Goal: Task Accomplishment & Management: Complete application form

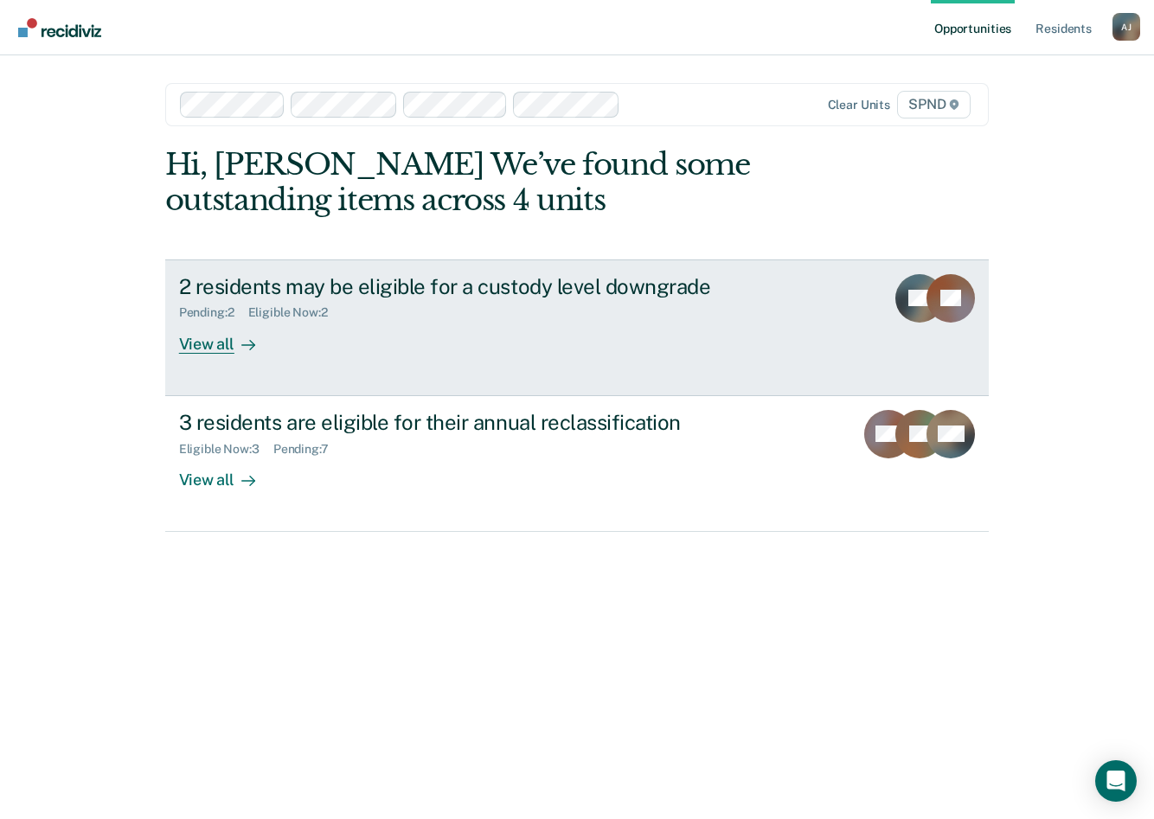
click at [190, 350] on div "View all" at bounding box center [227, 337] width 97 height 34
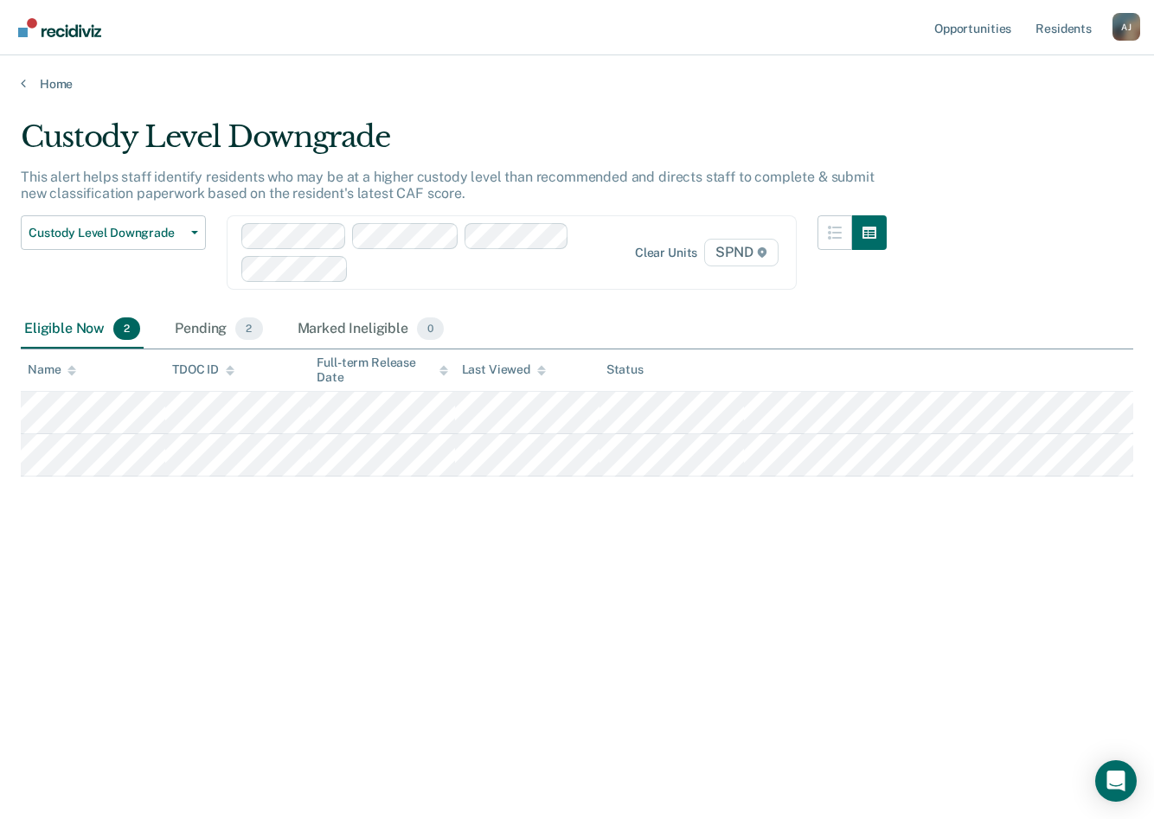
click at [495, 586] on div "Custody Level Downgrade This alert helps staff identify residents who may be at…" at bounding box center [577, 404] width 1113 height 570
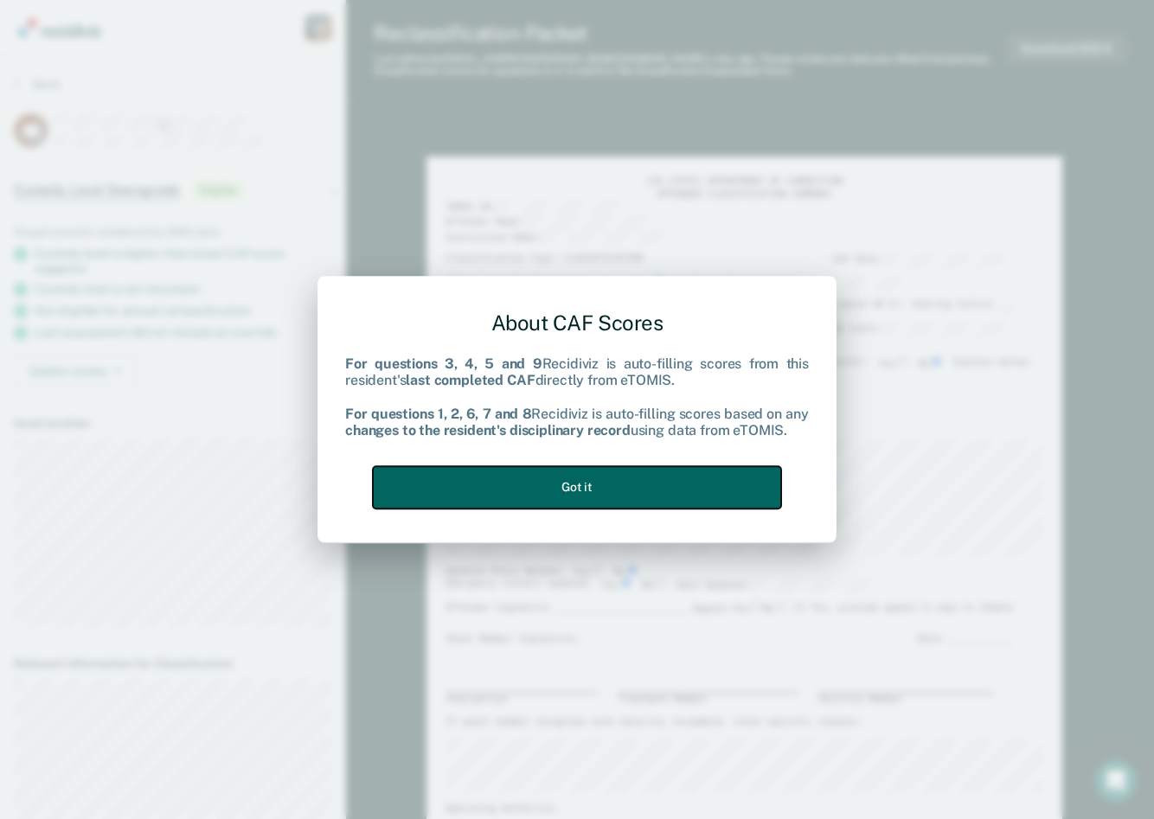
click at [550, 501] on button "Got it" at bounding box center [577, 487] width 408 height 42
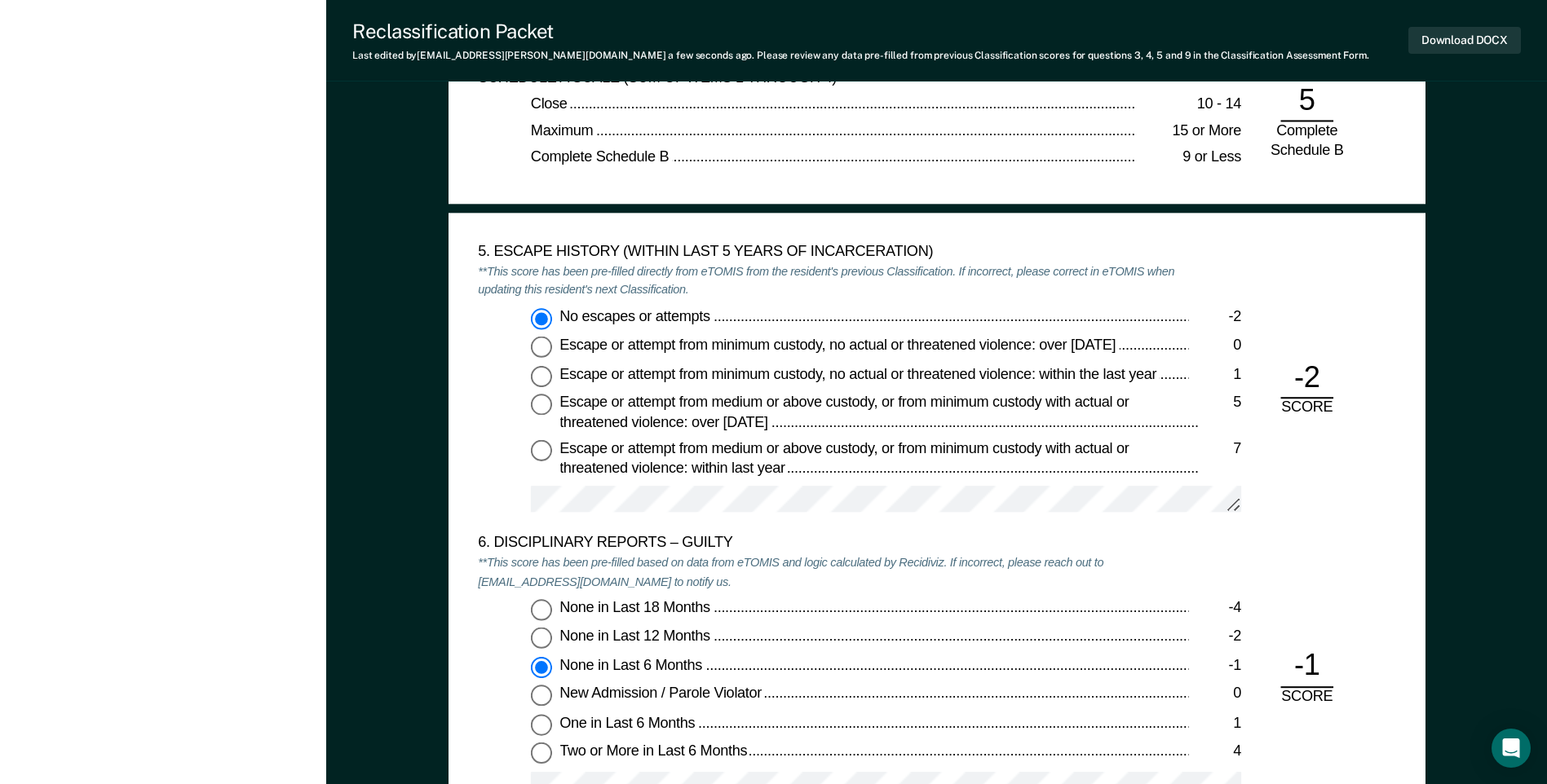
scroll to position [2527, 0]
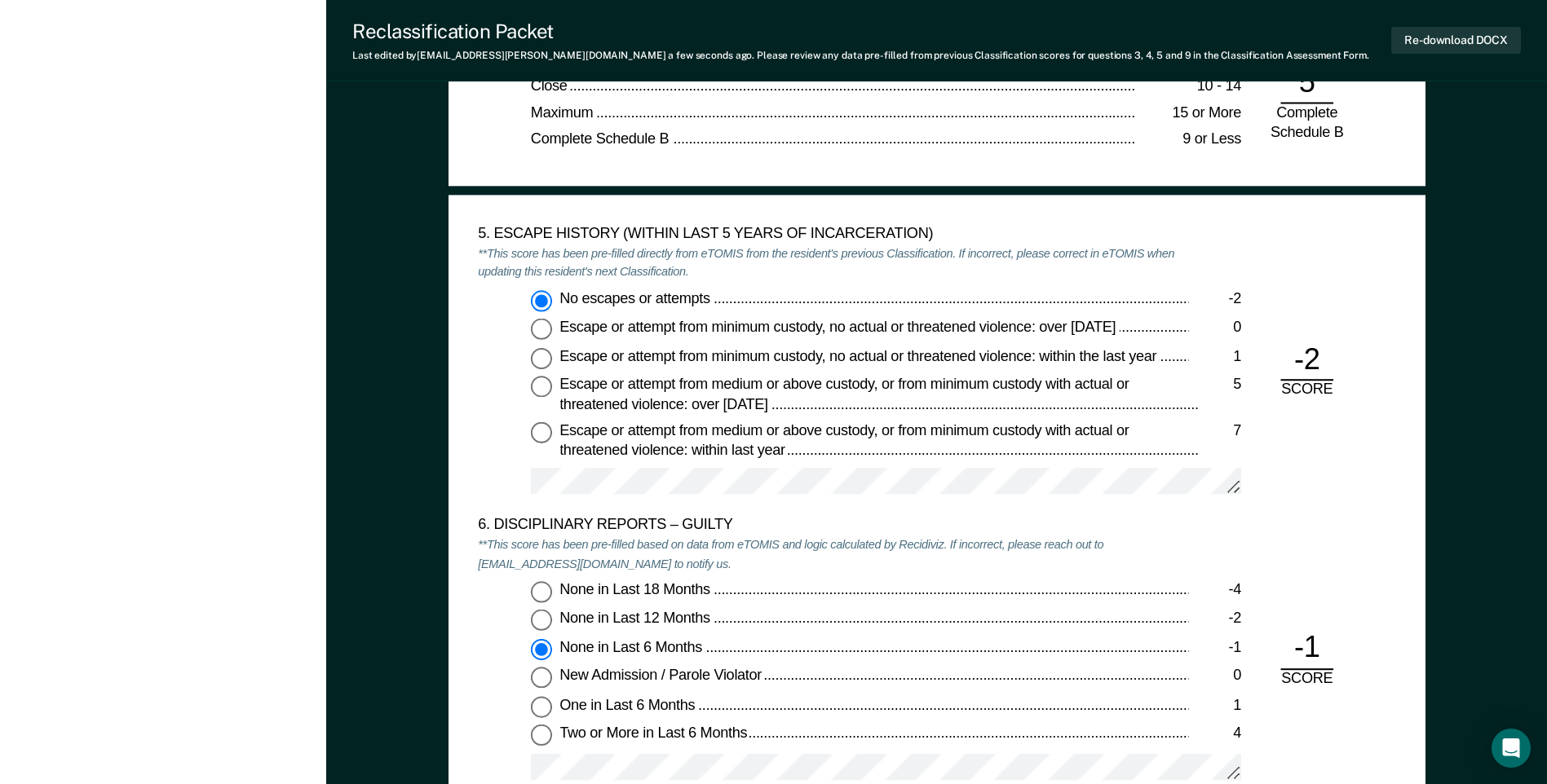
type textarea "x"
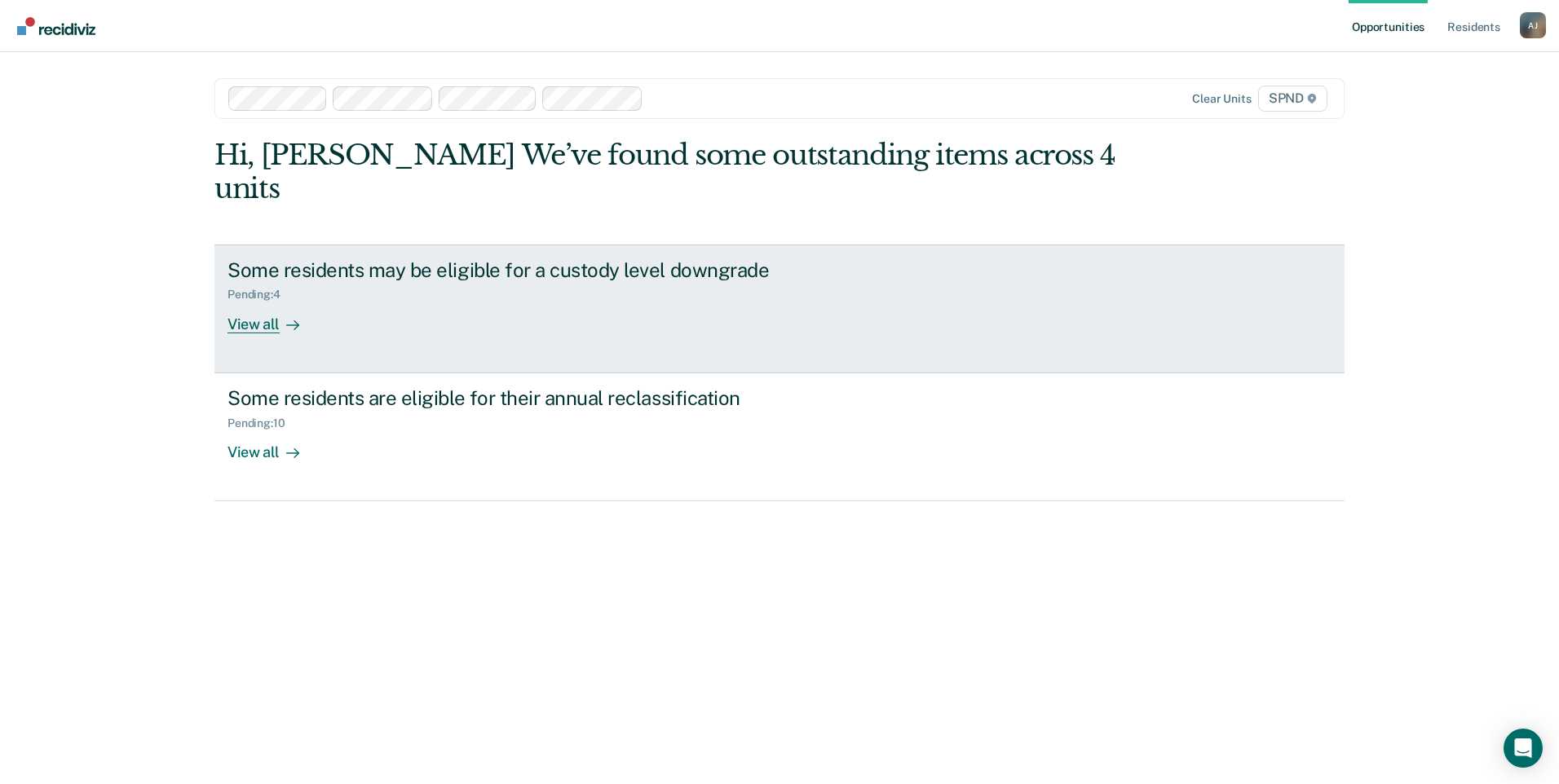
click at [250, 302] on div "View all" at bounding box center [272, 318] width 91 height 32
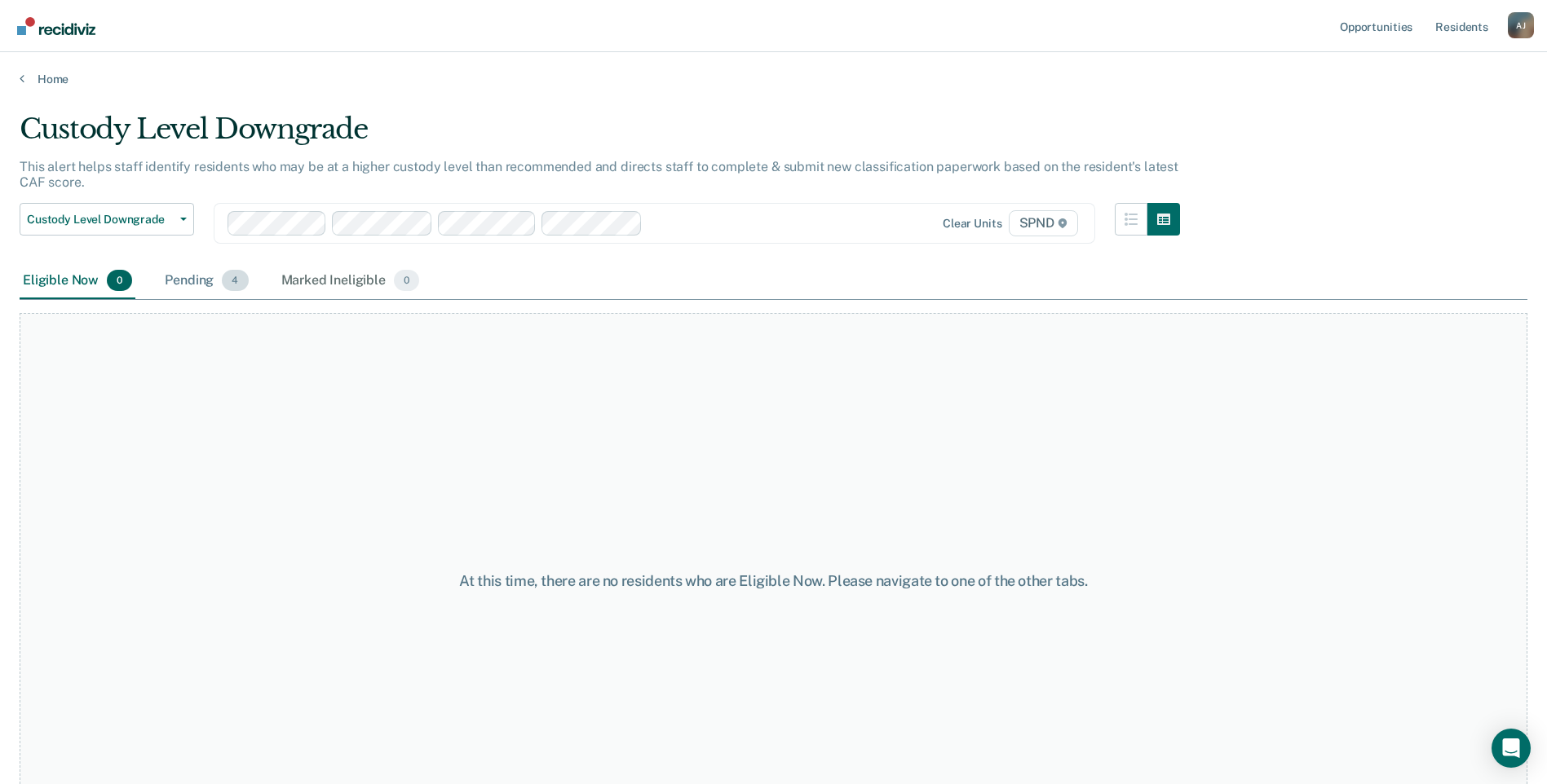
click at [201, 278] on div "Pending 4" at bounding box center [206, 281] width 90 height 36
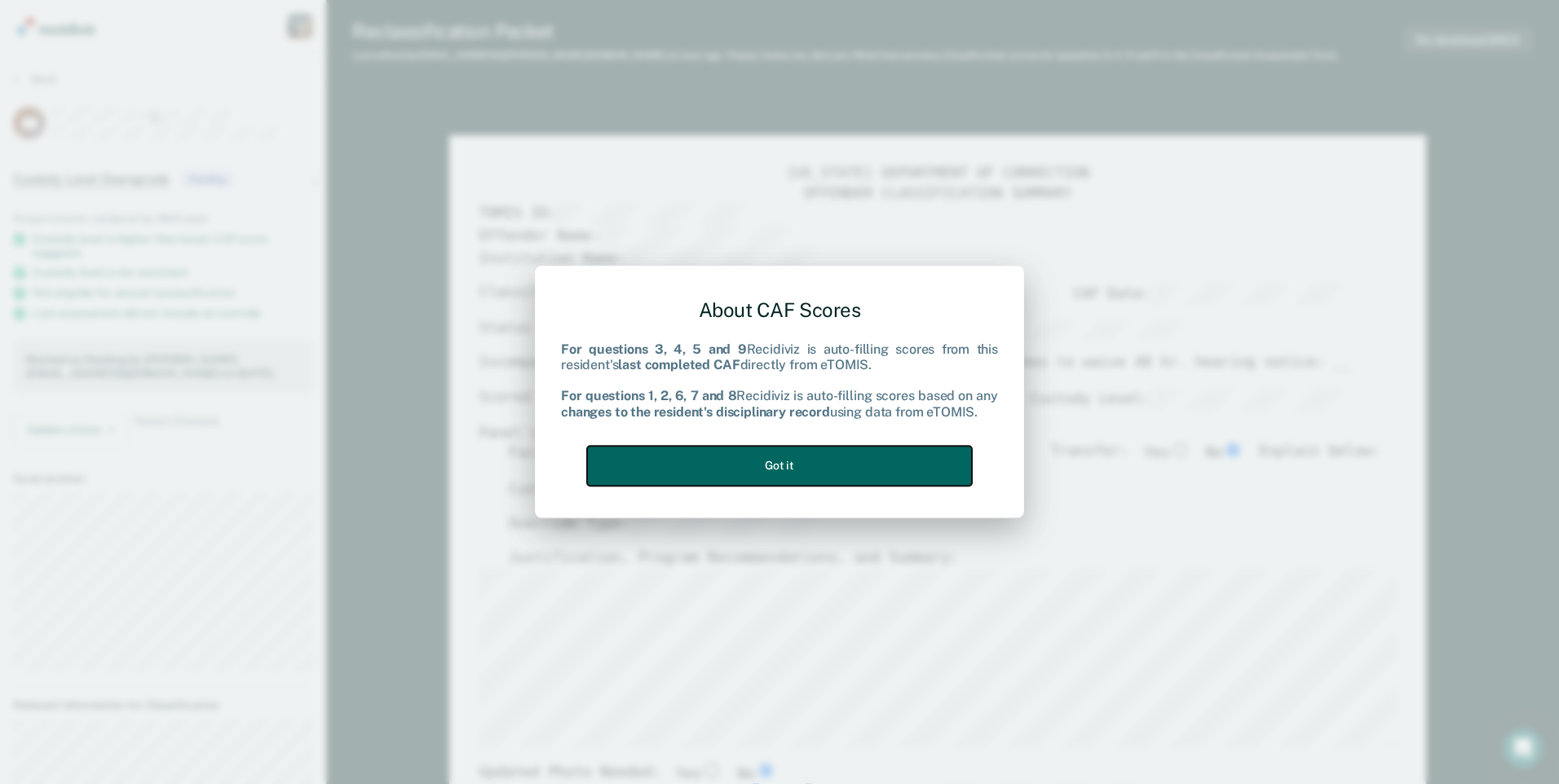
click at [759, 468] on button "Got it" at bounding box center [780, 466] width 385 height 40
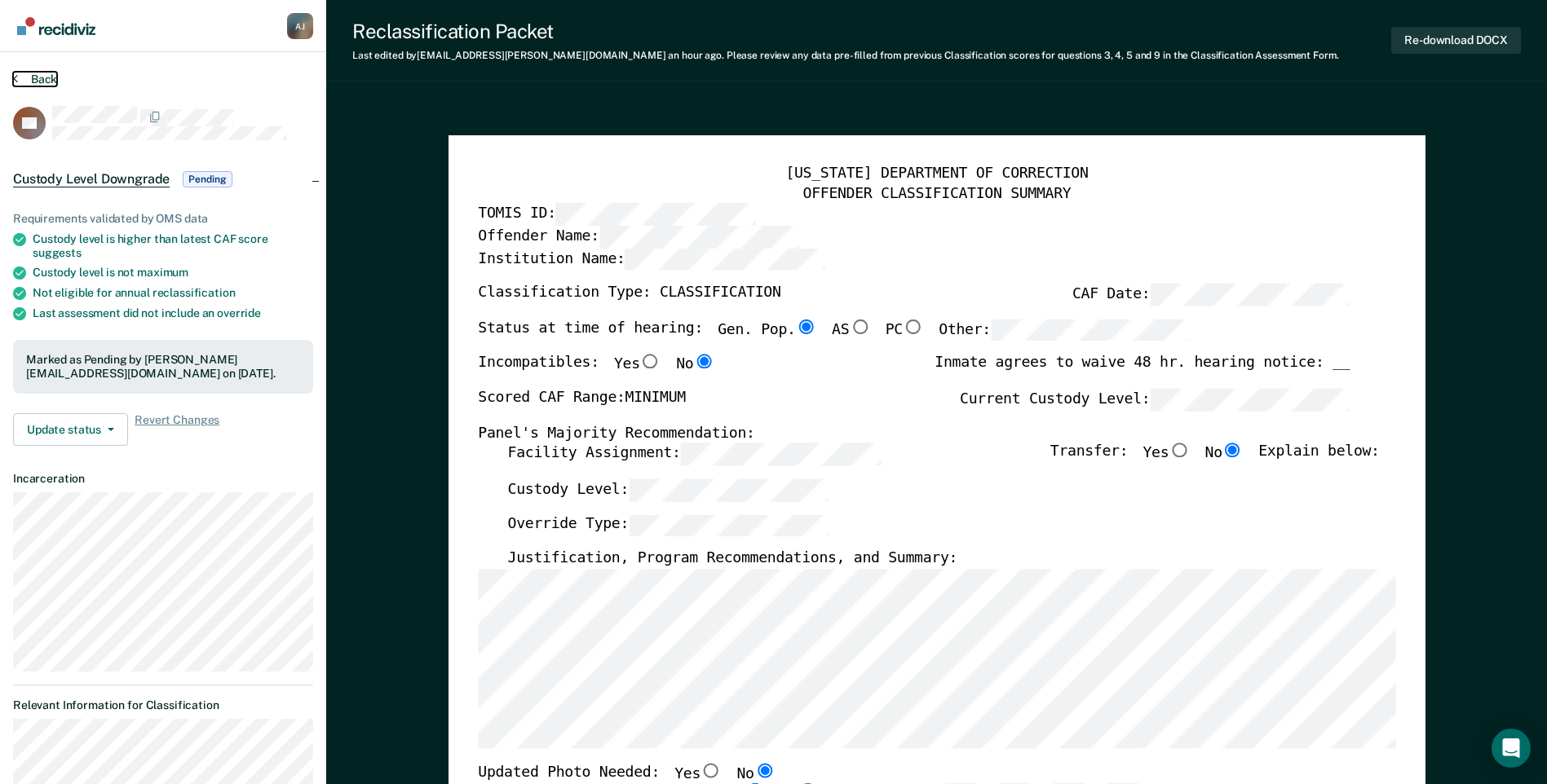
click at [38, 74] on button "Back" at bounding box center [35, 79] width 44 height 15
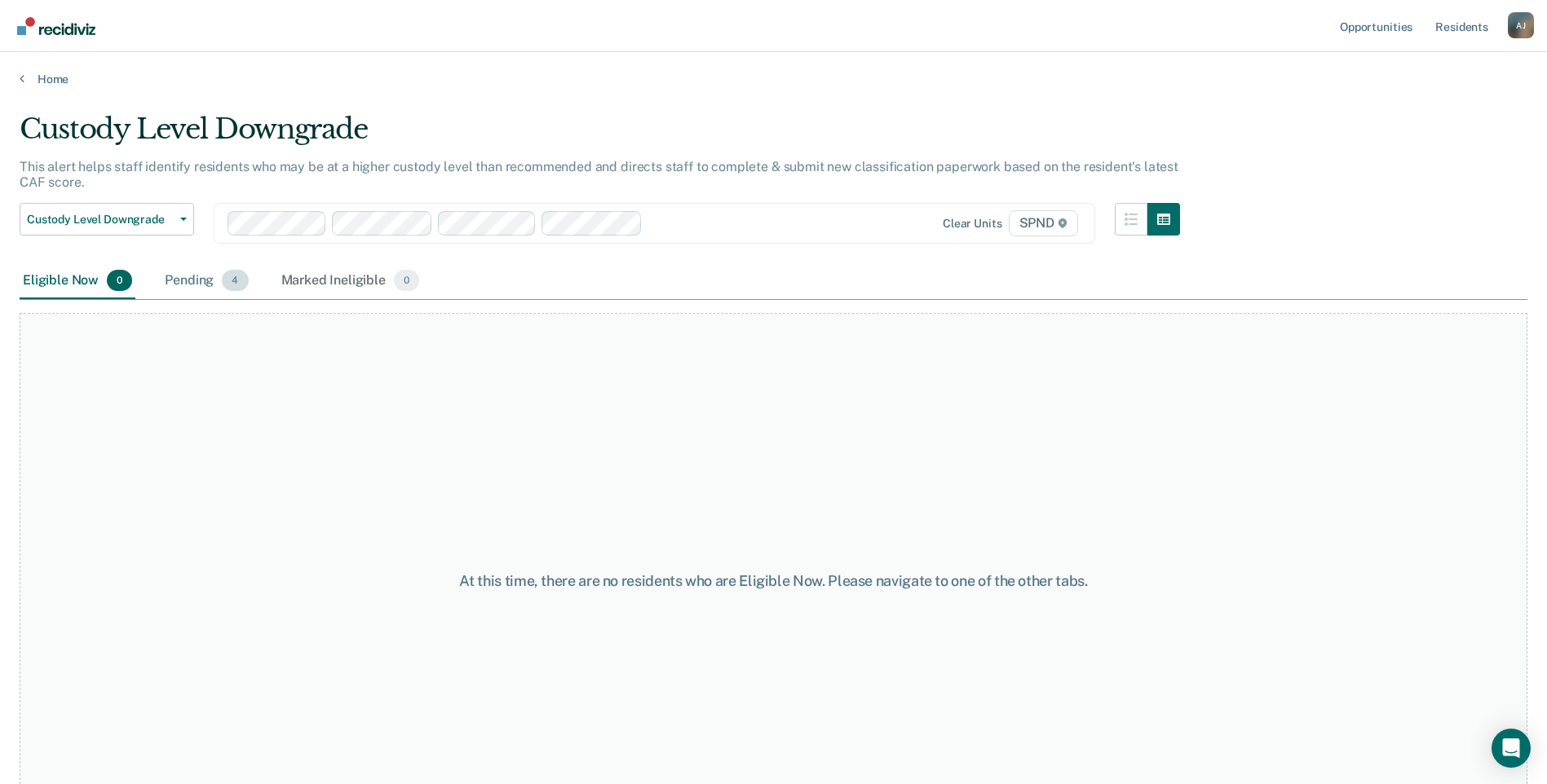
click at [190, 286] on div "Pending 4" at bounding box center [206, 281] width 90 height 36
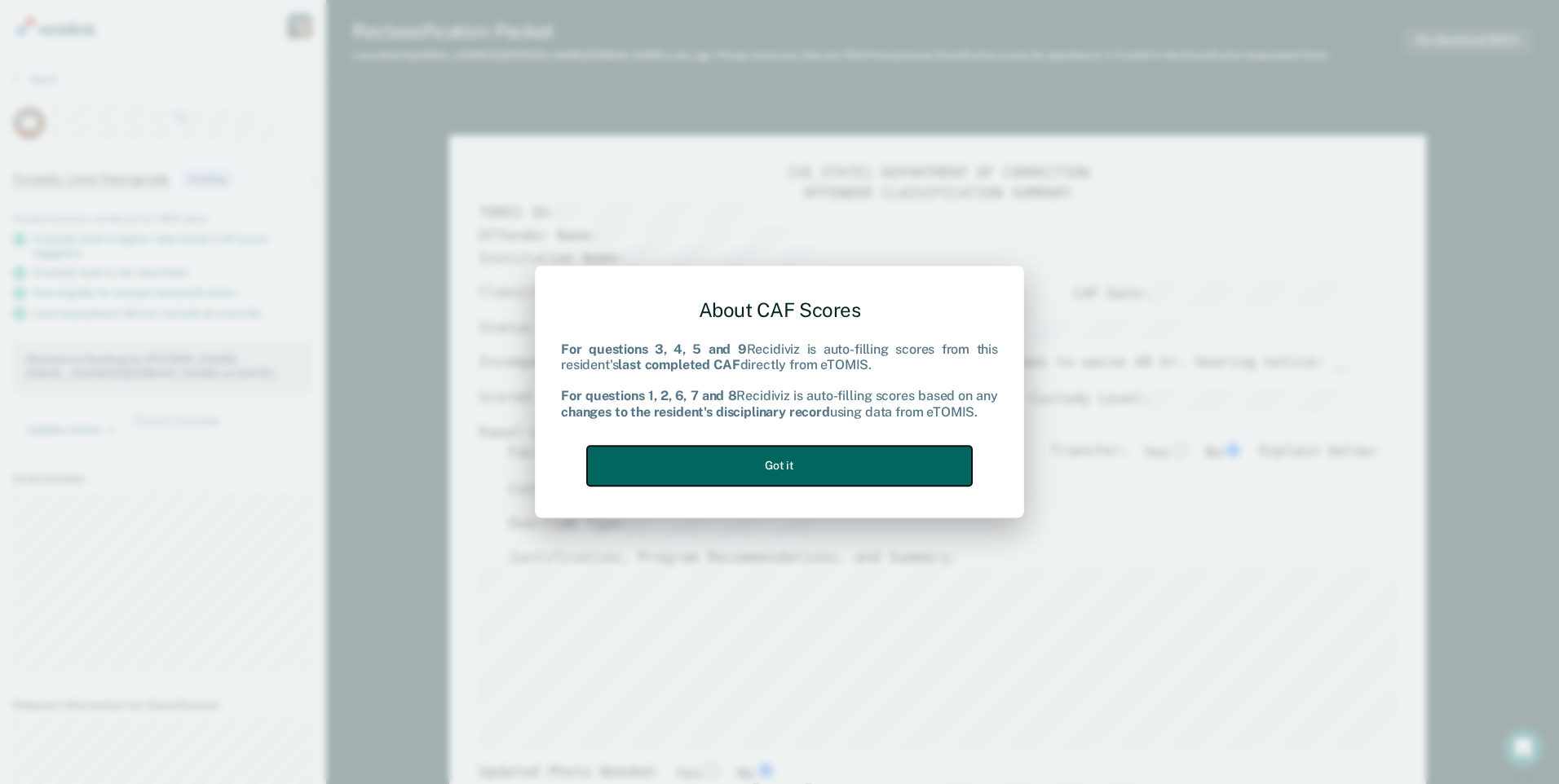
drag, startPoint x: 772, startPoint y: 463, endPoint x: 783, endPoint y: 455, distance: 13.6
click at [773, 463] on button "Got it" at bounding box center [780, 466] width 385 height 40
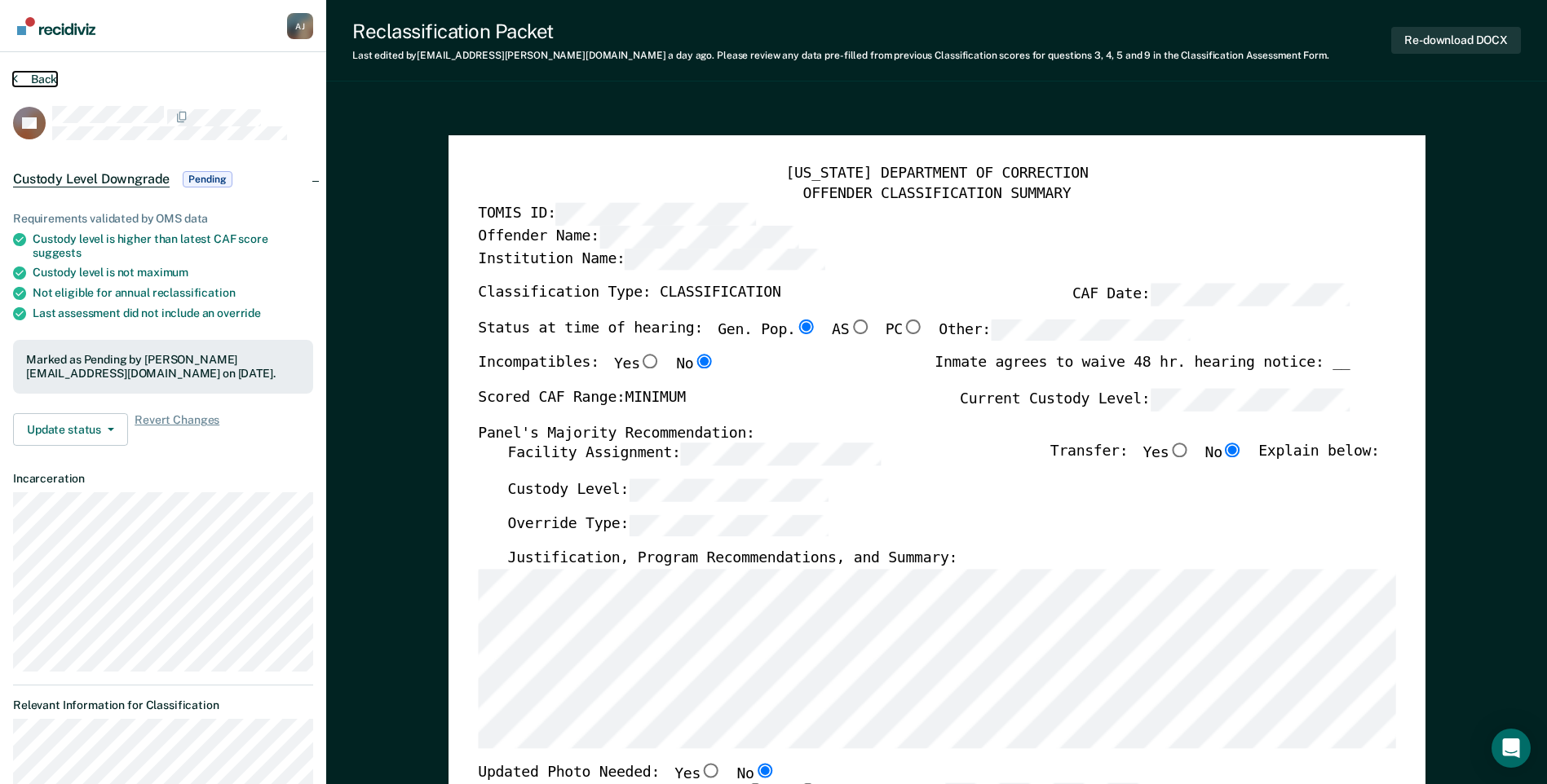
click at [46, 75] on button "Back" at bounding box center [35, 79] width 44 height 15
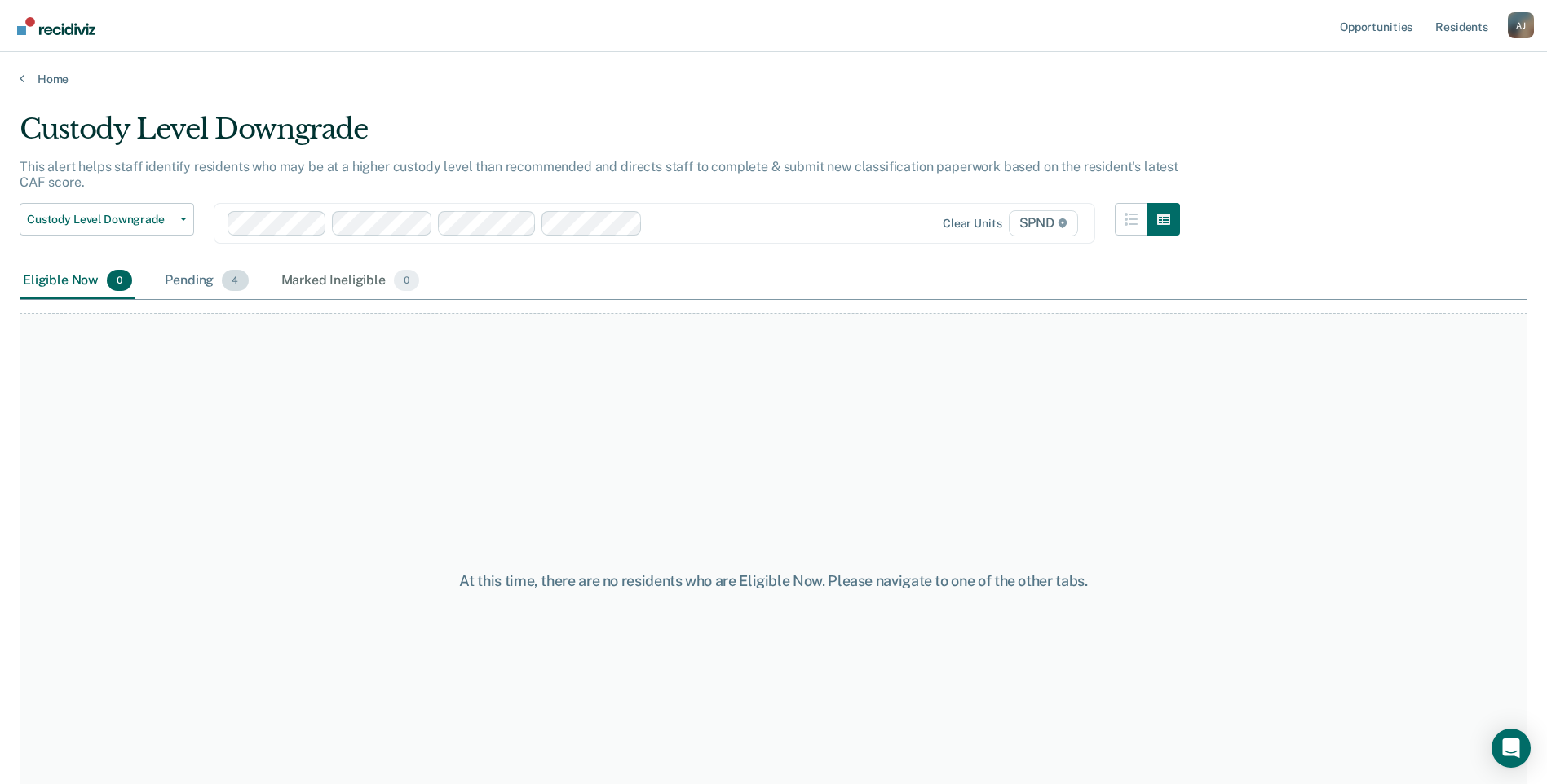
click at [239, 284] on span "4" at bounding box center [235, 280] width 26 height 21
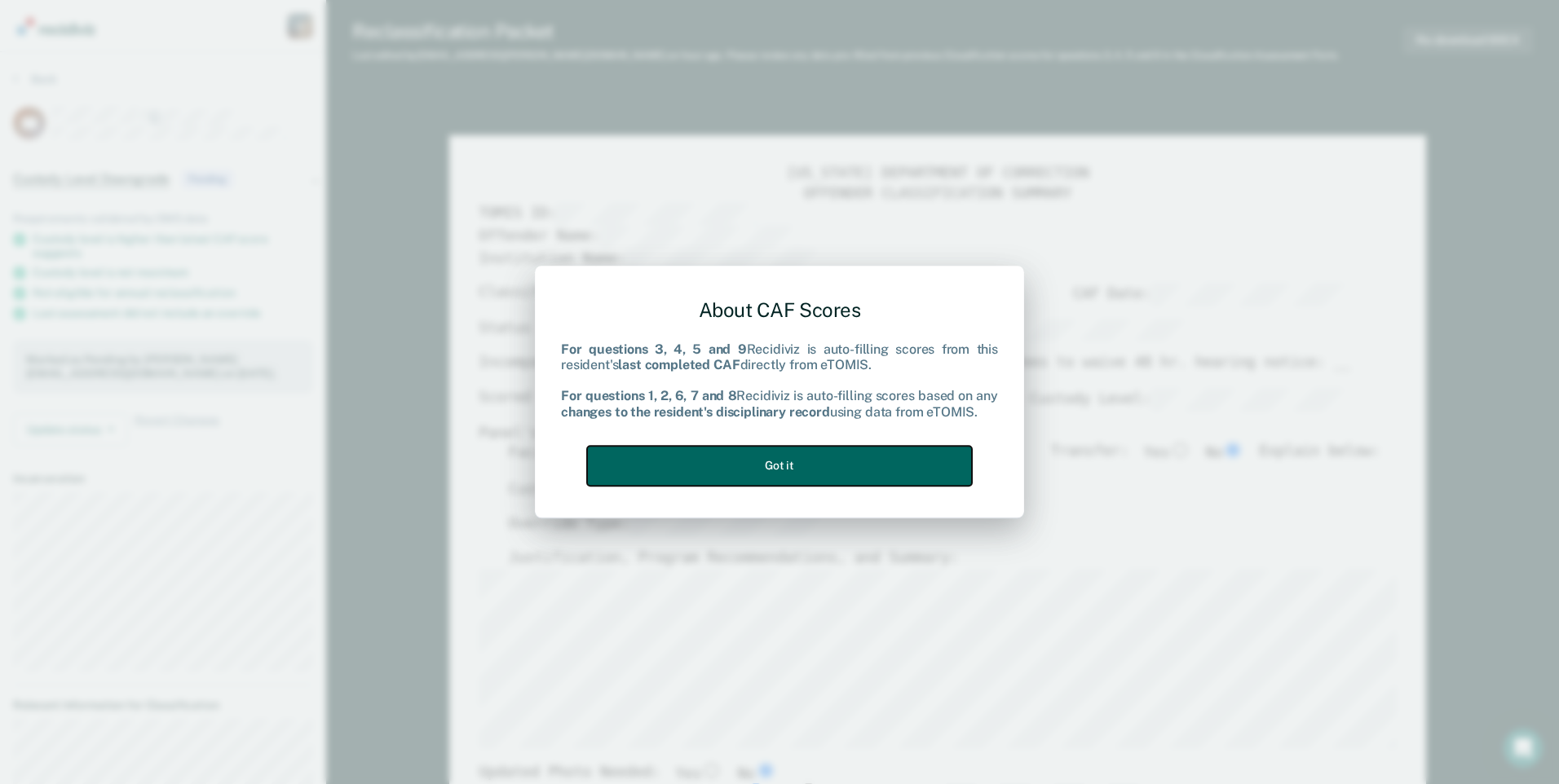
click at [829, 475] on button "Got it" at bounding box center [780, 466] width 385 height 40
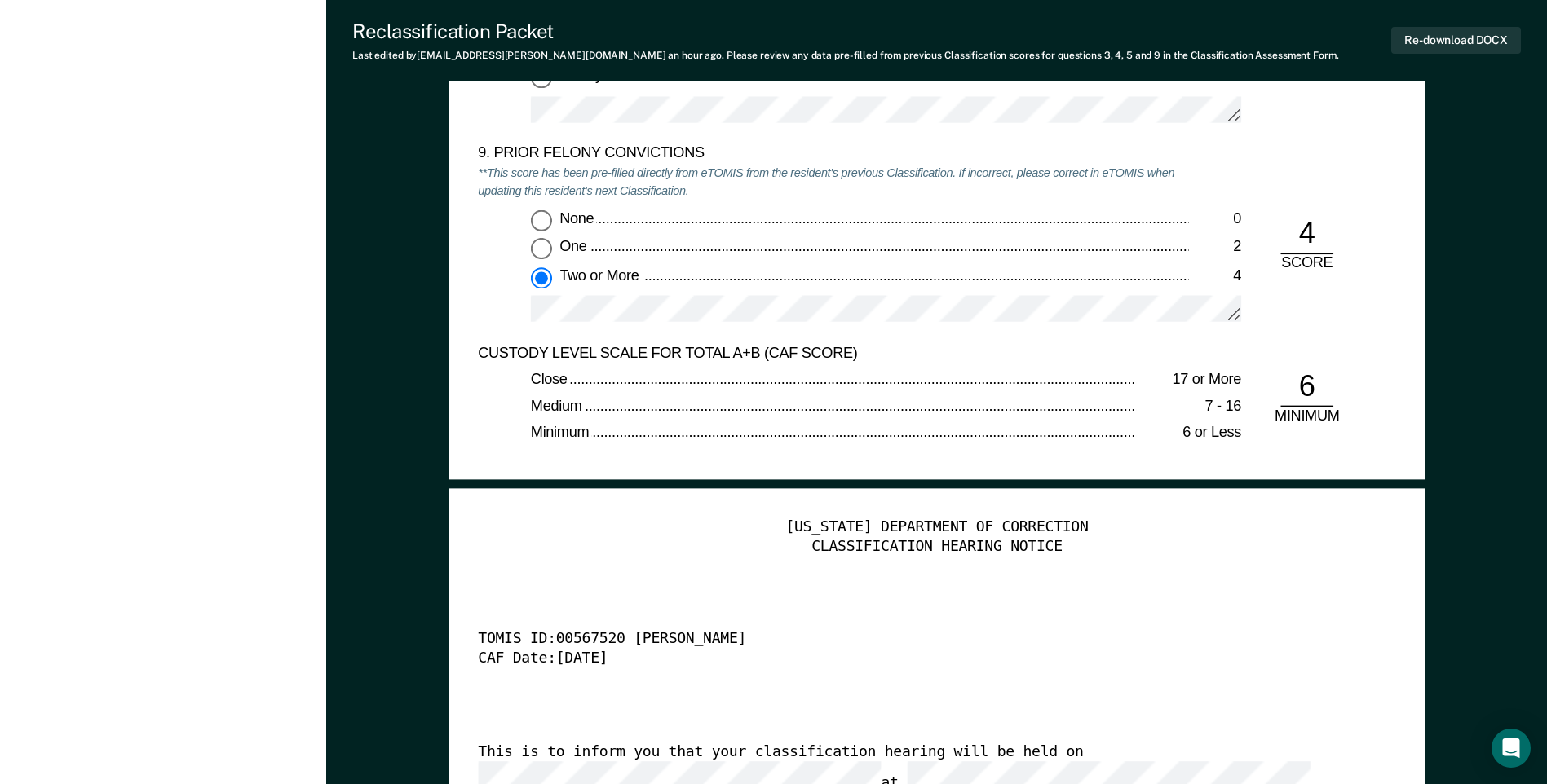
scroll to position [3587, 0]
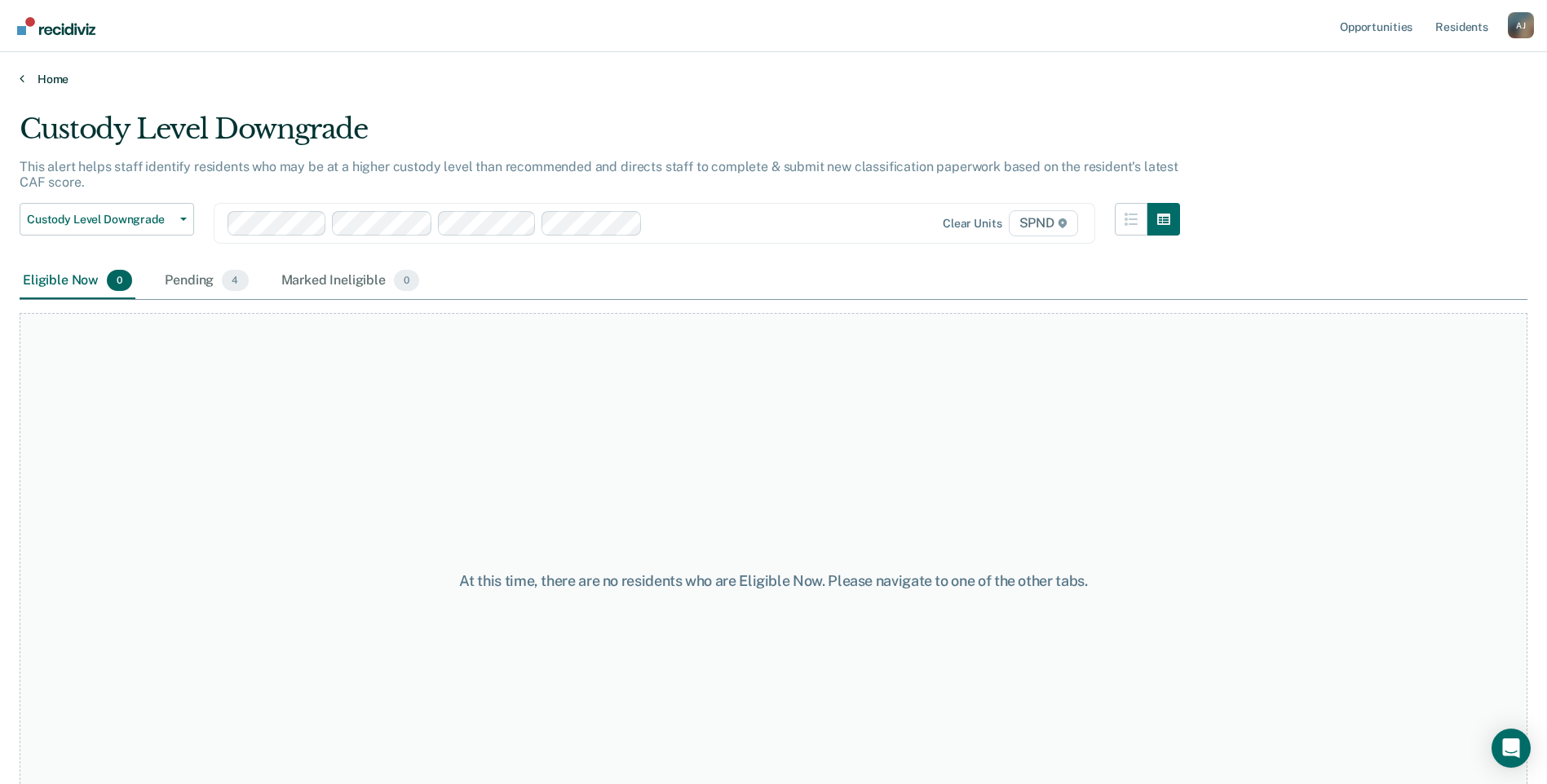
click at [44, 81] on link "Home" at bounding box center [774, 79] width 1508 height 15
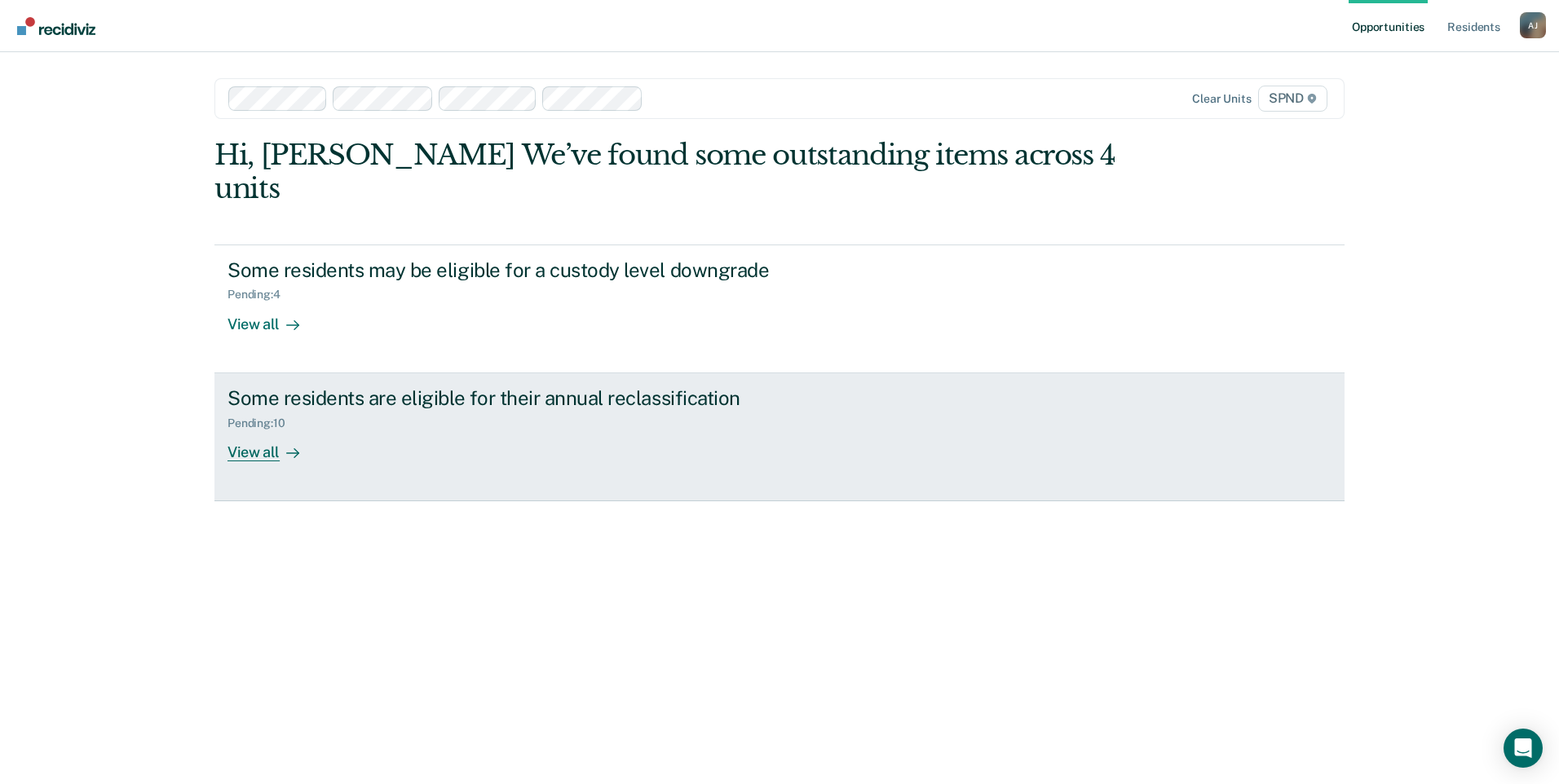
click at [282, 443] on div at bounding box center [289, 452] width 20 height 19
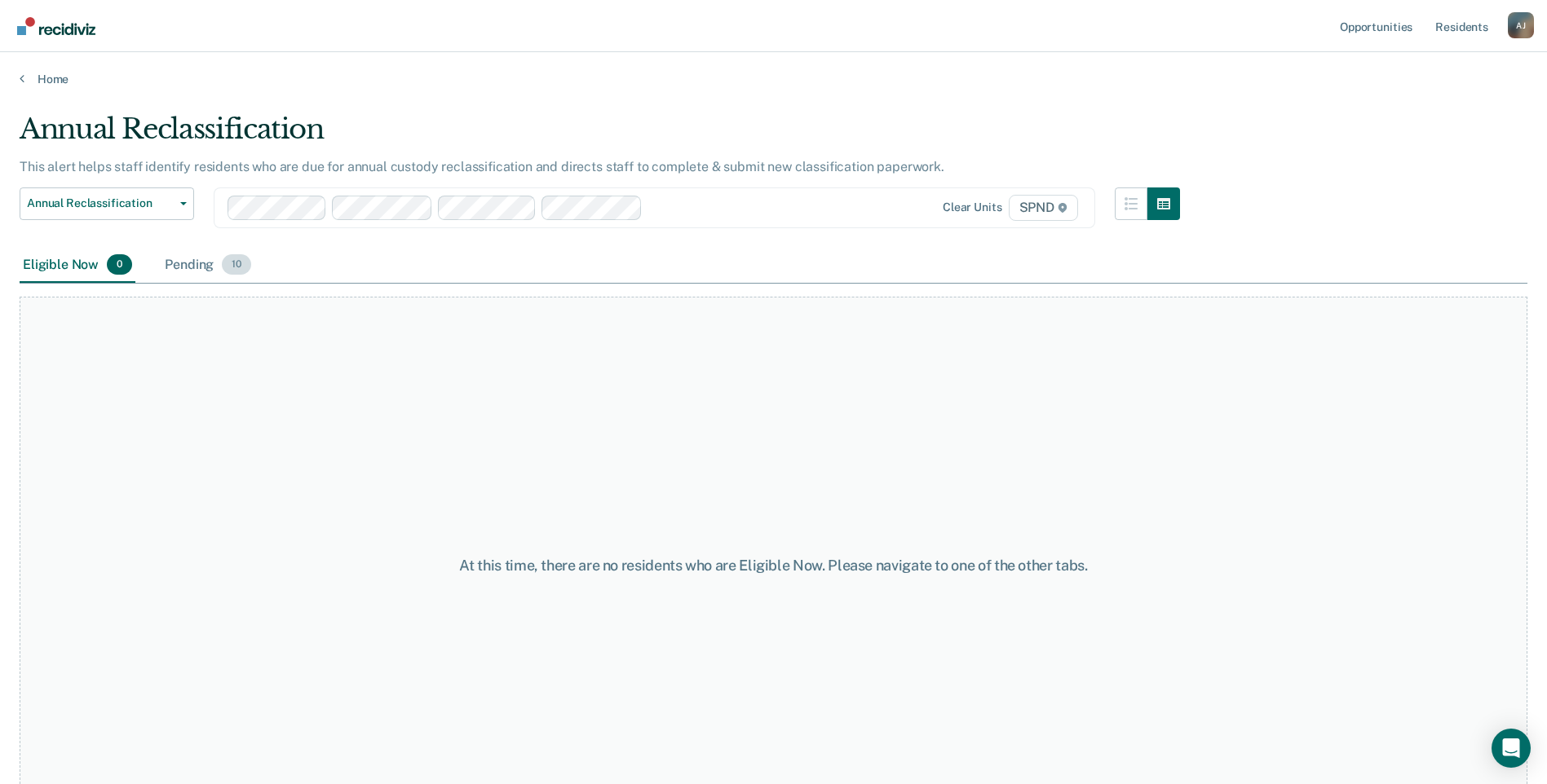
click at [206, 261] on div "Pending 10" at bounding box center [207, 266] width 93 height 36
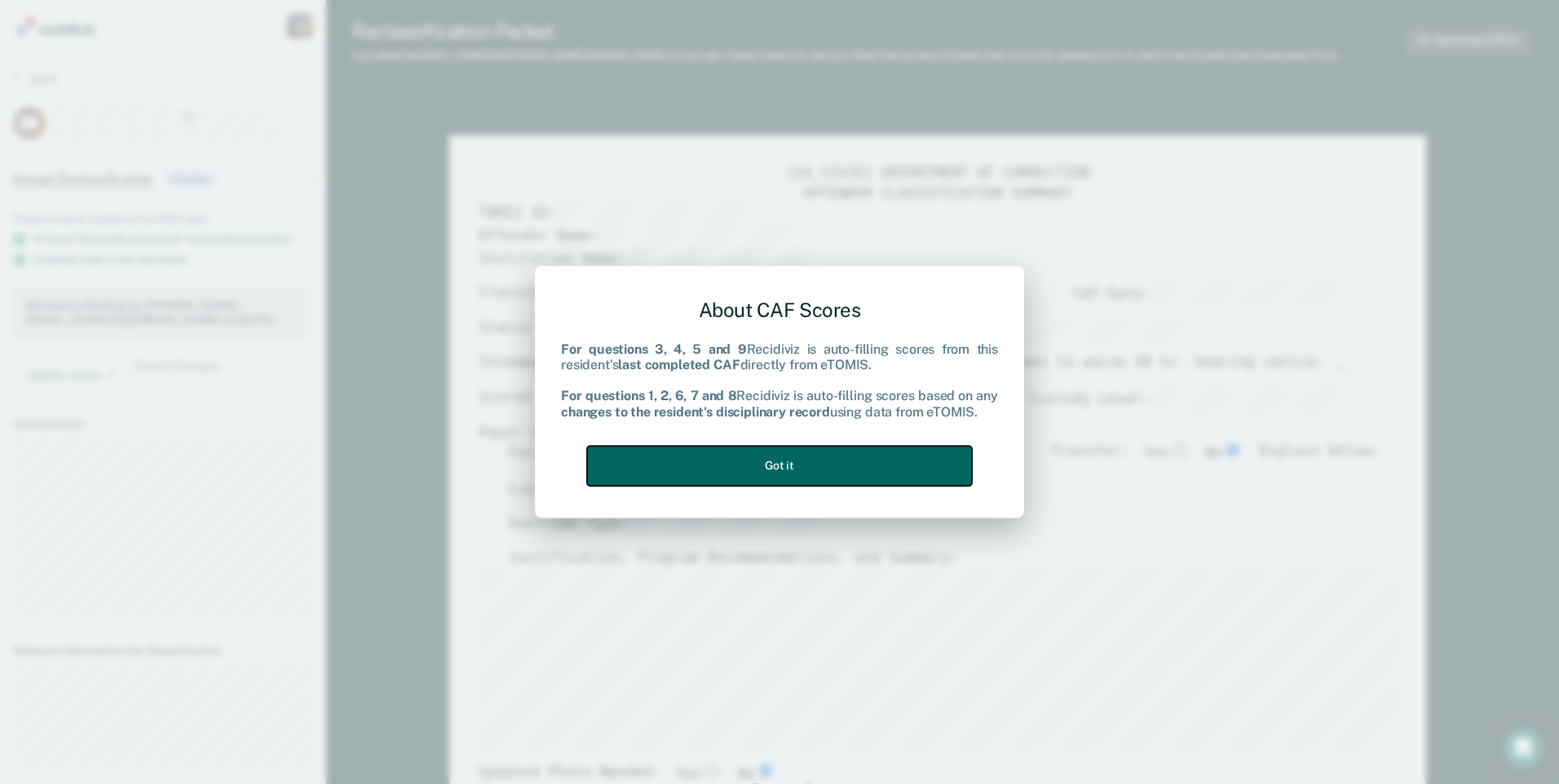
click at [678, 457] on button "Got it" at bounding box center [780, 466] width 385 height 40
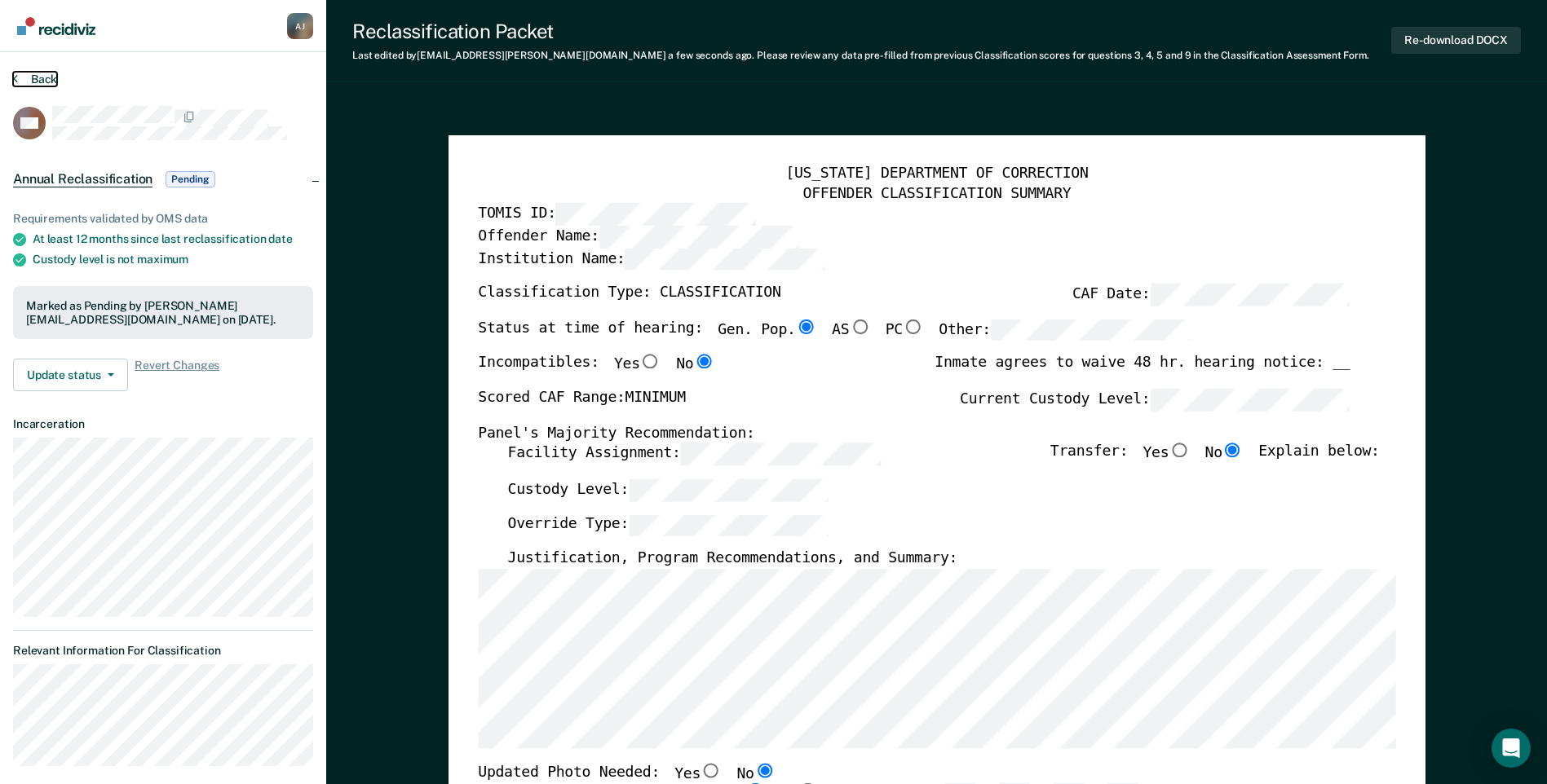
click at [40, 74] on button "Back" at bounding box center [35, 79] width 44 height 15
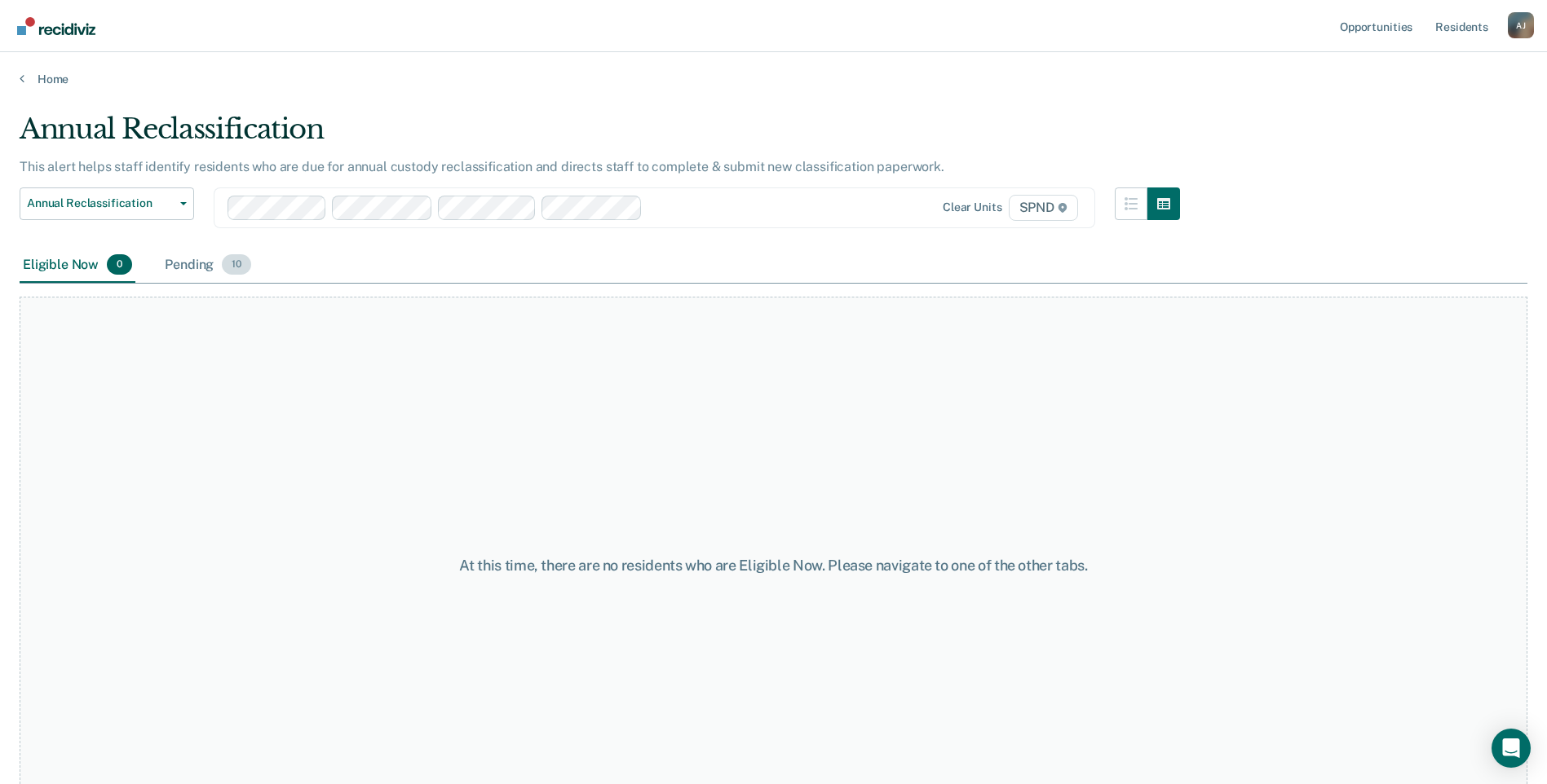
click at [169, 255] on div "Pending 10" at bounding box center [207, 266] width 93 height 36
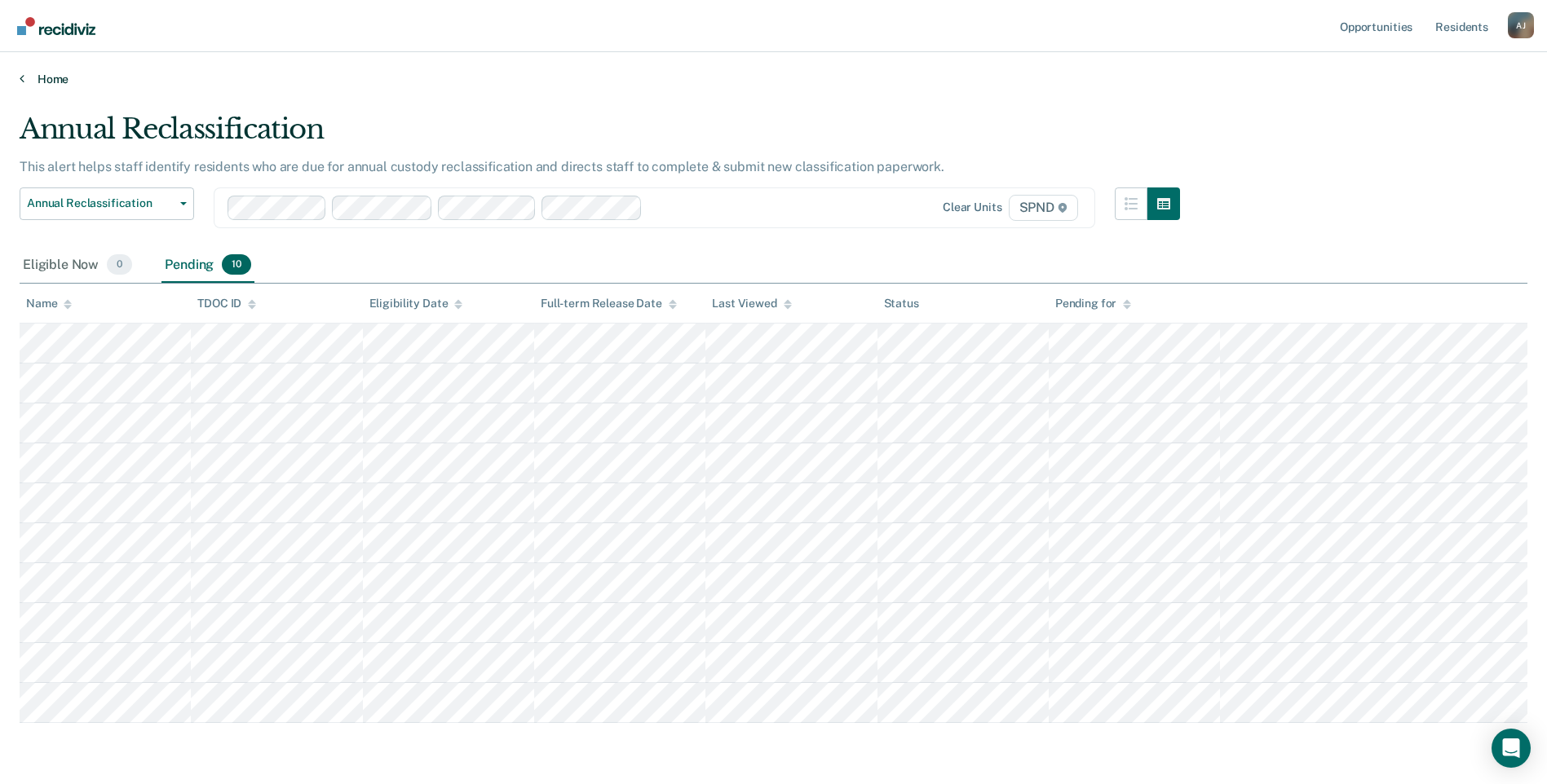
click at [27, 79] on link "Home" at bounding box center [774, 79] width 1508 height 15
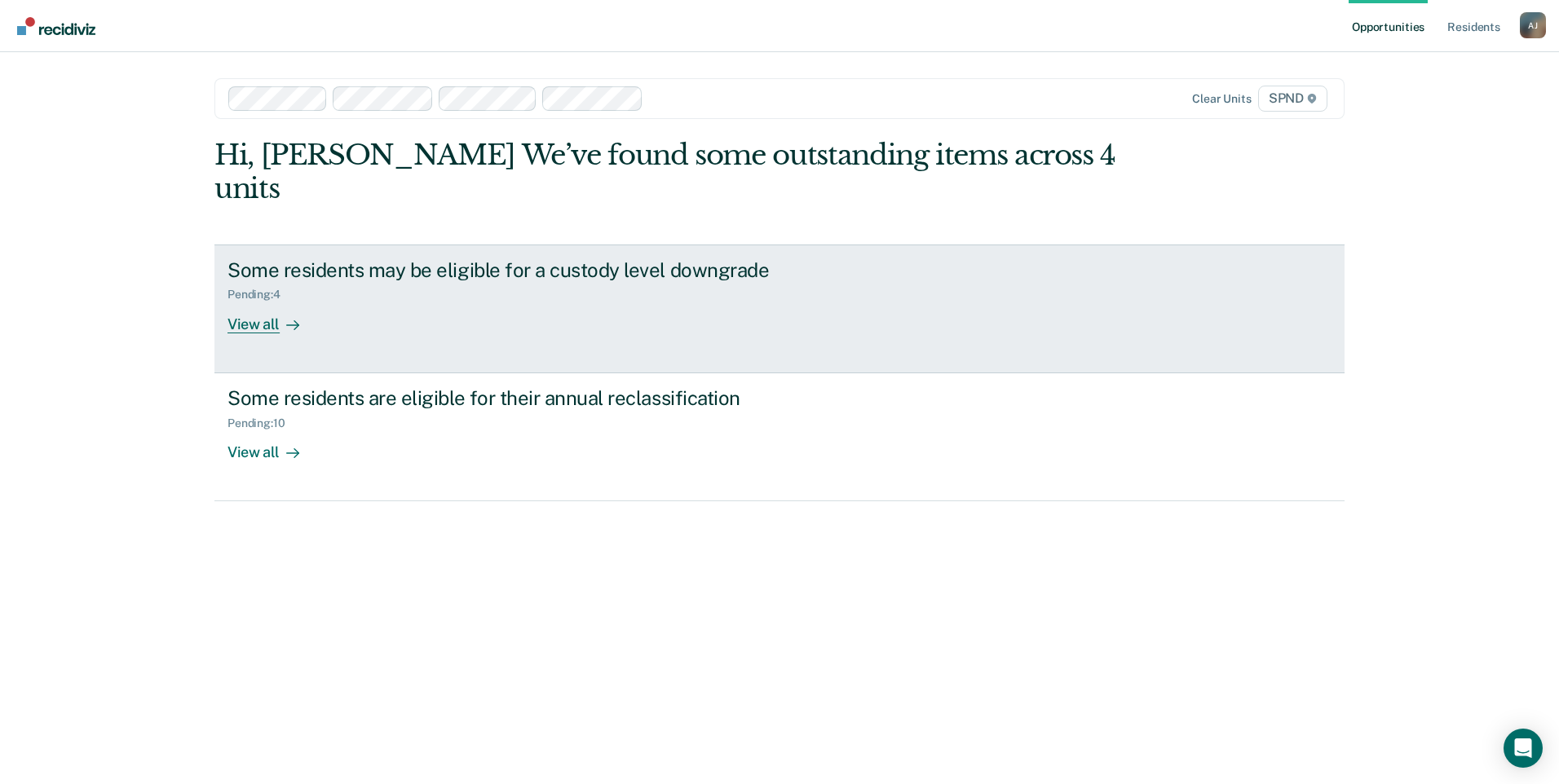
click at [280, 315] on div at bounding box center [289, 324] width 20 height 19
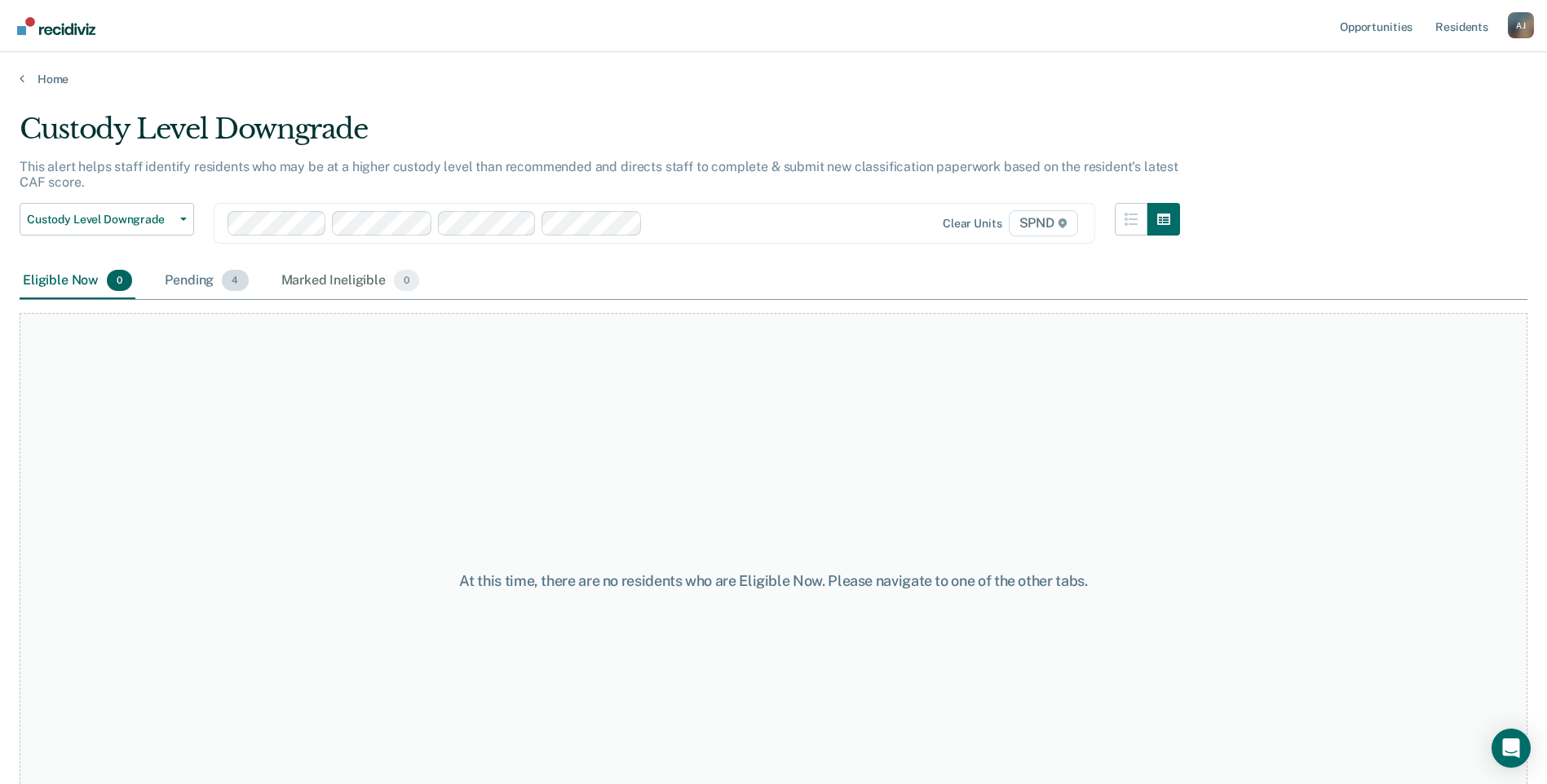
click at [221, 285] on div "Pending 4" at bounding box center [206, 281] width 90 height 36
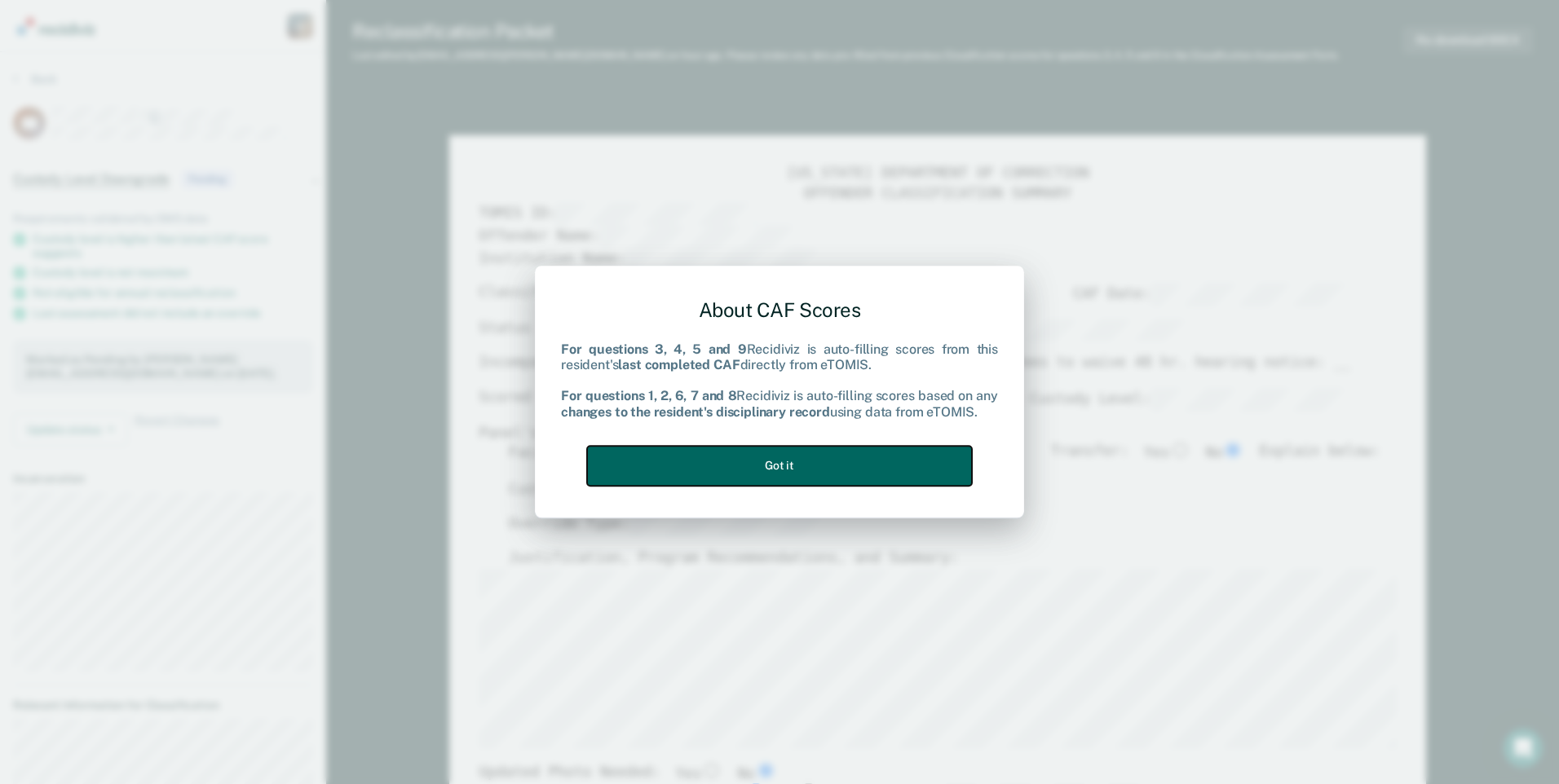
click at [796, 474] on button "Got it" at bounding box center [780, 466] width 385 height 40
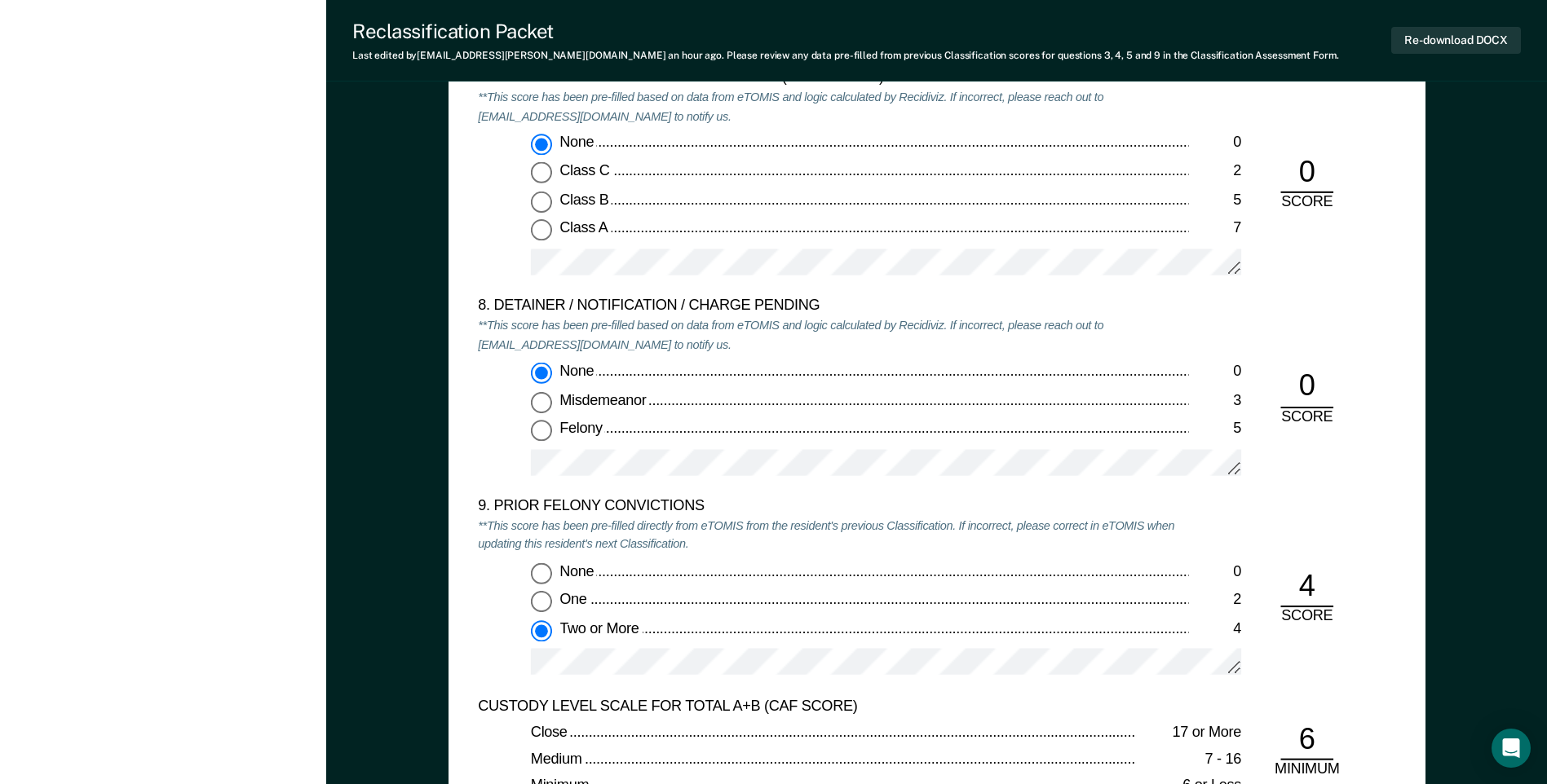
scroll to position [2853, 0]
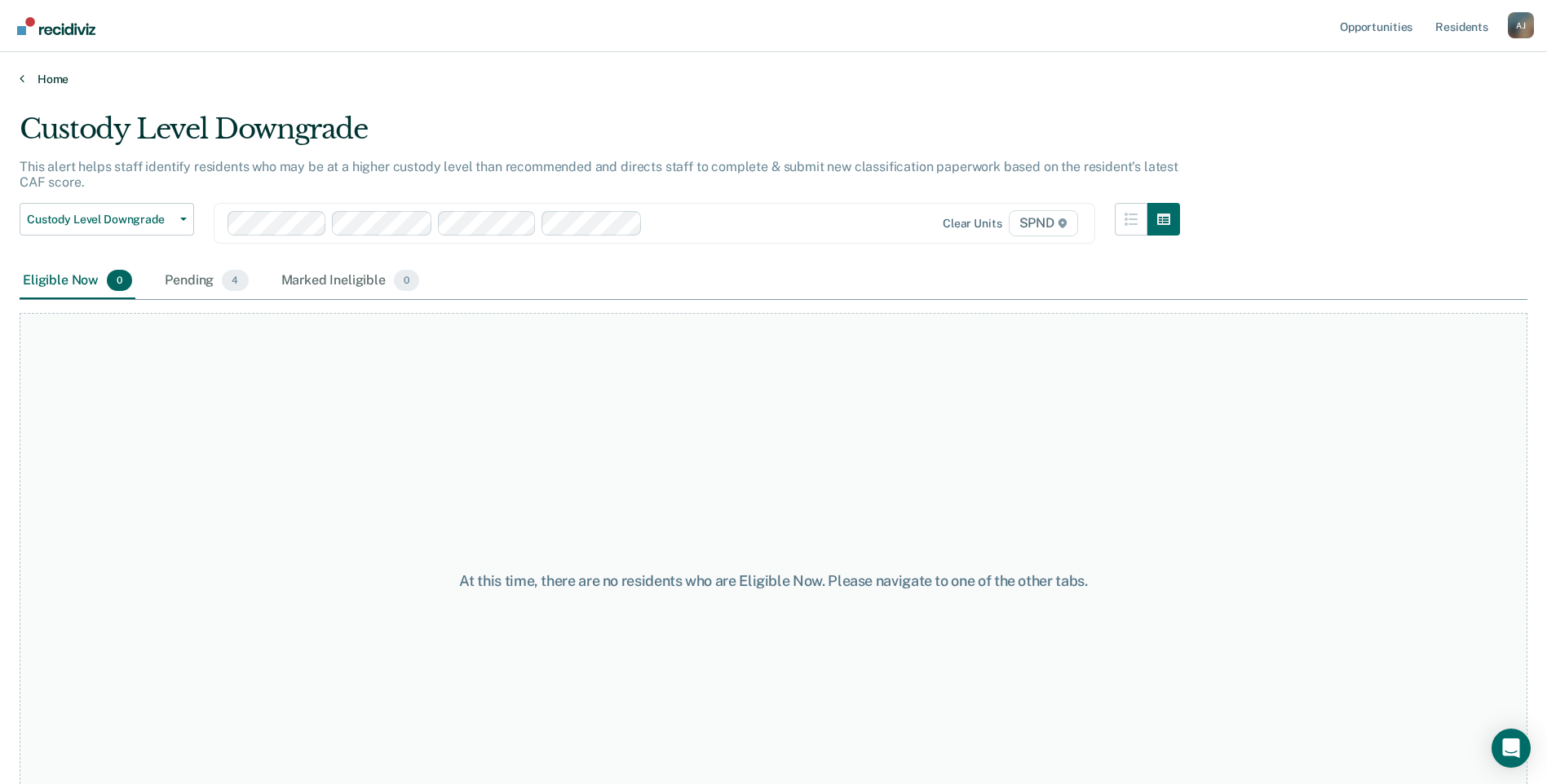
click at [46, 79] on link "Home" at bounding box center [774, 79] width 1508 height 15
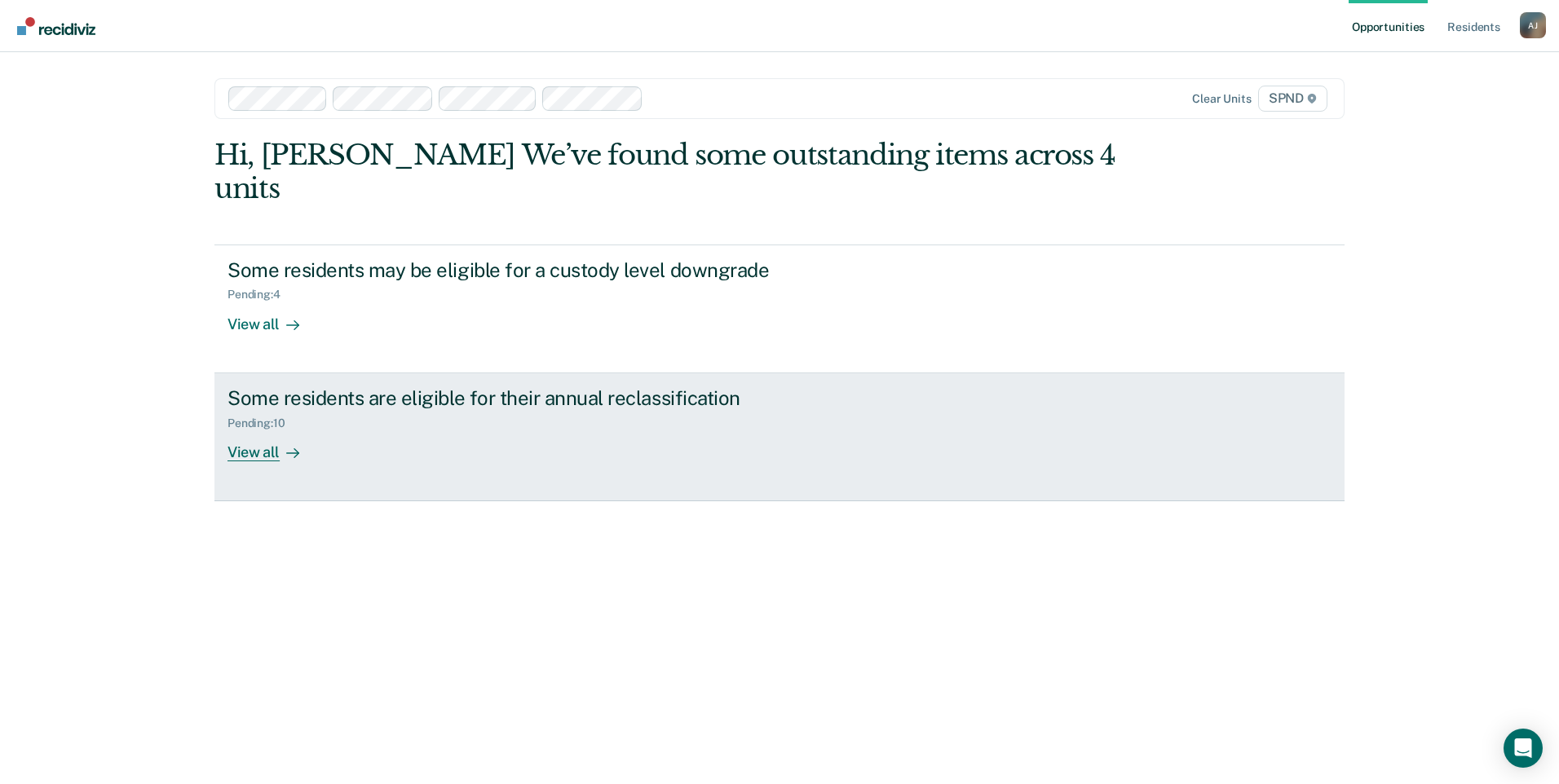
click at [245, 430] on div "View all" at bounding box center [272, 446] width 91 height 32
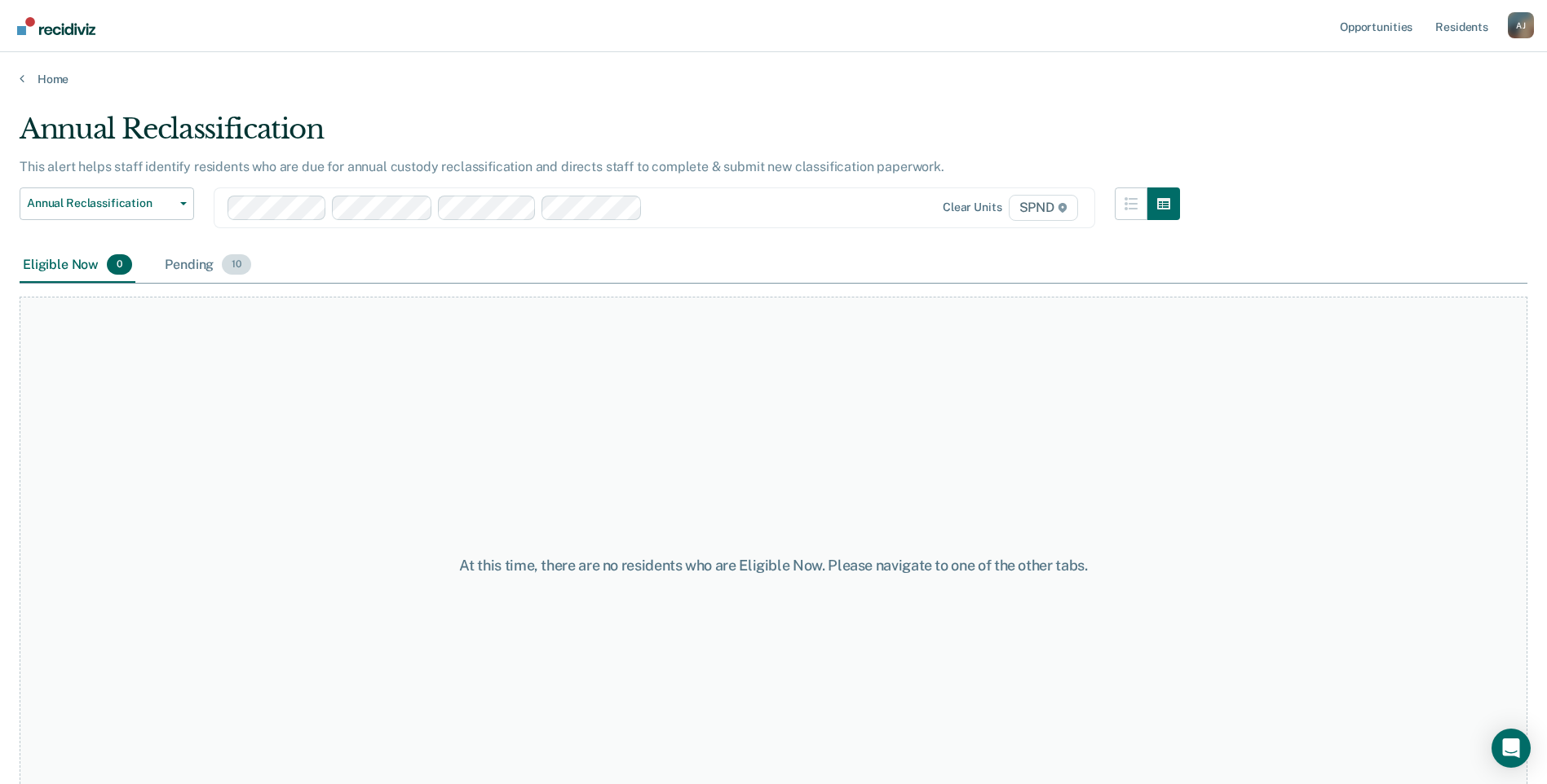
click at [182, 257] on div "Pending 10" at bounding box center [207, 266] width 93 height 36
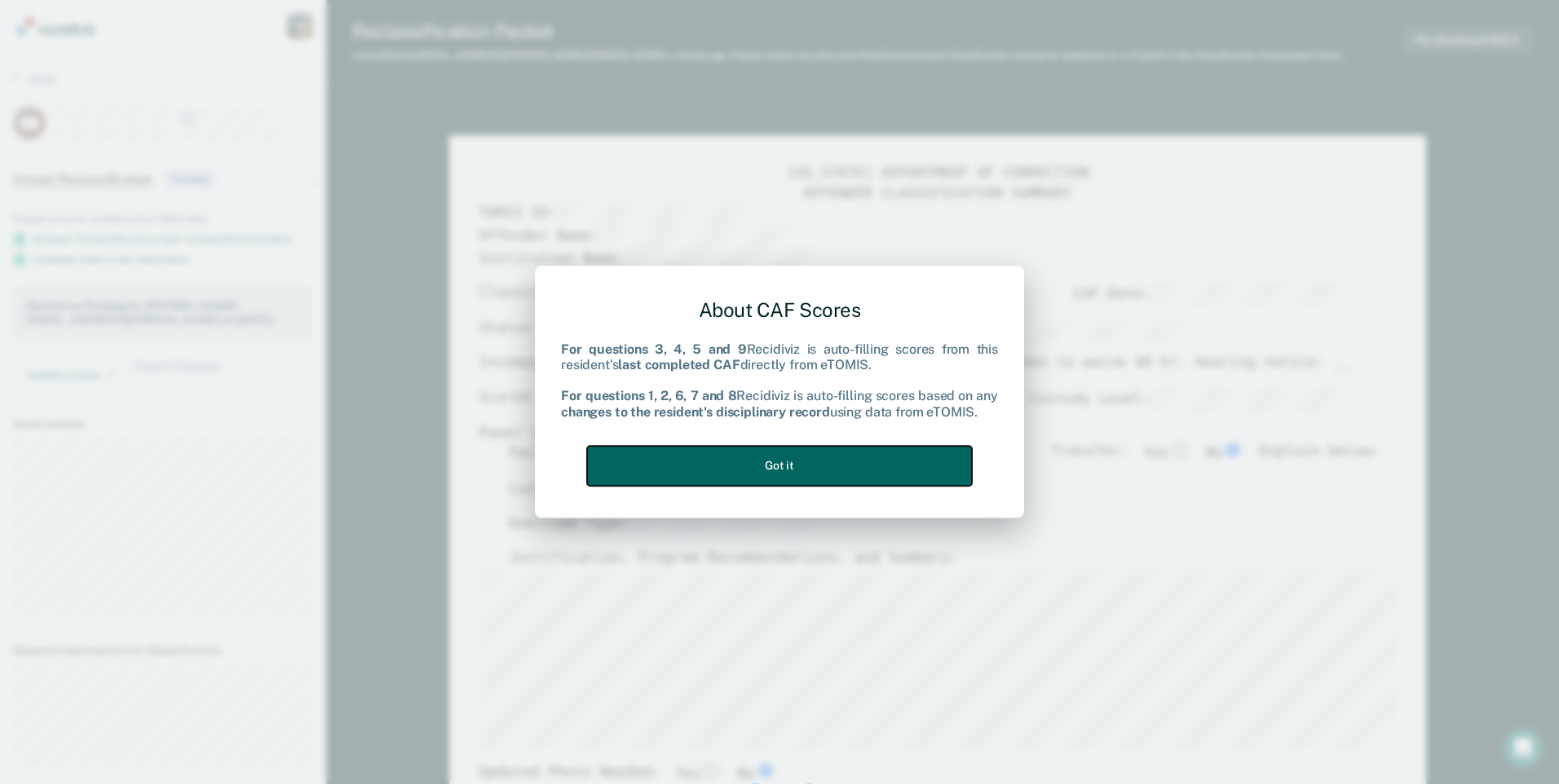
click at [826, 453] on button "Got it" at bounding box center [780, 466] width 385 height 40
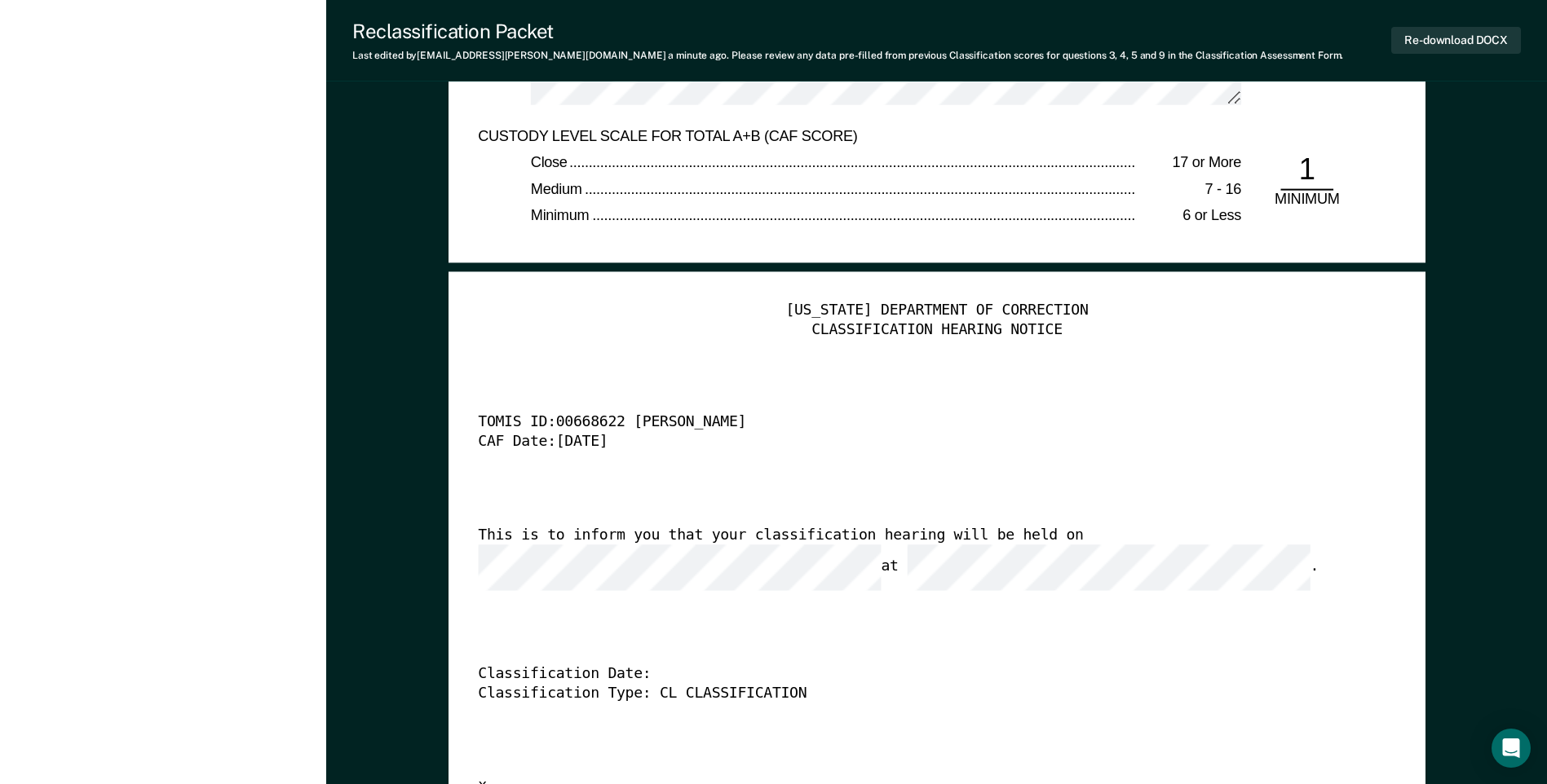
scroll to position [3587, 0]
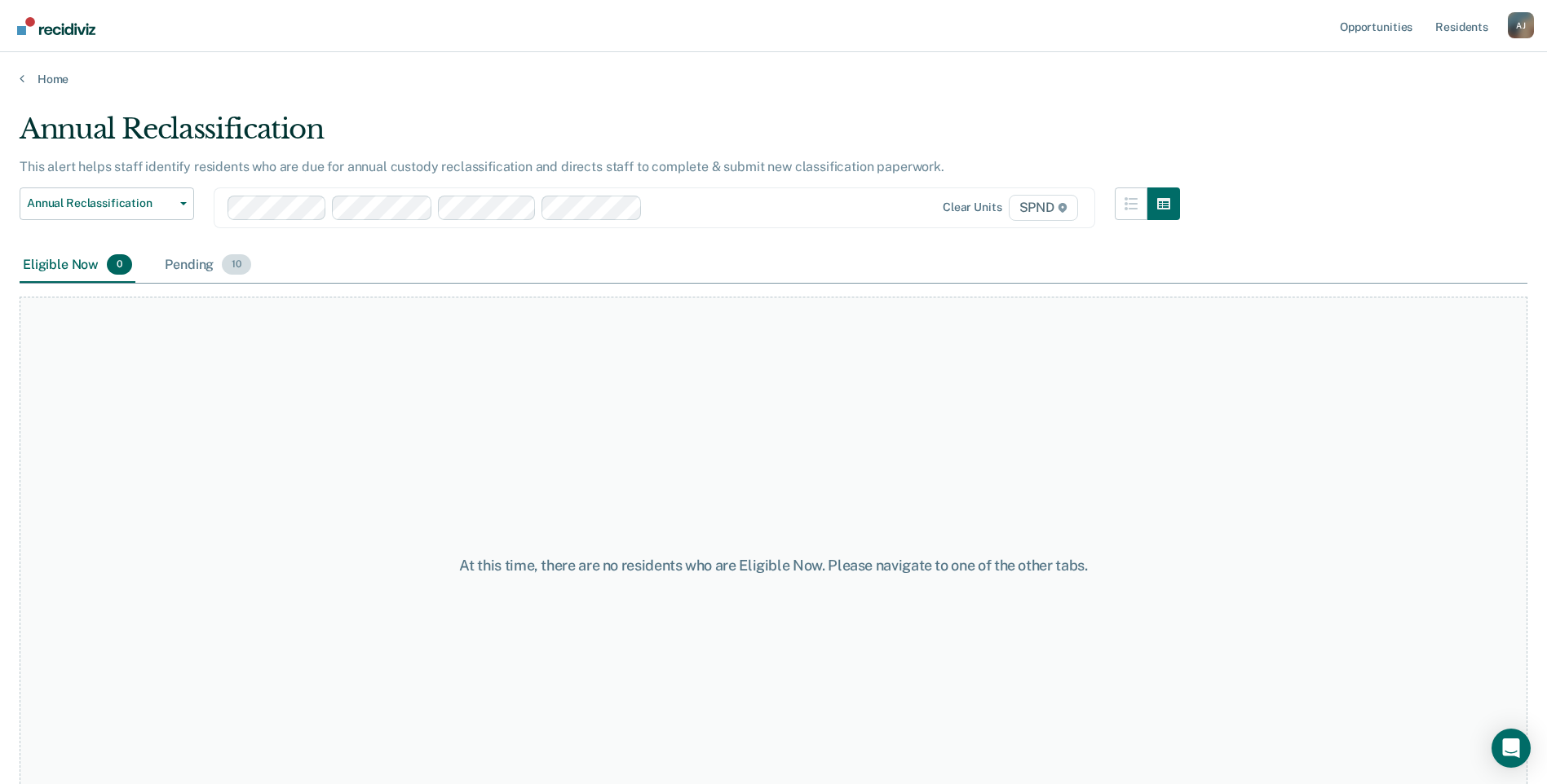
click at [183, 251] on div "Pending 10" at bounding box center [207, 266] width 93 height 36
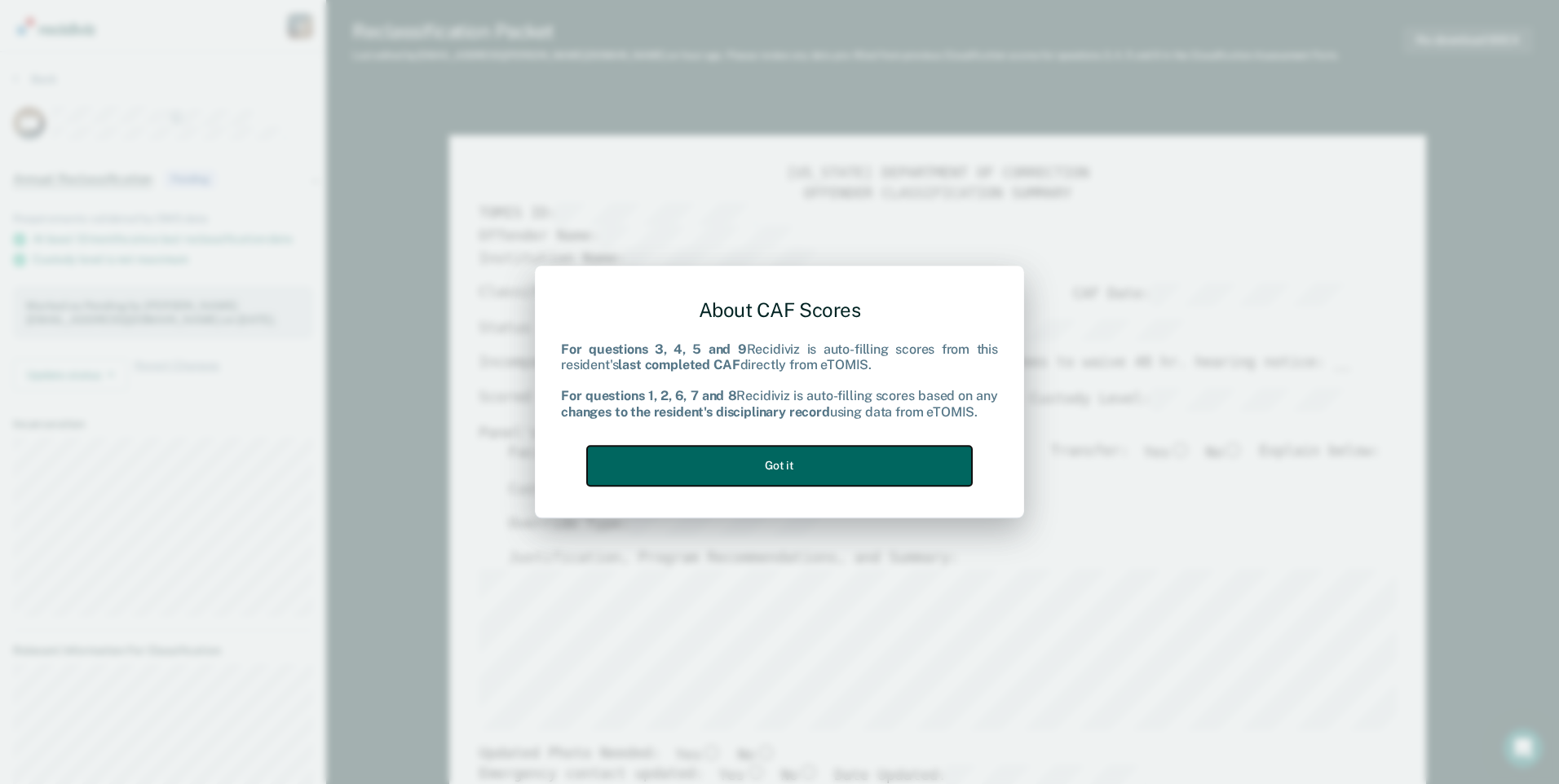
click at [754, 451] on button "Got it" at bounding box center [780, 466] width 385 height 40
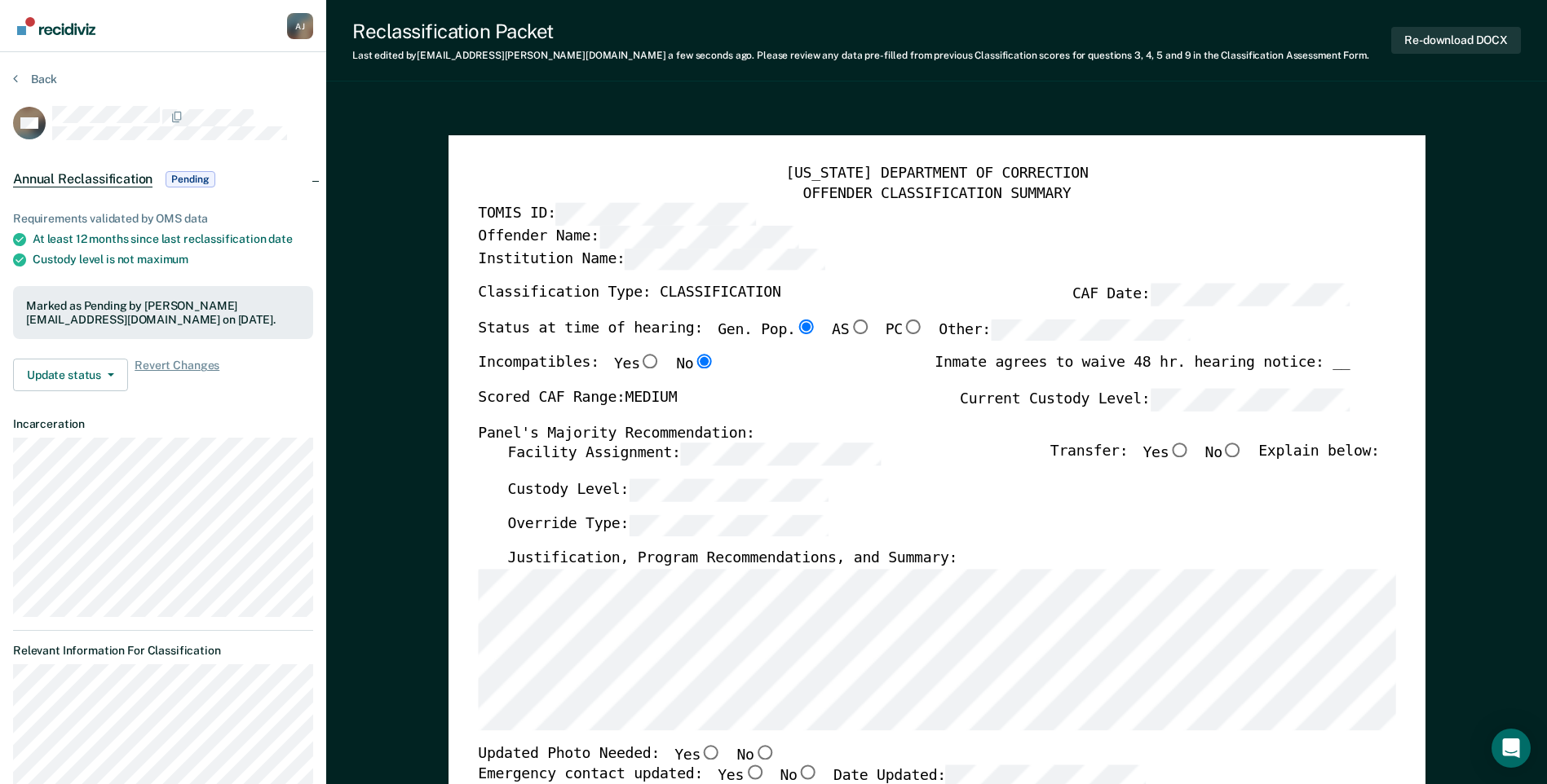
click at [1233, 452] on input "No" at bounding box center [1233, 451] width 21 height 15
type textarea "x"
radio input "true"
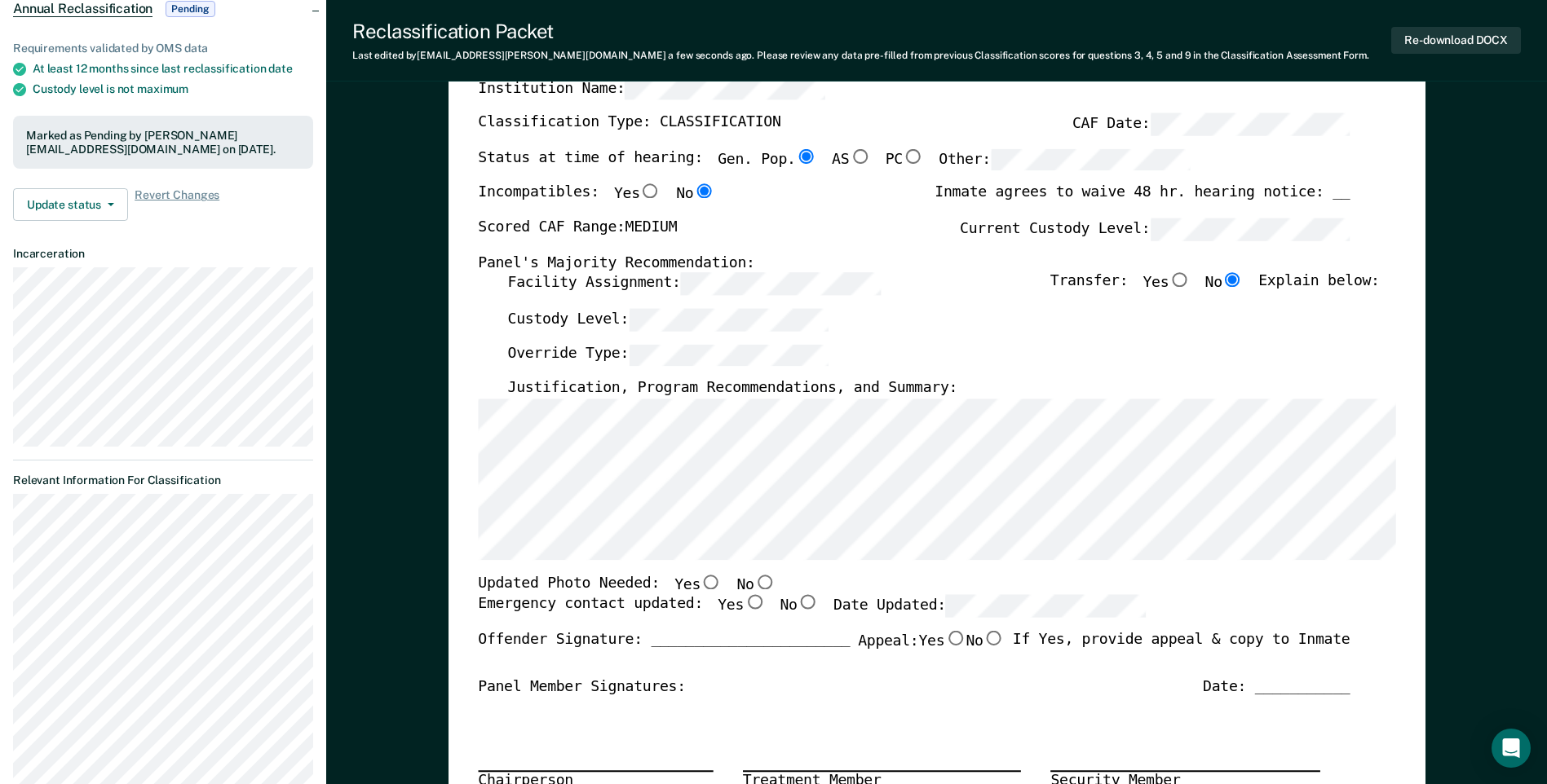
scroll to position [408, 0]
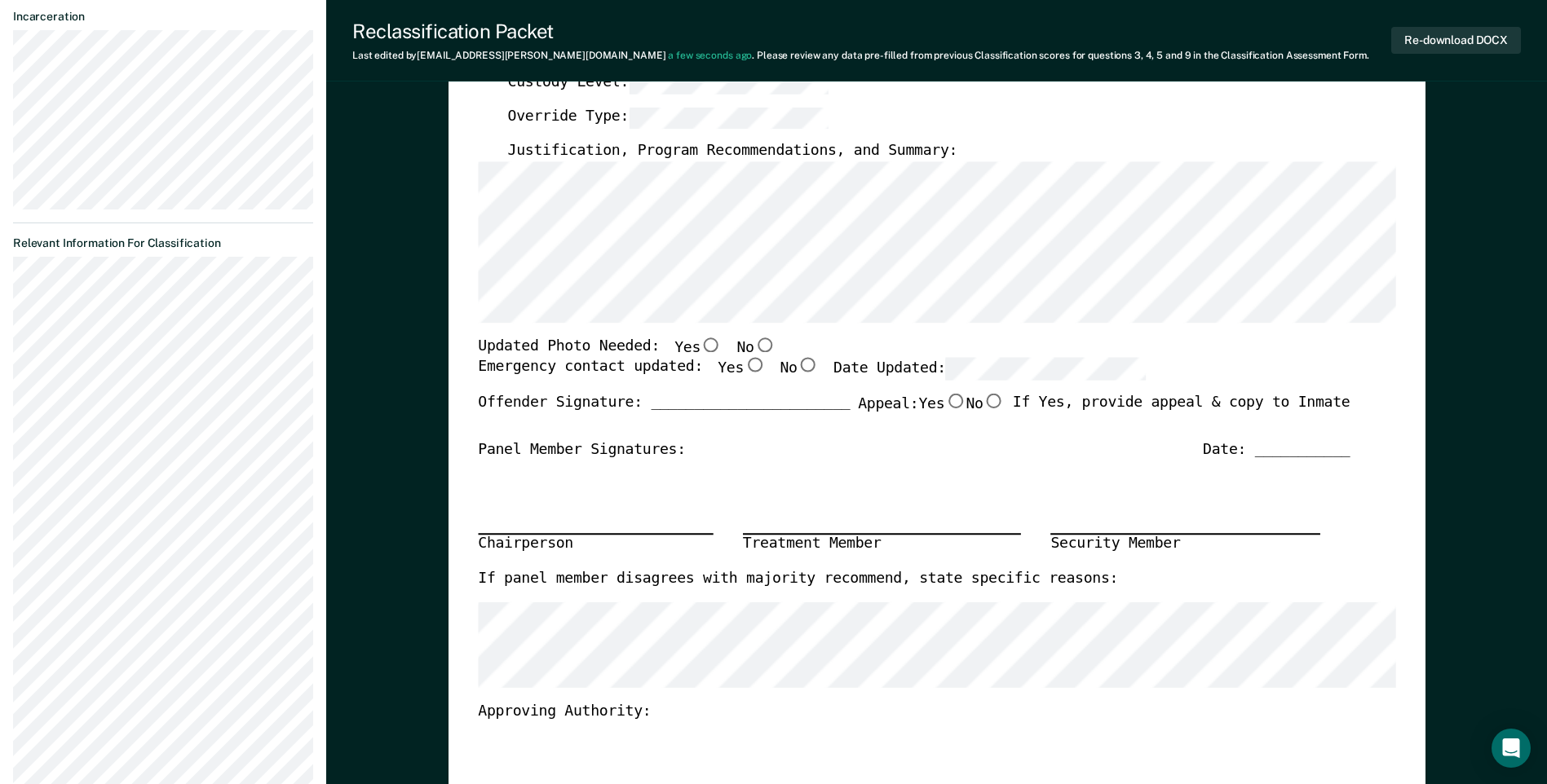
click at [753, 342] on input "No" at bounding box center [764, 345] width 21 height 15
type textarea "x"
radio input "true"
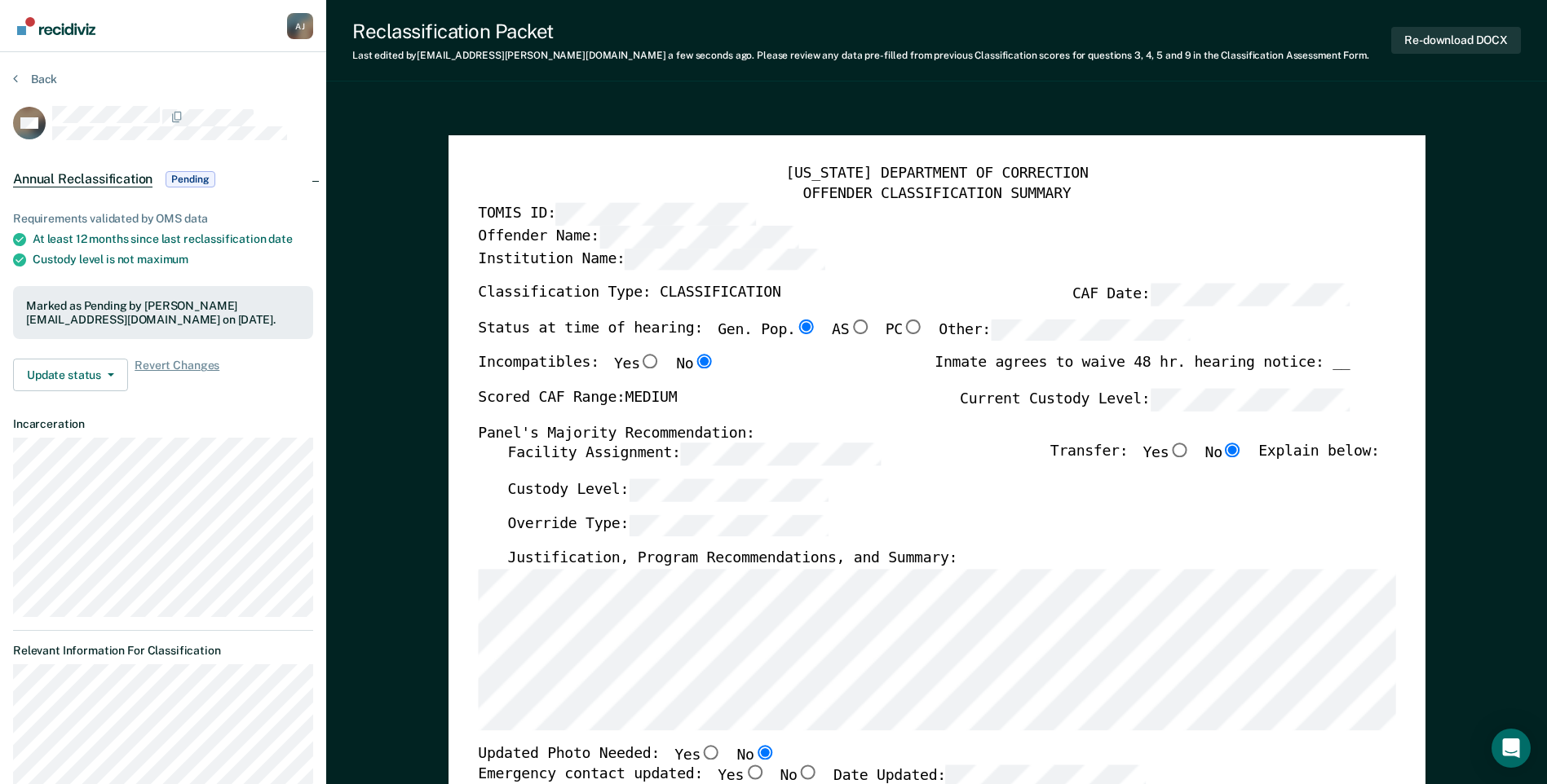
scroll to position [163, 0]
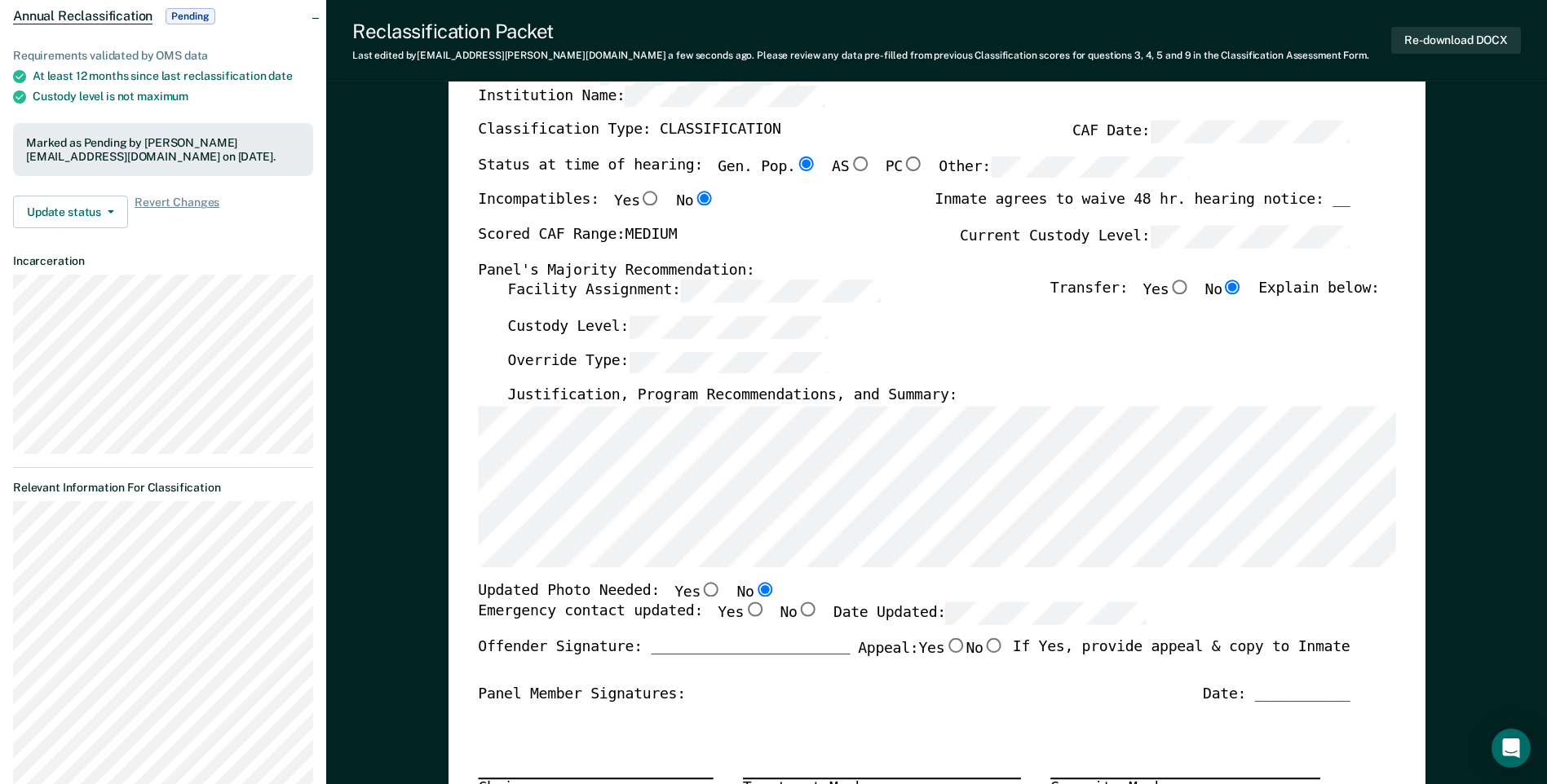
click at [744, 608] on input "Yes" at bounding box center [754, 611] width 21 height 15
type textarea "x"
radio input "true"
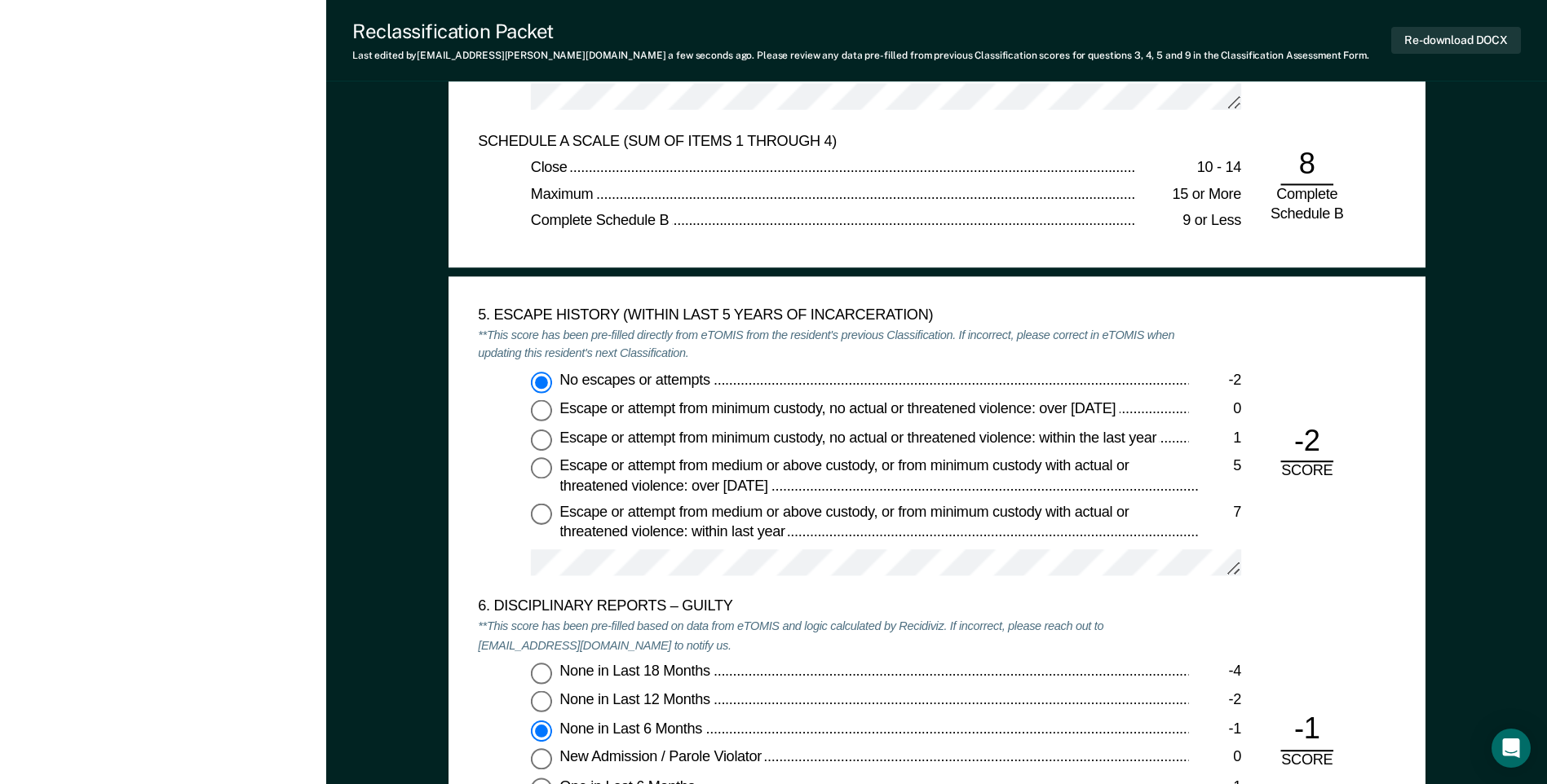
scroll to position [2690, 0]
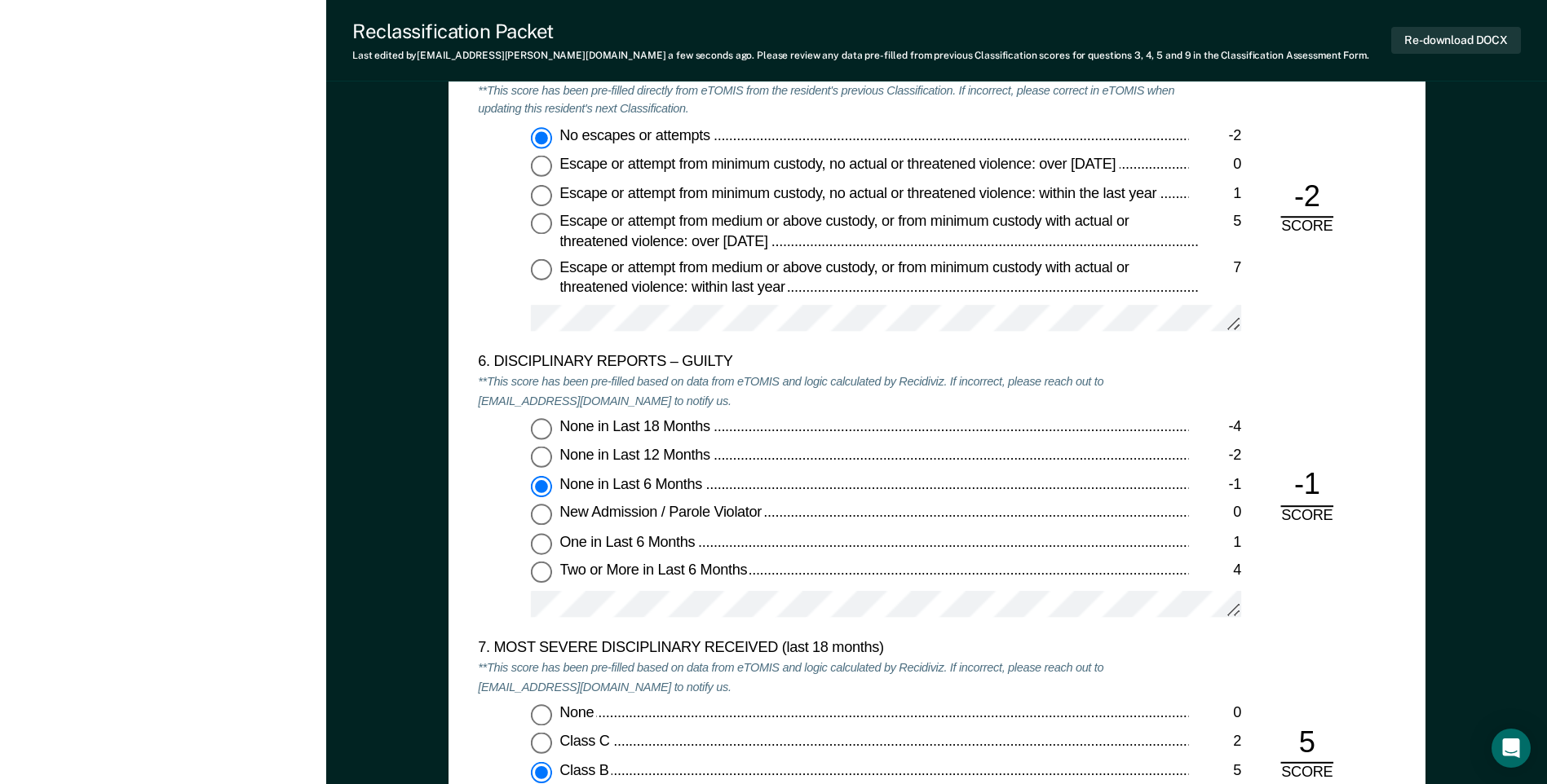
click at [541, 542] on input "One in Last 6 Months 1" at bounding box center [541, 545] width 21 height 21
type textarea "x"
radio input "false"
radio input "true"
click at [619, 488] on span "None in Last 6 Months" at bounding box center [633, 483] width 145 height 16
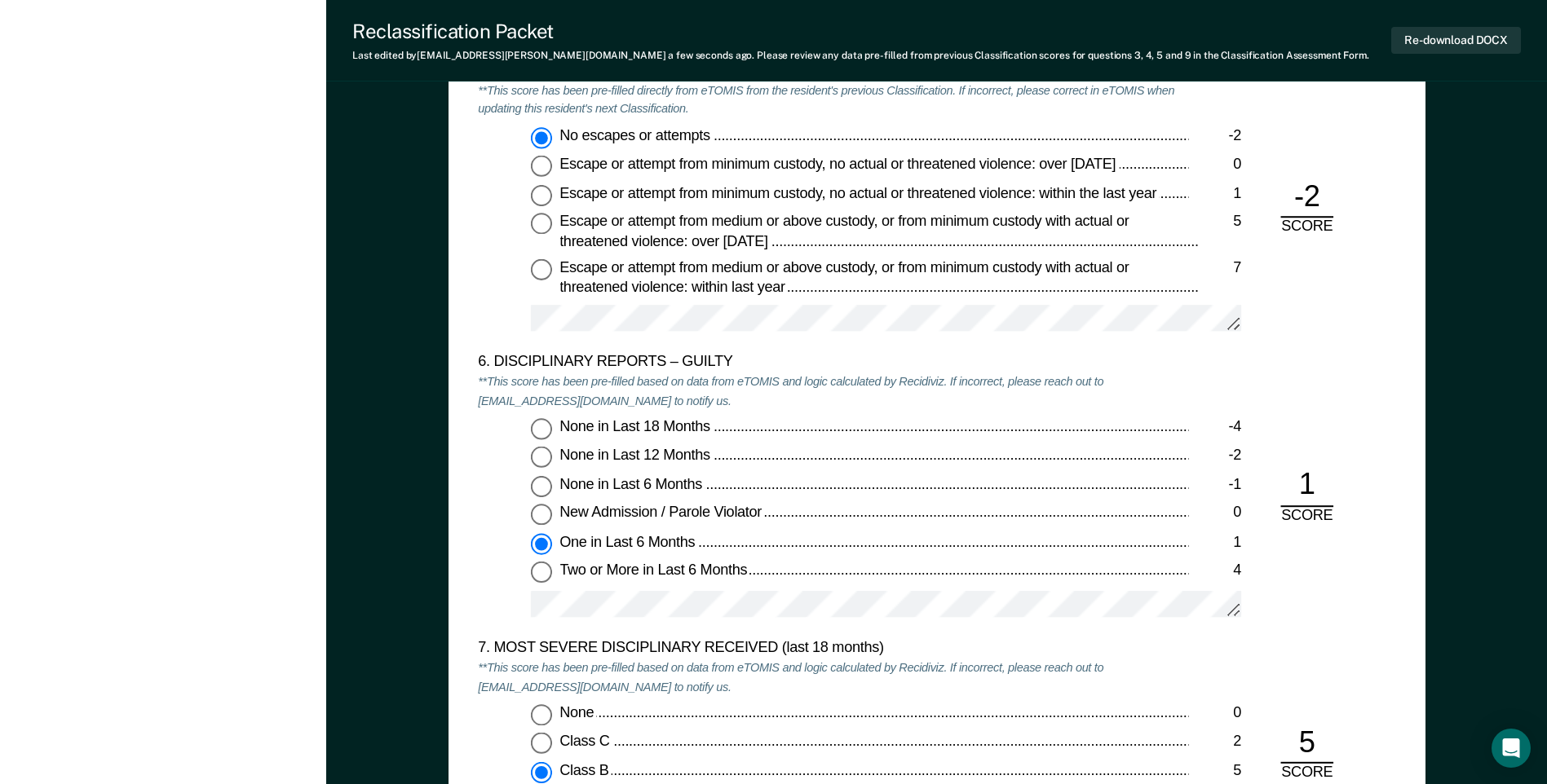
click at [552, 488] on input "None in Last 6 Months -1" at bounding box center [541, 486] width 21 height 21
type textarea "x"
radio input "true"
radio input "false"
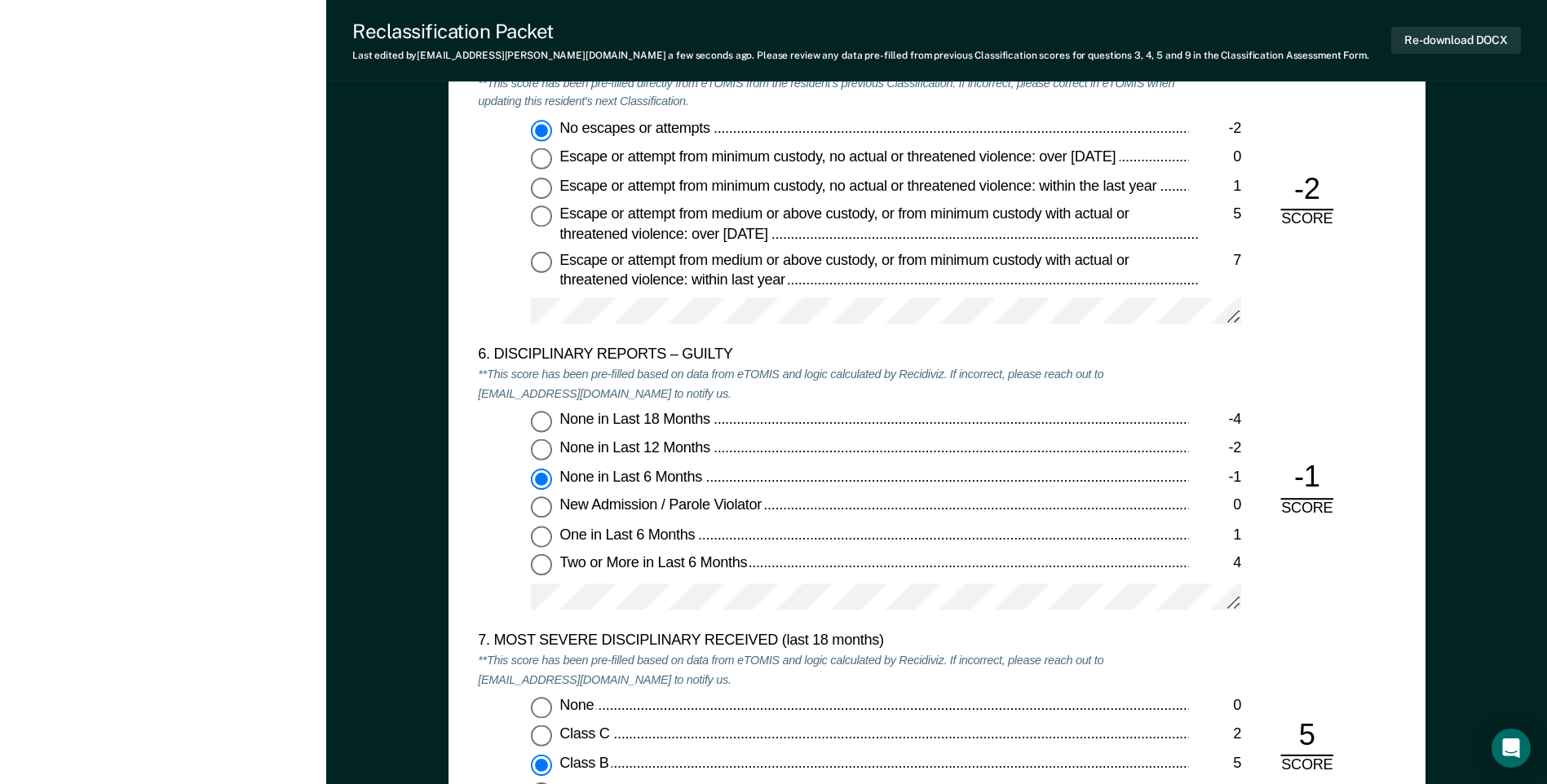
scroll to position [2283, 0]
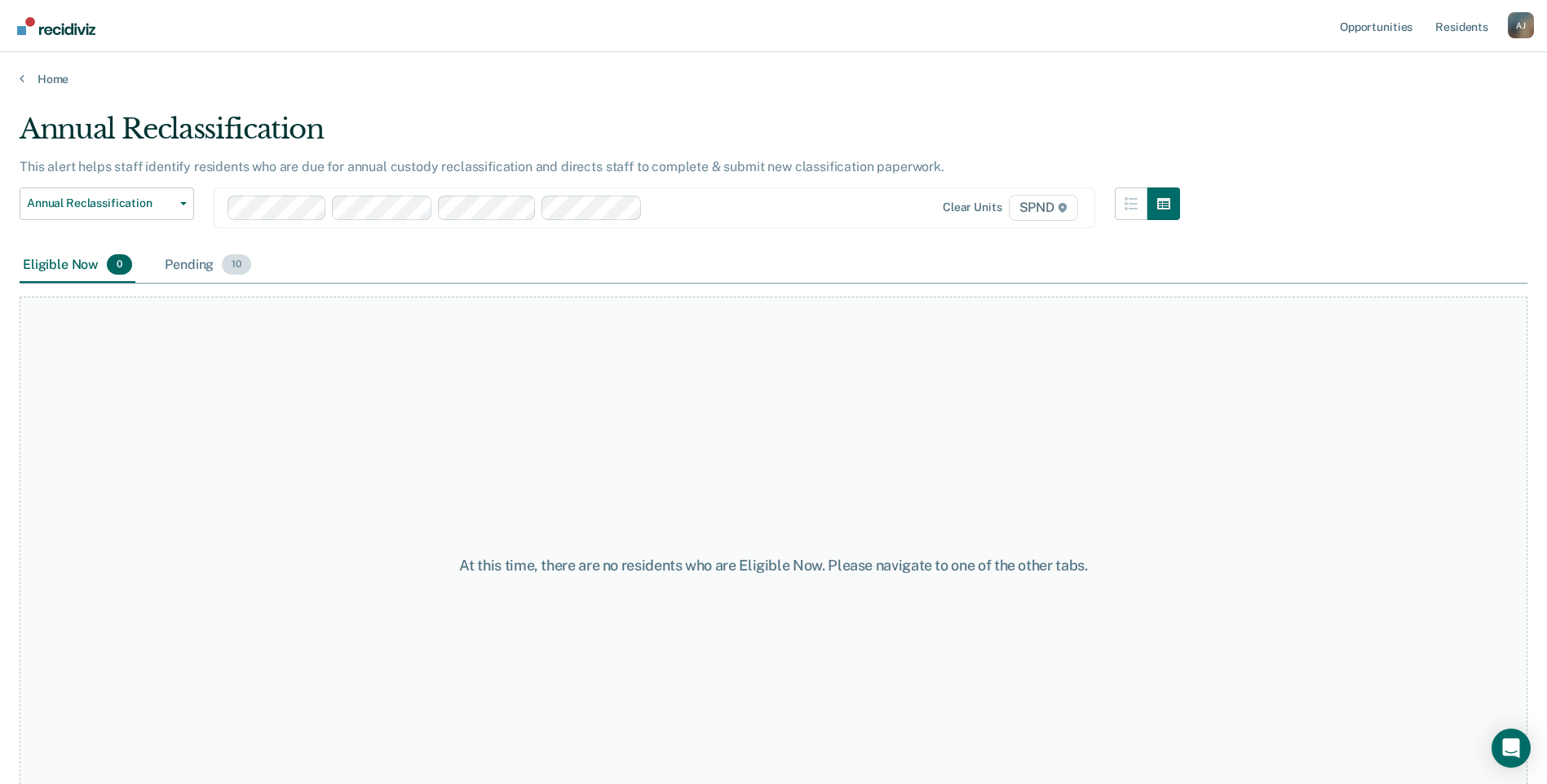
click at [174, 267] on div "Pending 10" at bounding box center [207, 266] width 93 height 36
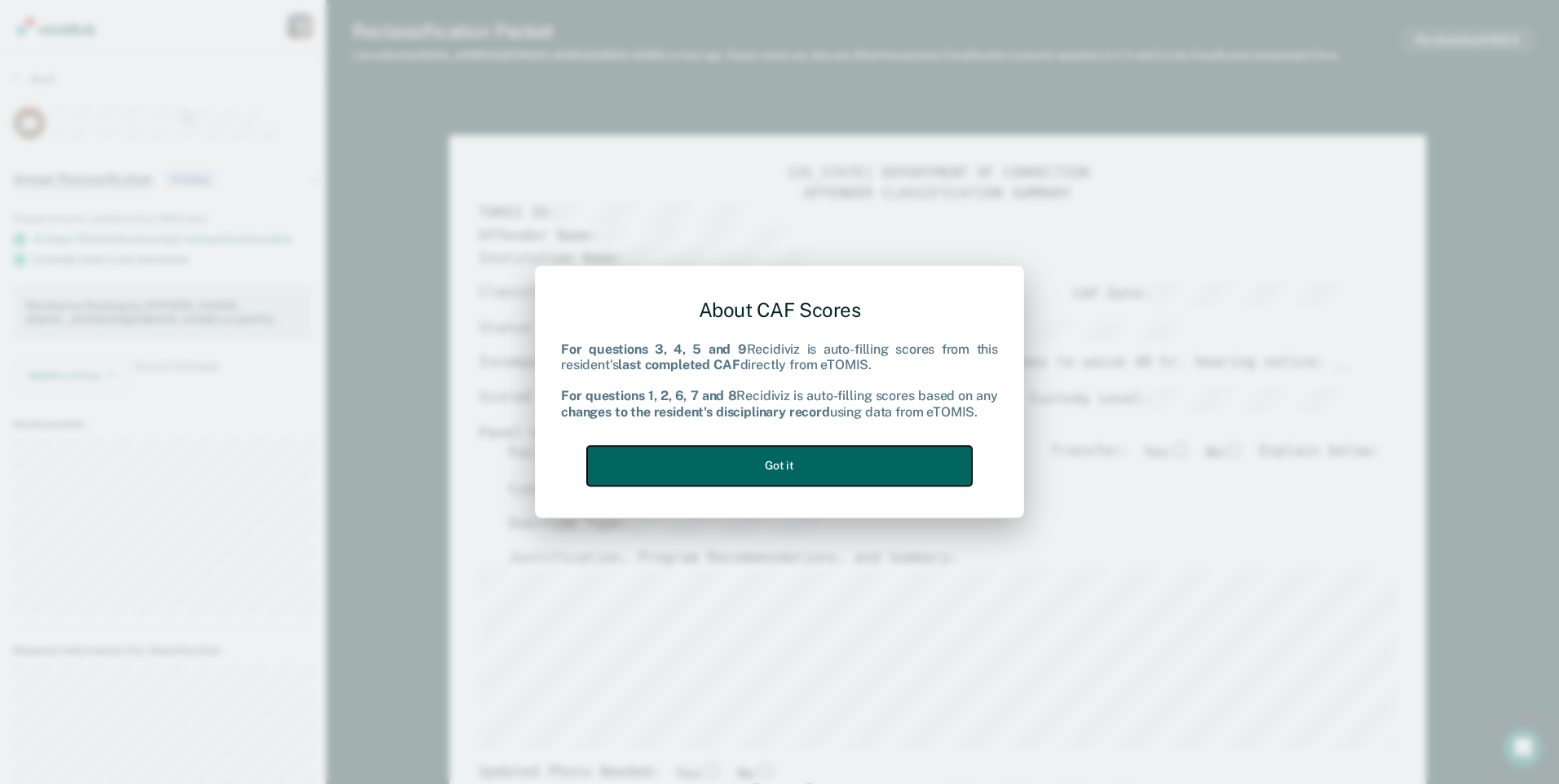
click at [728, 469] on button "Got it" at bounding box center [780, 466] width 385 height 40
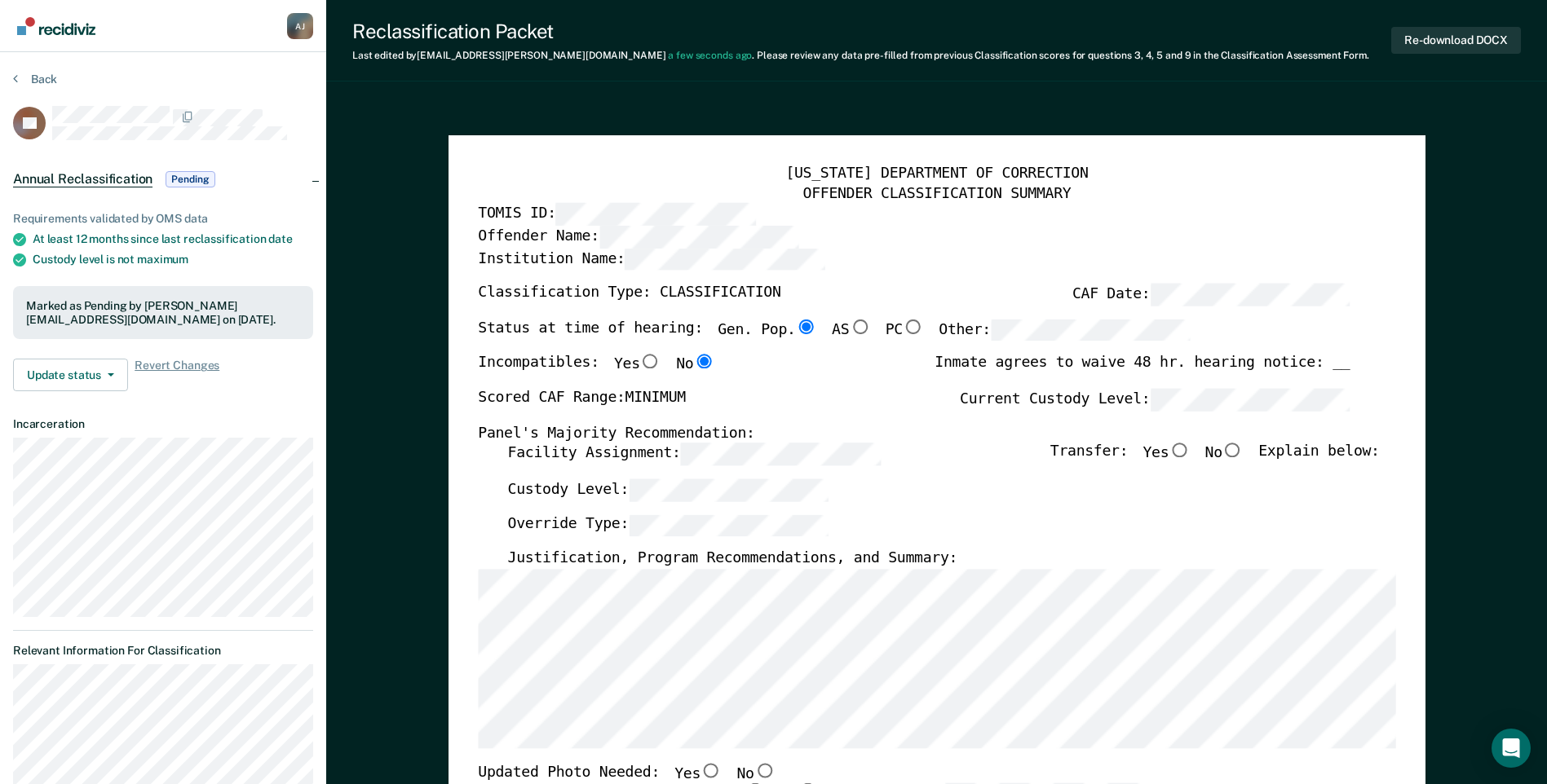
click at [1243, 453] on input "No" at bounding box center [1233, 451] width 21 height 15
type textarea "x"
radio input "true"
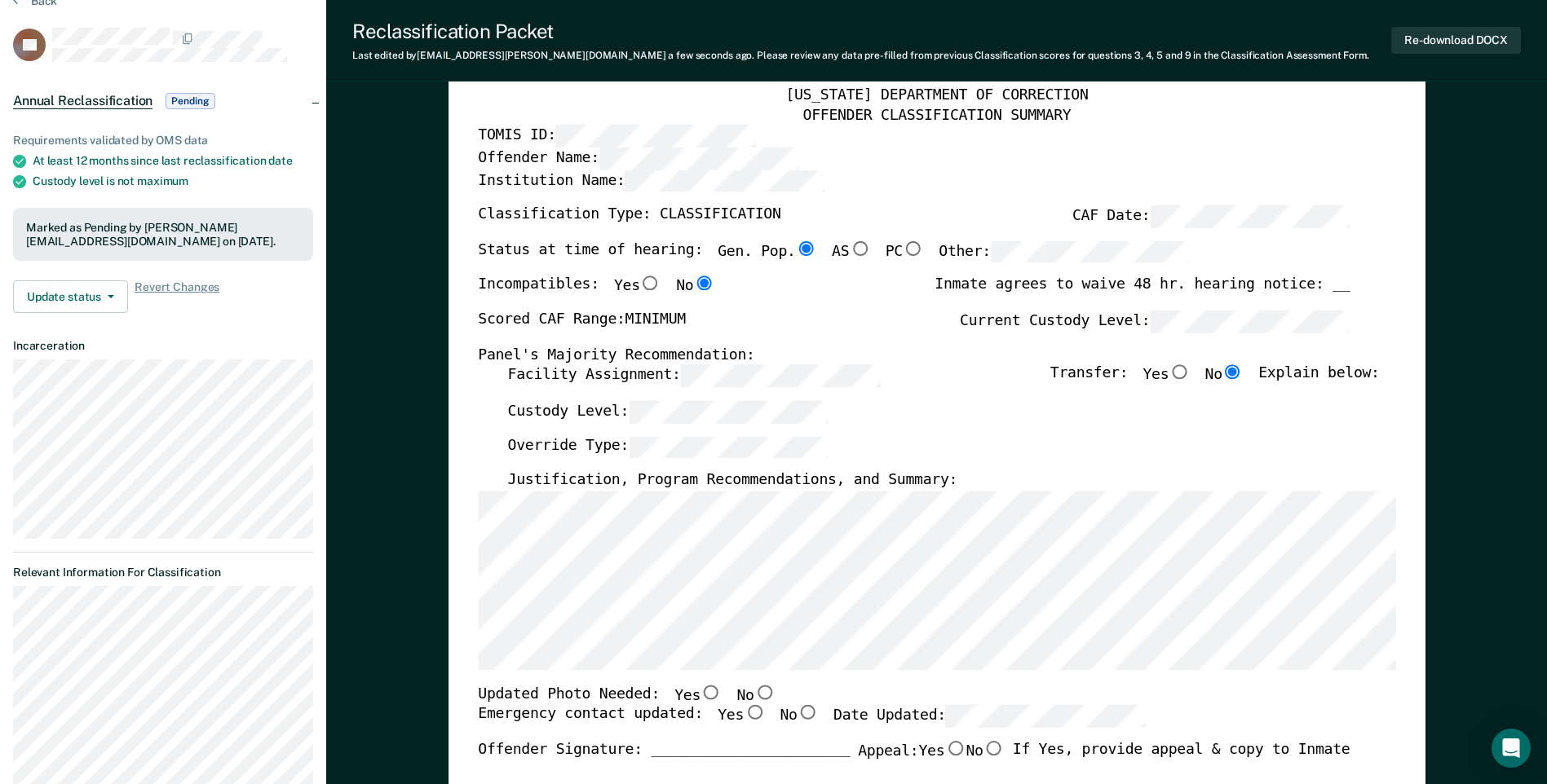
scroll to position [163, 0]
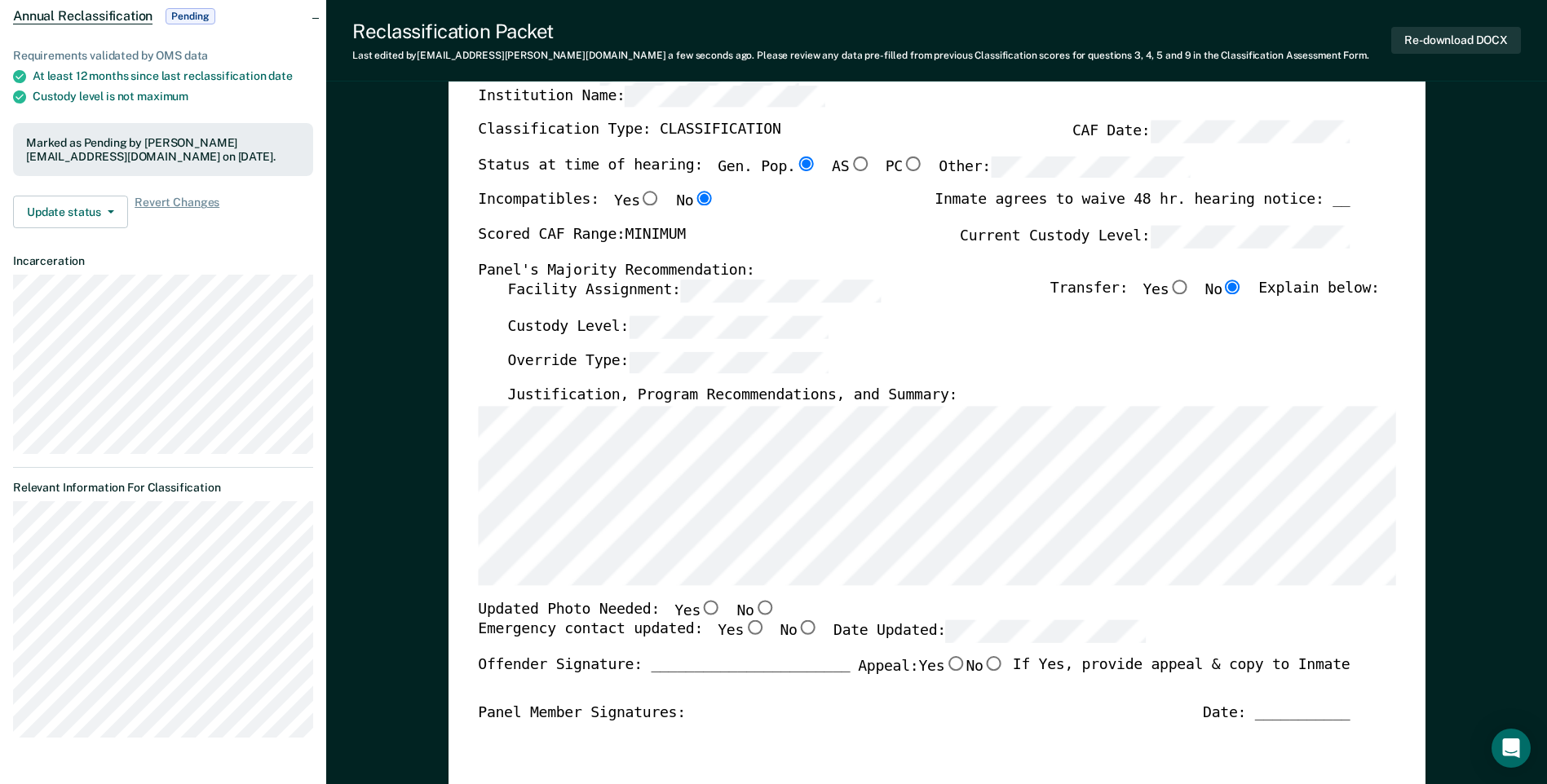
click at [753, 609] on input "No" at bounding box center [764, 608] width 21 height 15
type textarea "x"
radio input "true"
click at [744, 632] on input "Yes" at bounding box center [754, 629] width 21 height 15
type textarea "x"
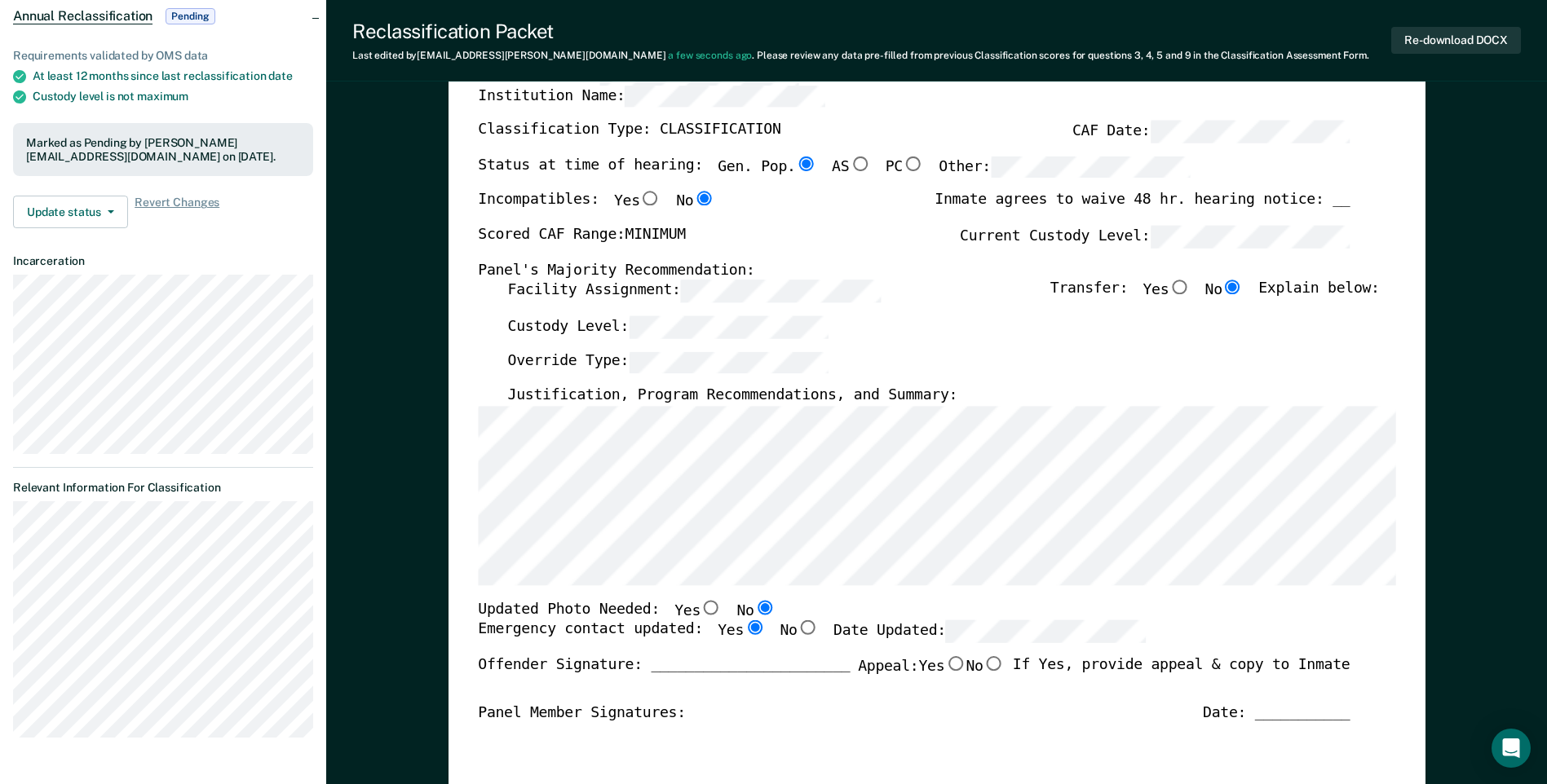
radio input "true"
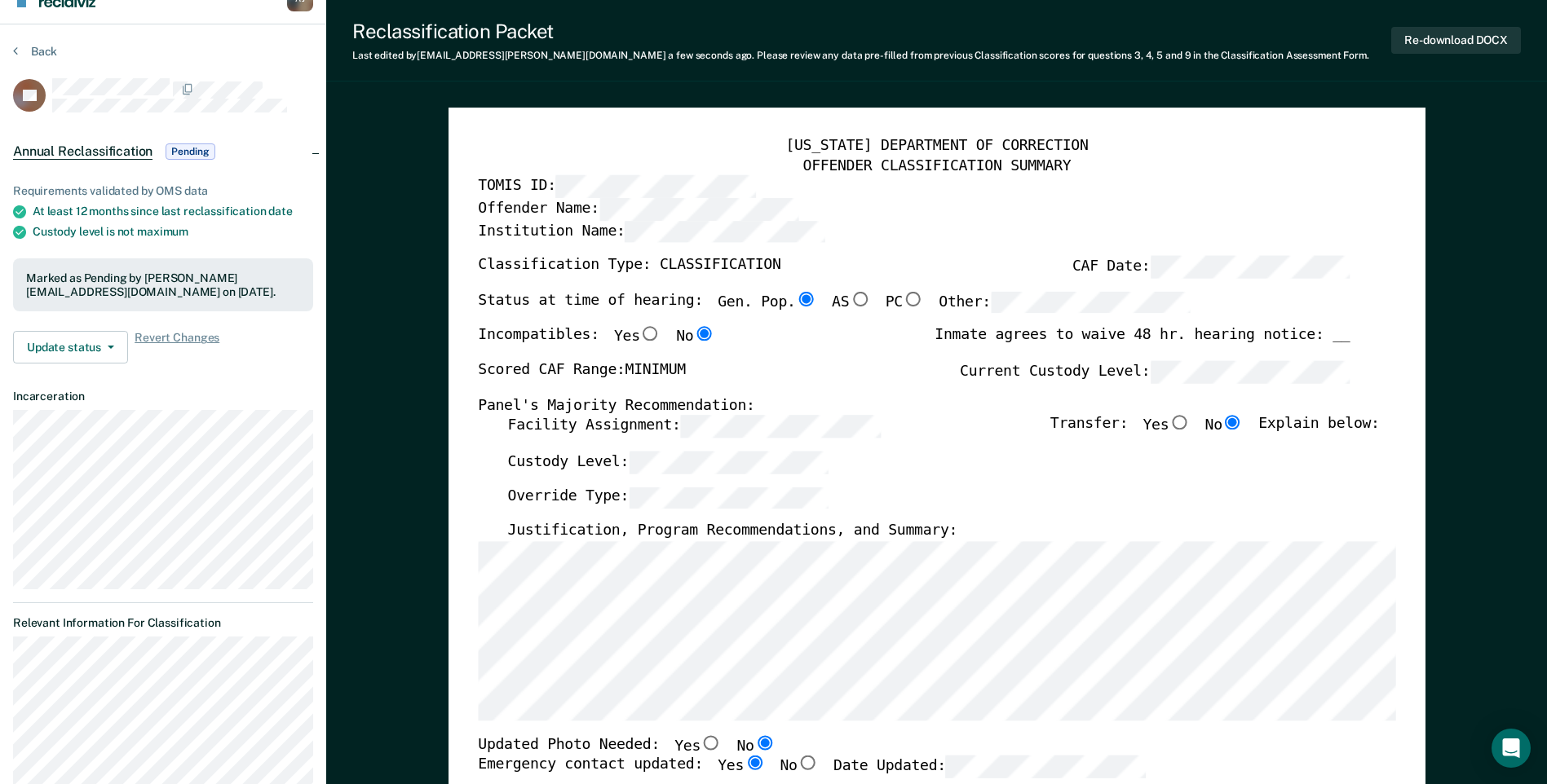
scroll to position [0, 0]
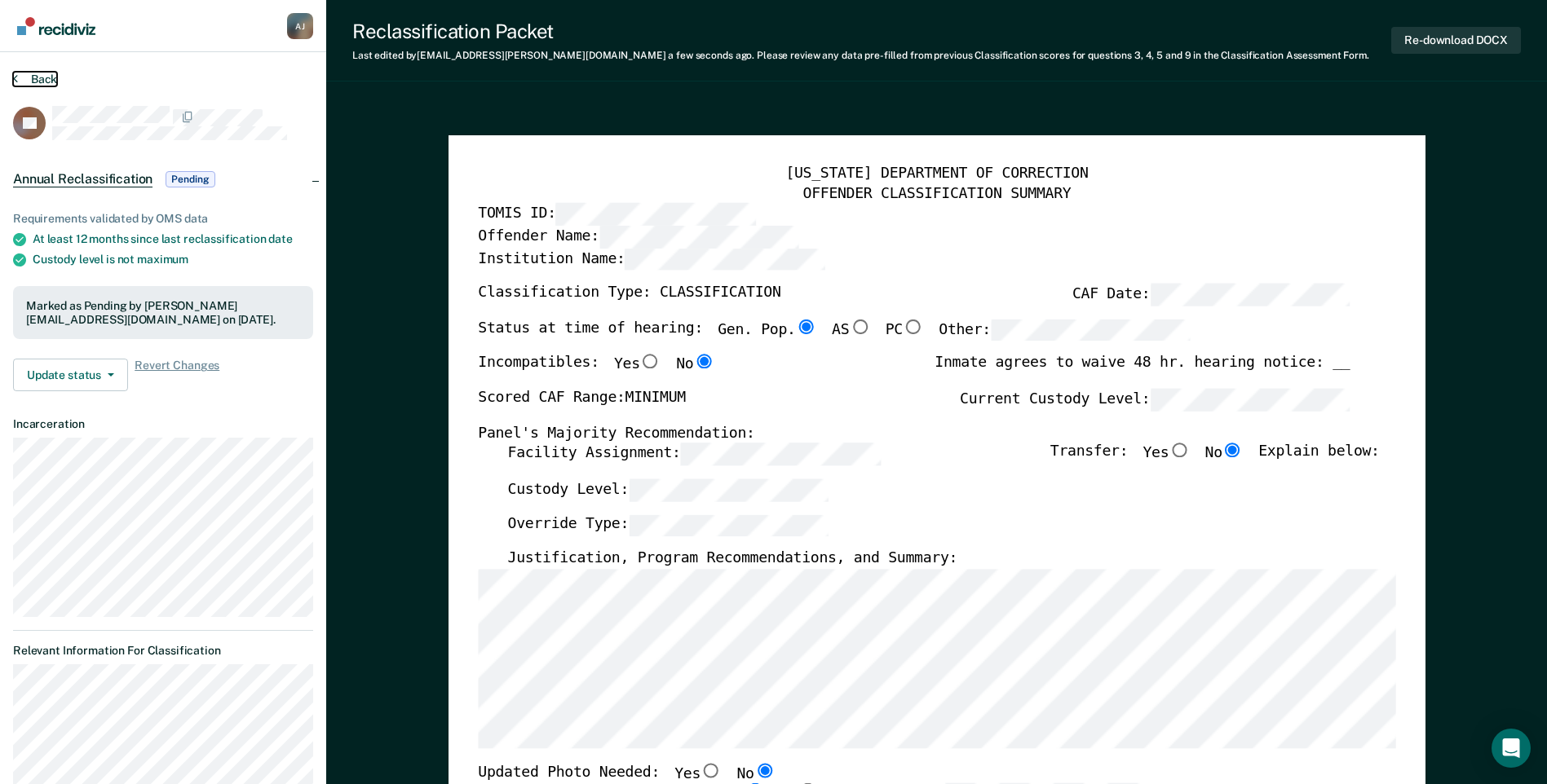
click at [24, 78] on button "Back" at bounding box center [35, 79] width 44 height 15
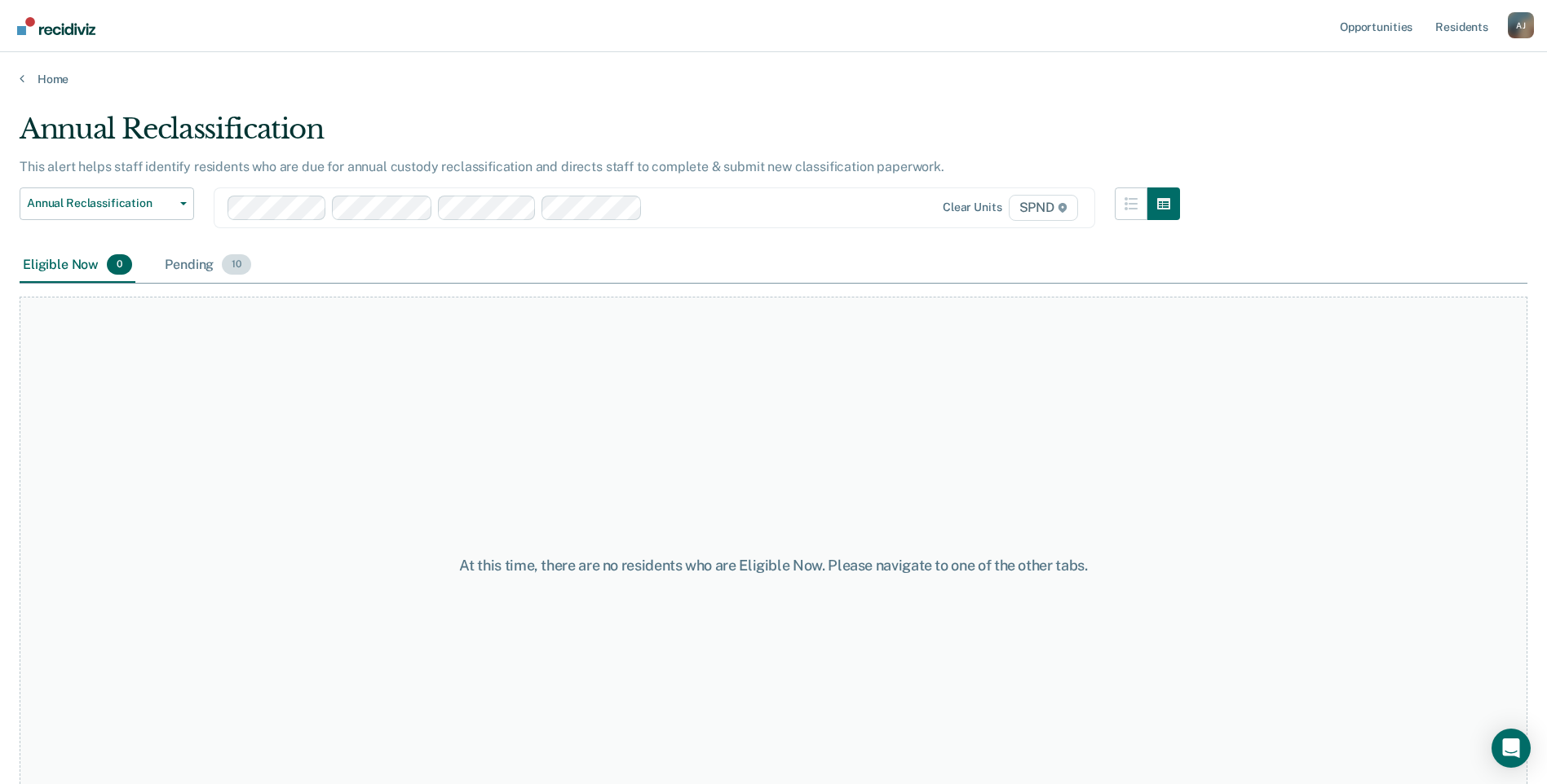
click at [189, 261] on div "Pending 10" at bounding box center [207, 266] width 93 height 36
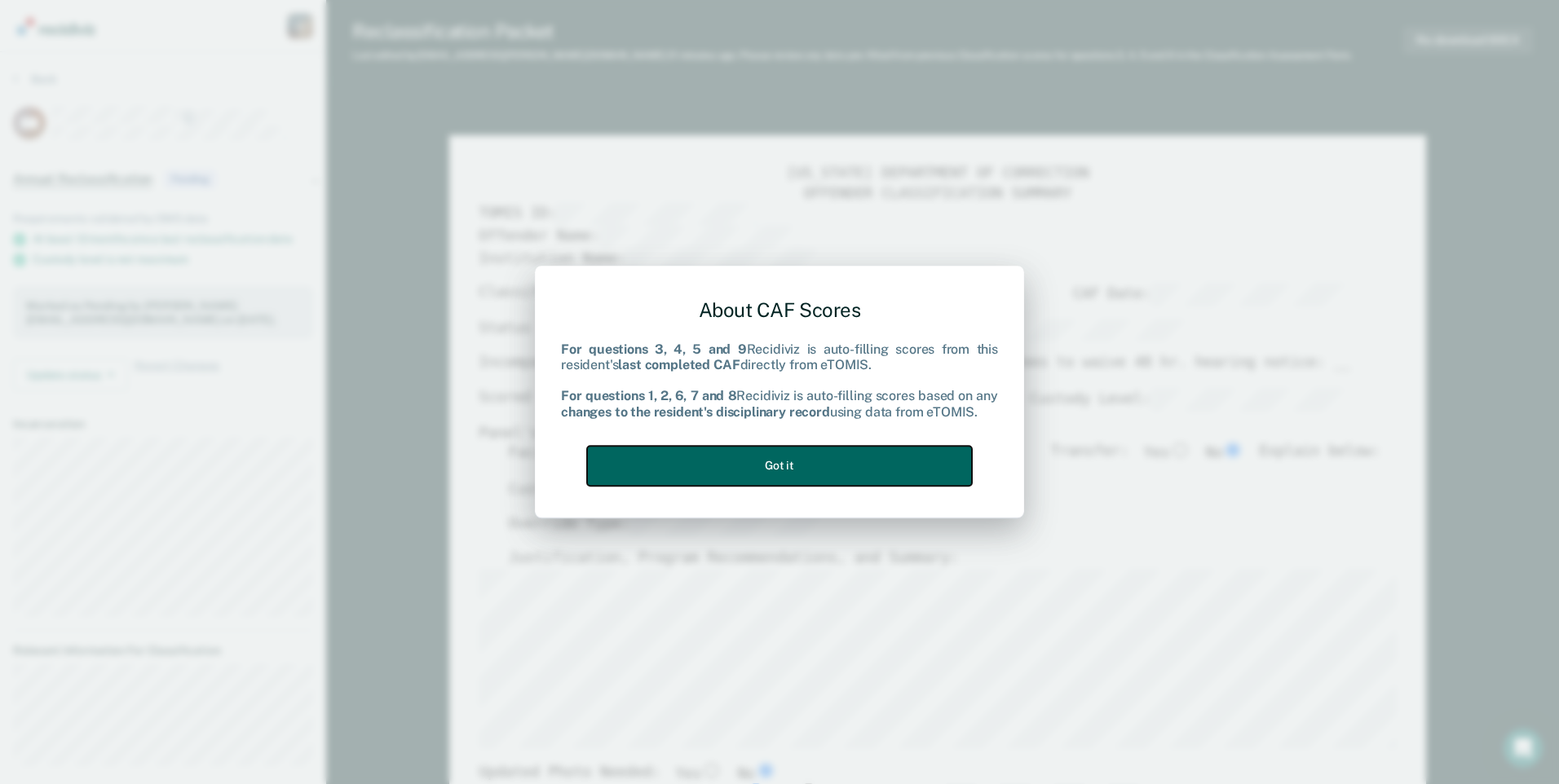
click at [863, 457] on button "Got it" at bounding box center [780, 466] width 385 height 40
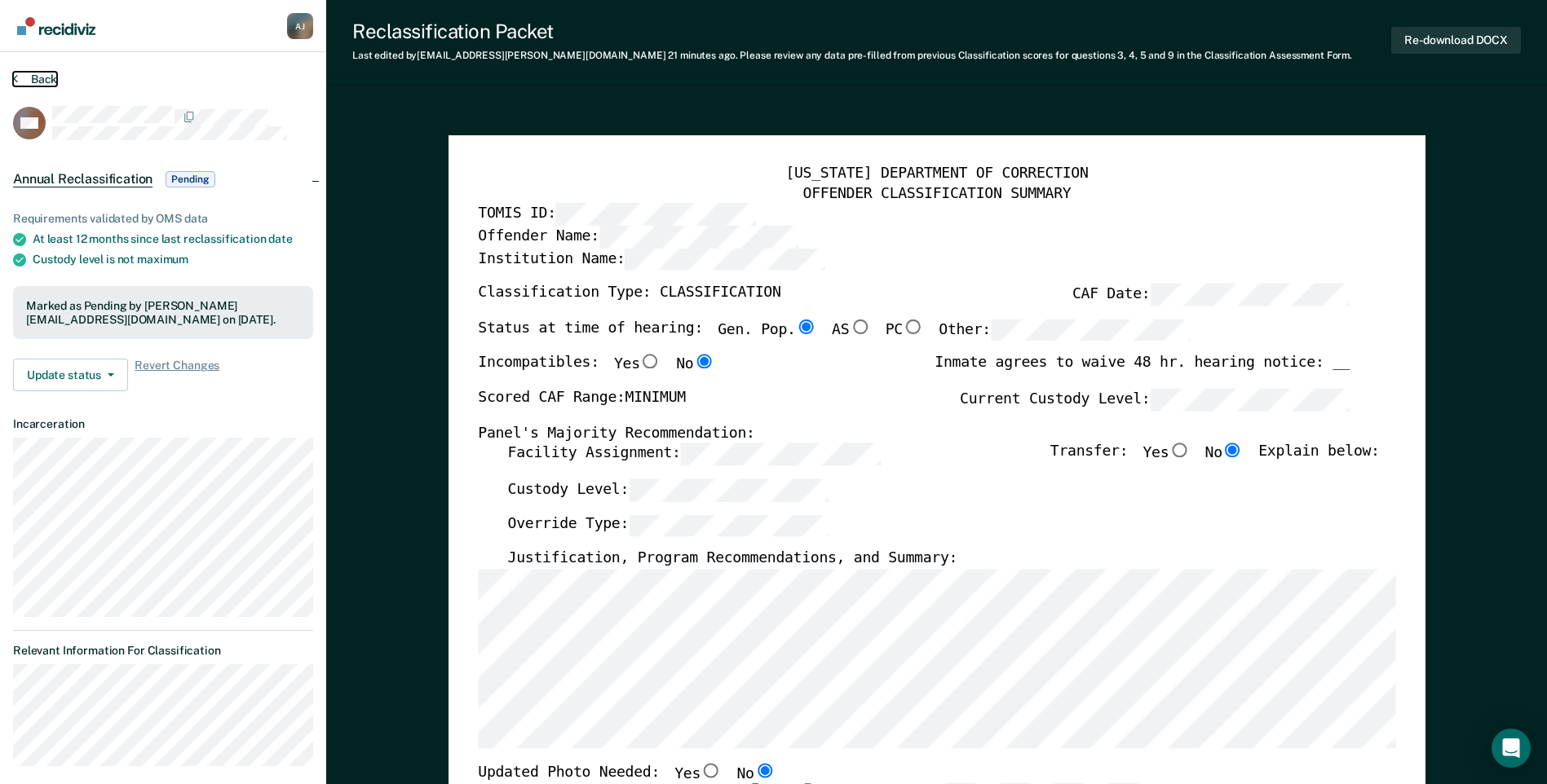
click at [18, 81] on button "Back" at bounding box center [35, 79] width 44 height 15
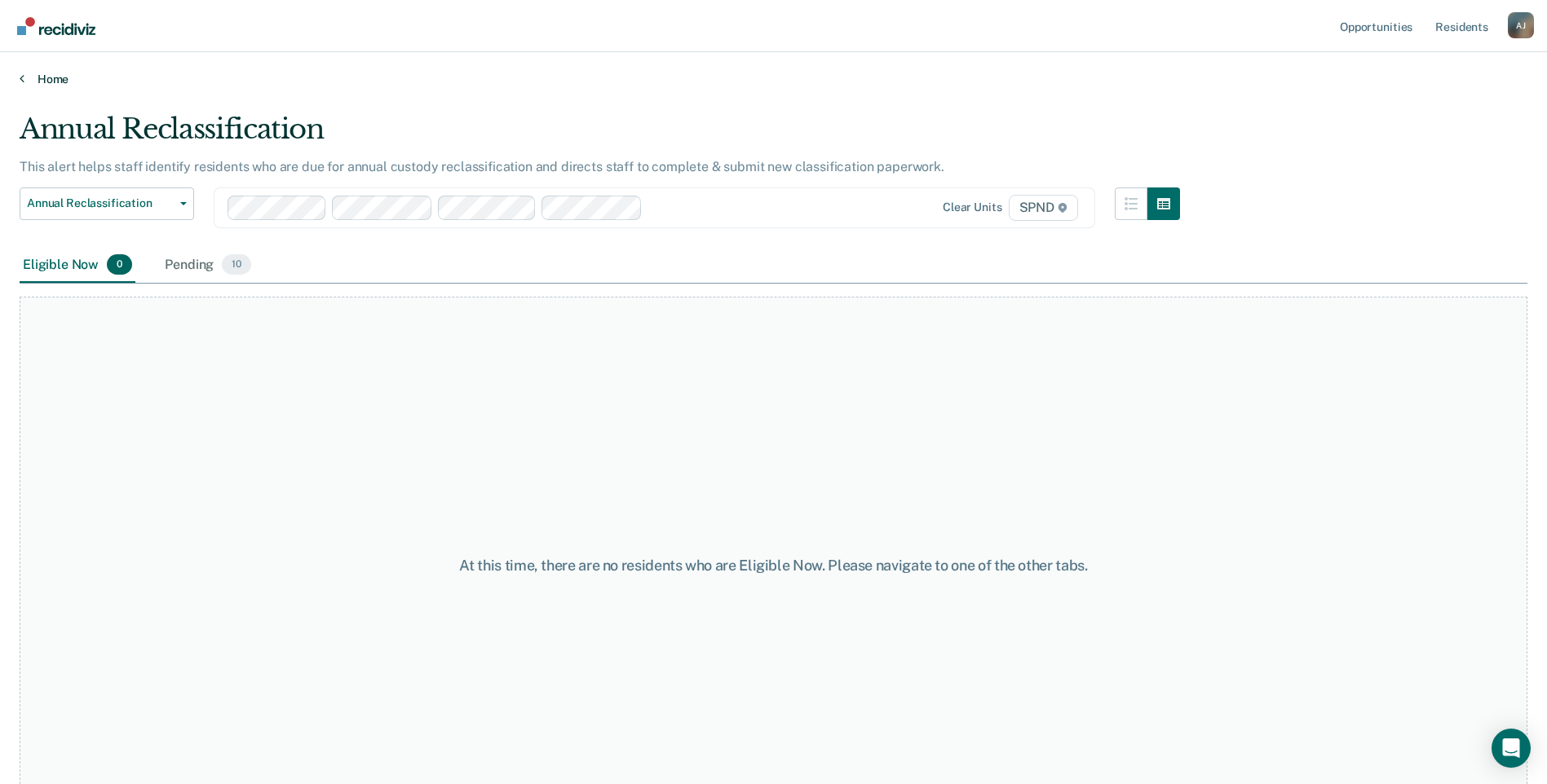
click at [22, 72] on icon at bounding box center [22, 78] width 5 height 13
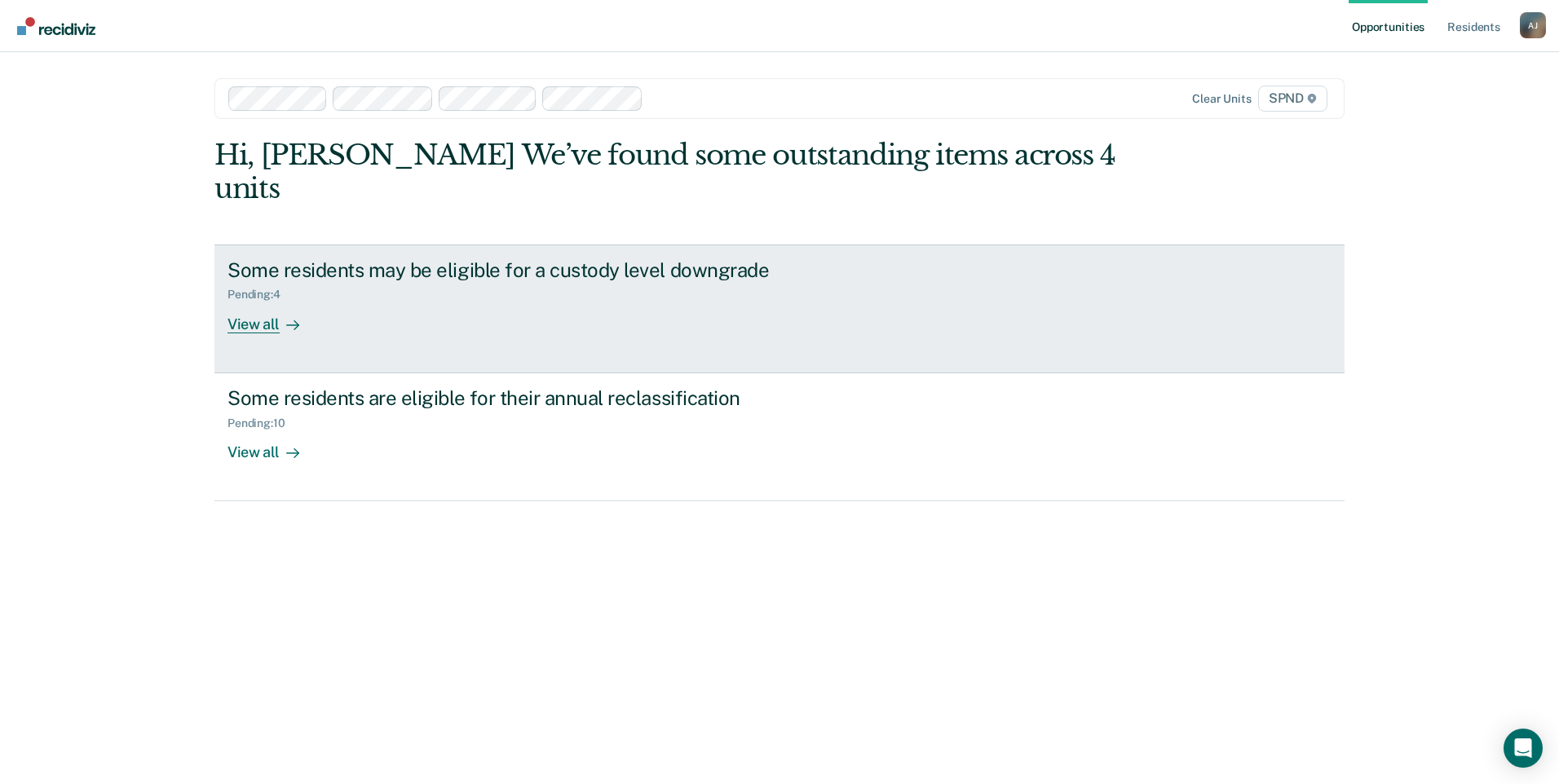
click at [274, 302] on div "View all" at bounding box center [272, 318] width 91 height 32
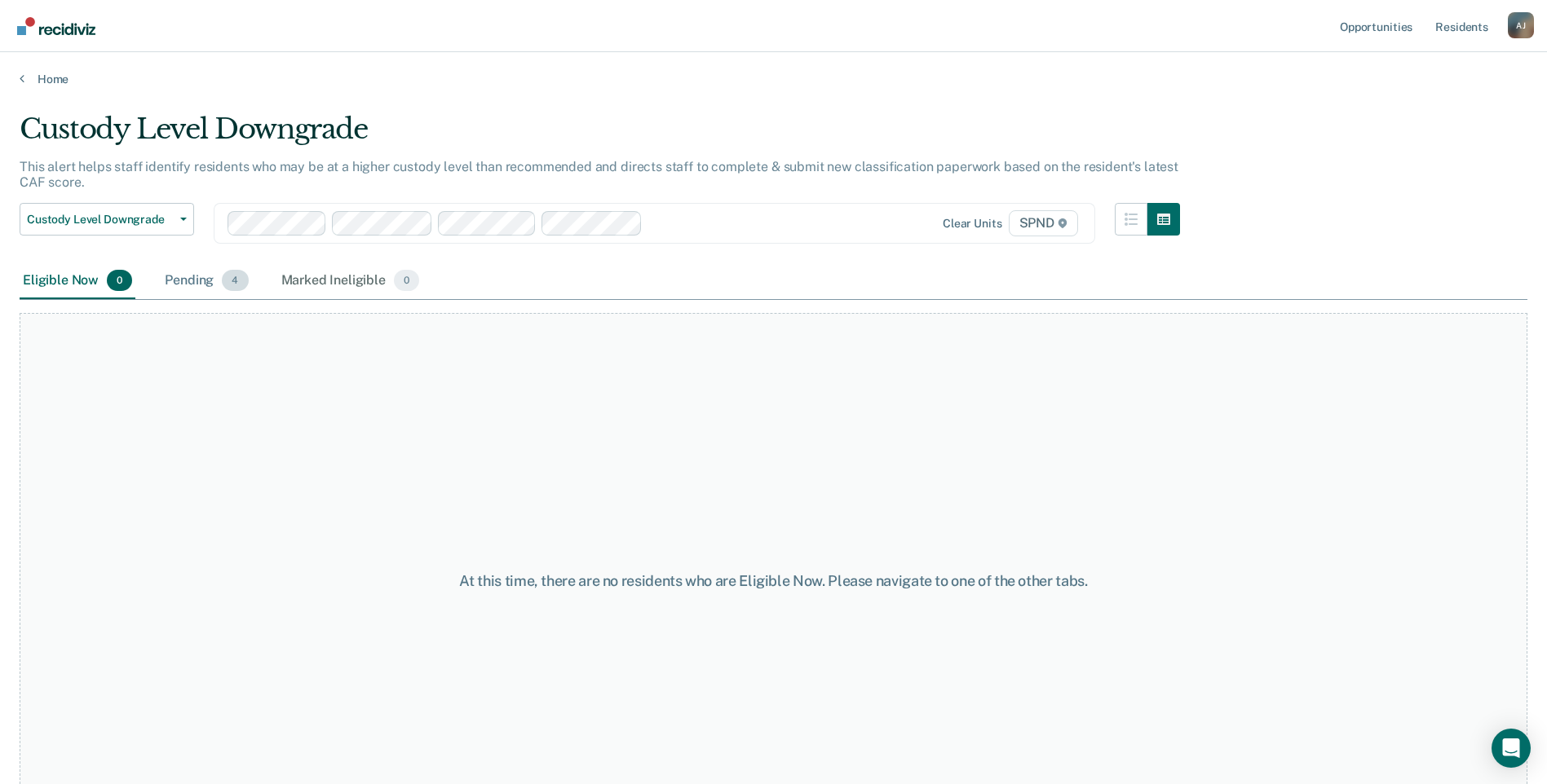
click at [196, 281] on div "Pending 4" at bounding box center [206, 281] width 90 height 36
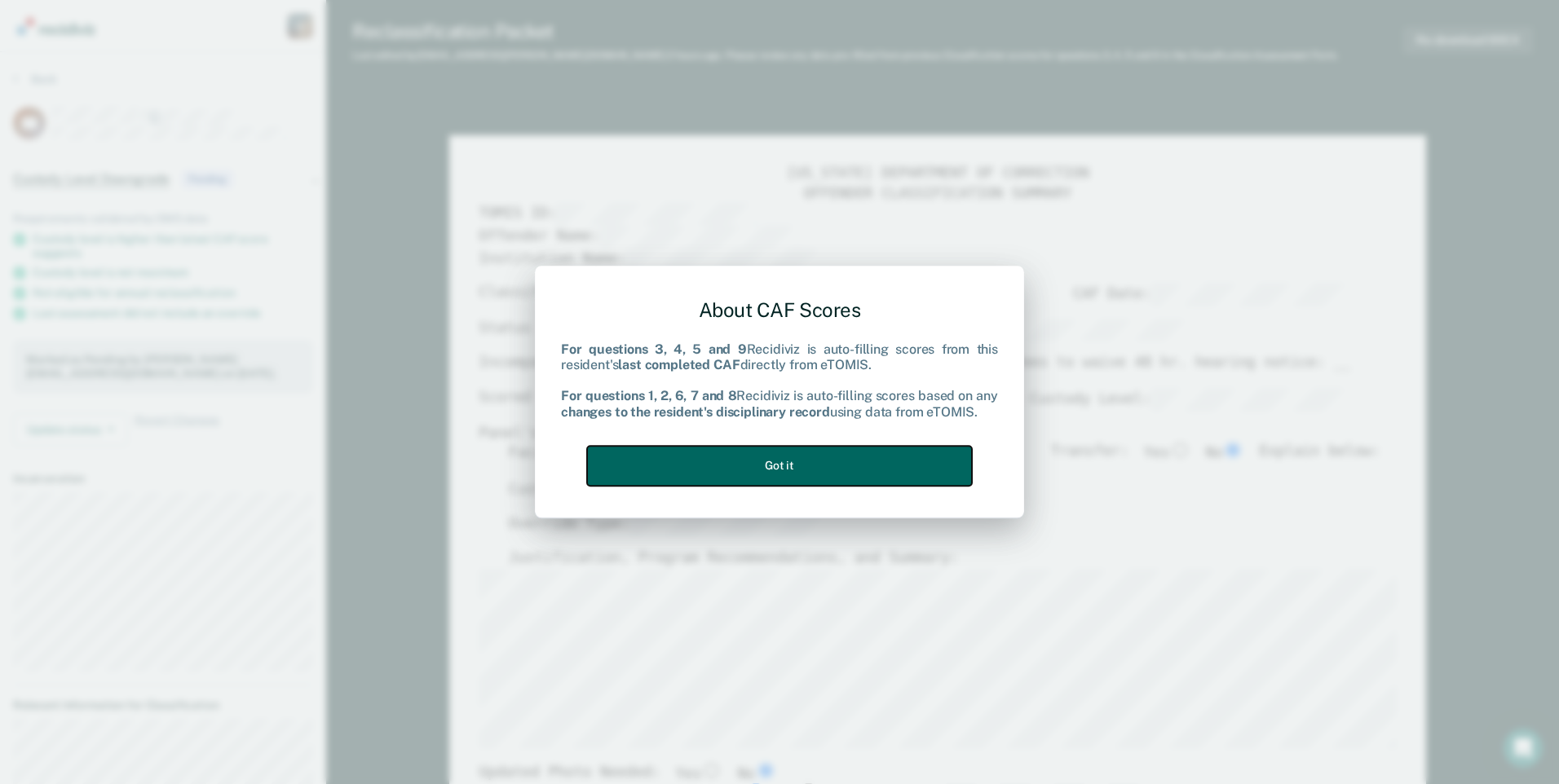
click at [836, 466] on button "Got it" at bounding box center [780, 466] width 385 height 40
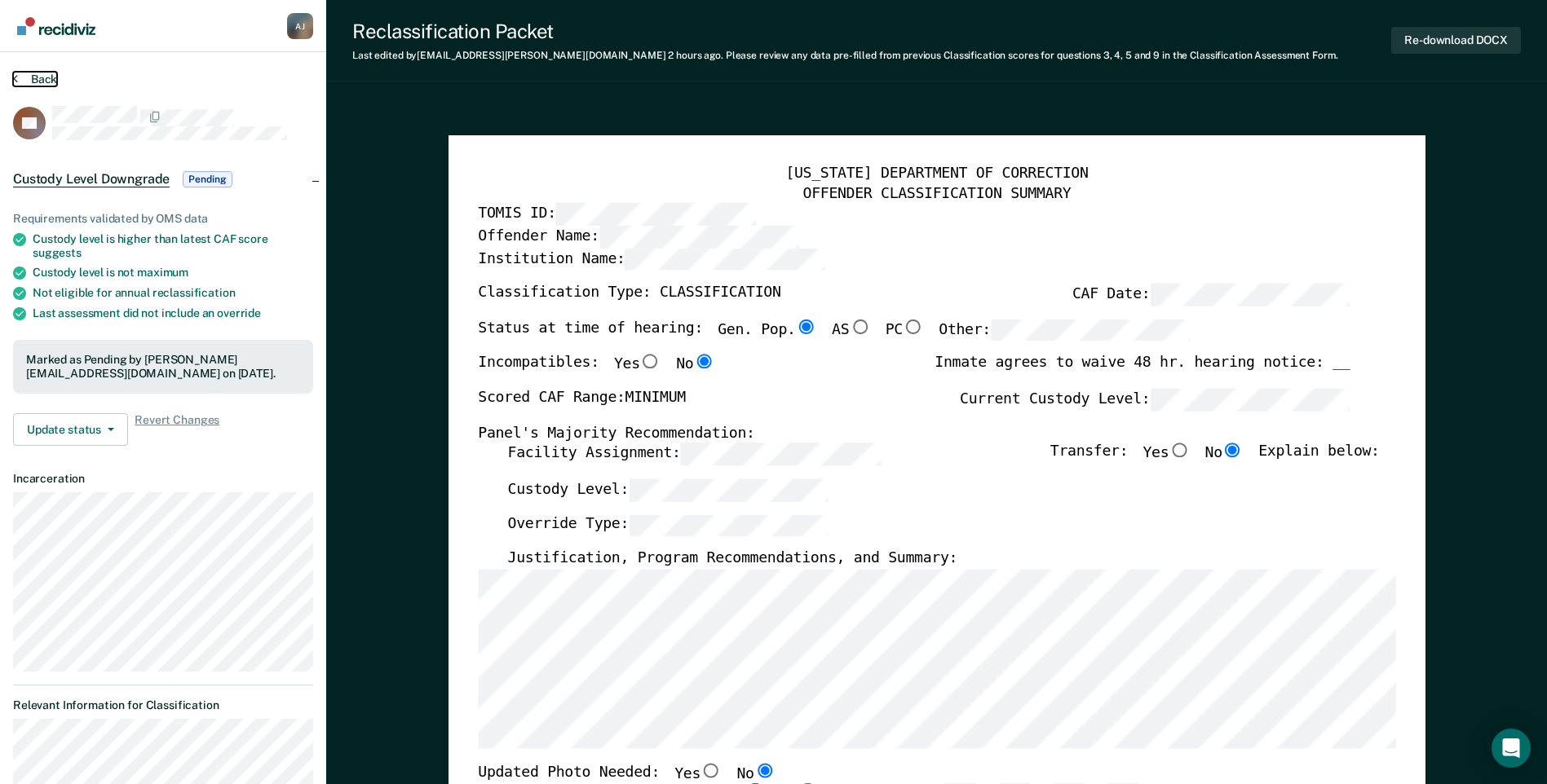
click at [21, 75] on button "Back" at bounding box center [35, 79] width 44 height 15
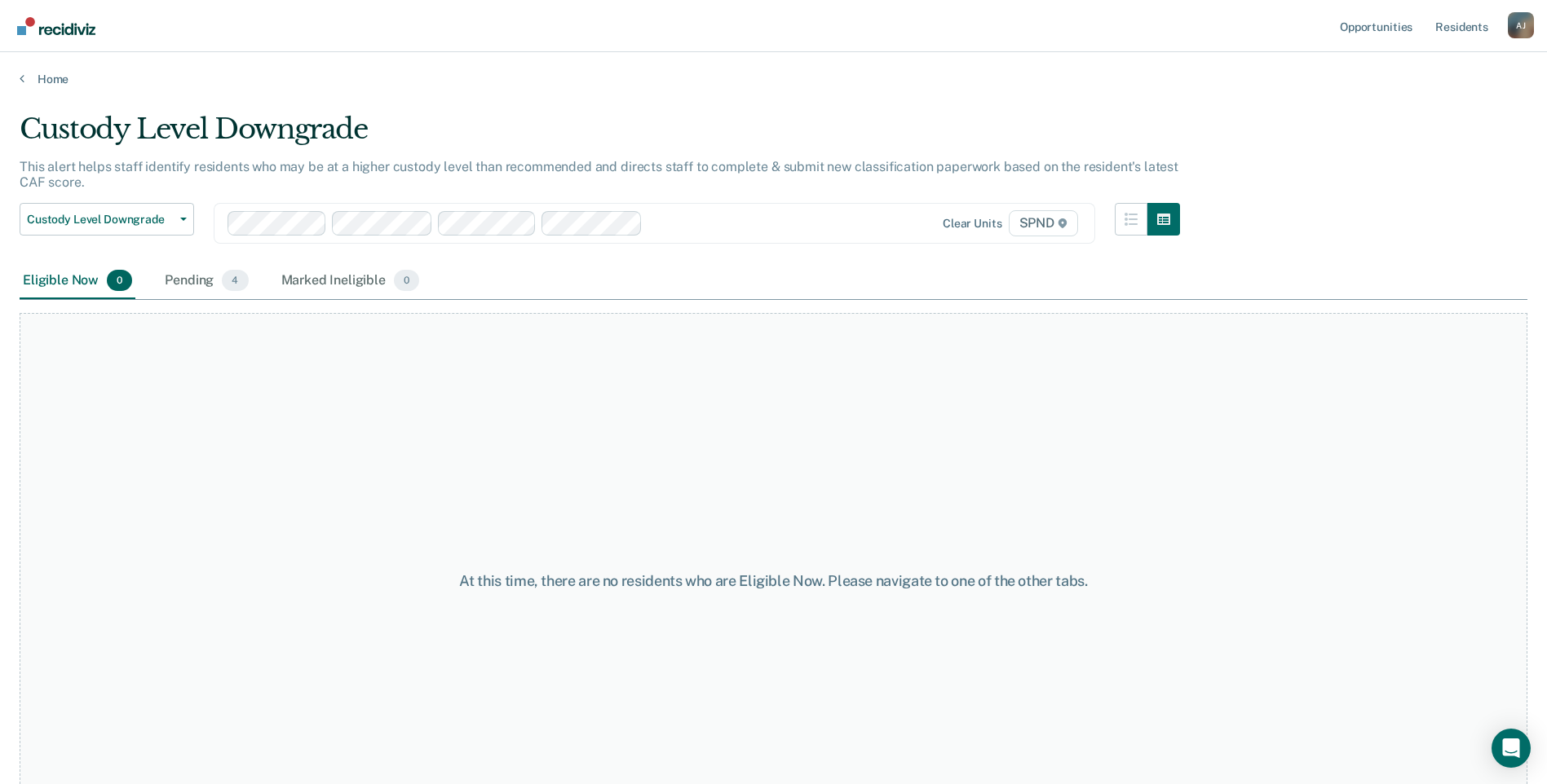
click at [26, 69] on div "Home" at bounding box center [773, 69] width 1547 height 34
click at [29, 75] on link "Home" at bounding box center [774, 79] width 1508 height 15
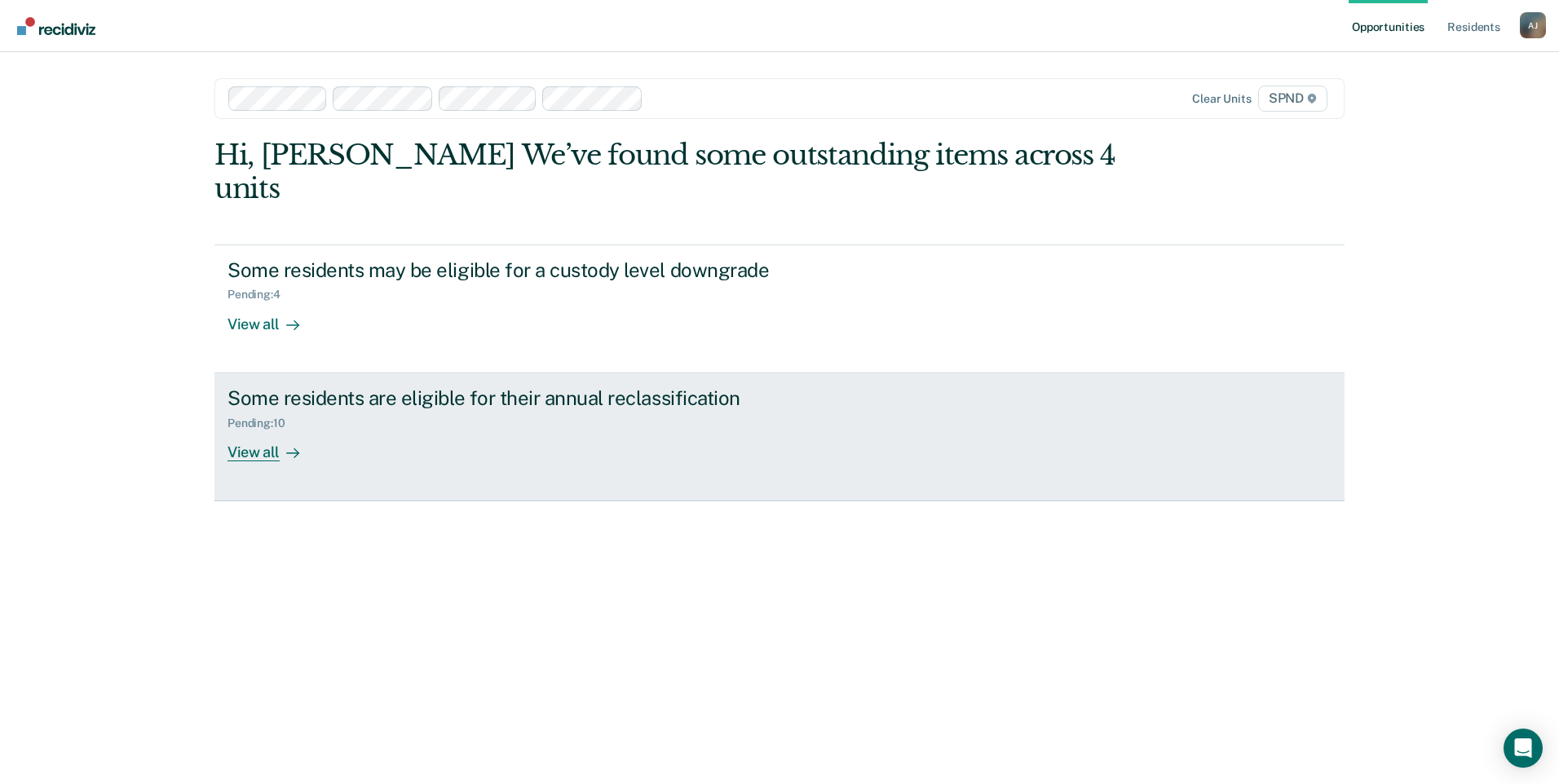
click at [267, 430] on div "View all" at bounding box center [272, 446] width 91 height 32
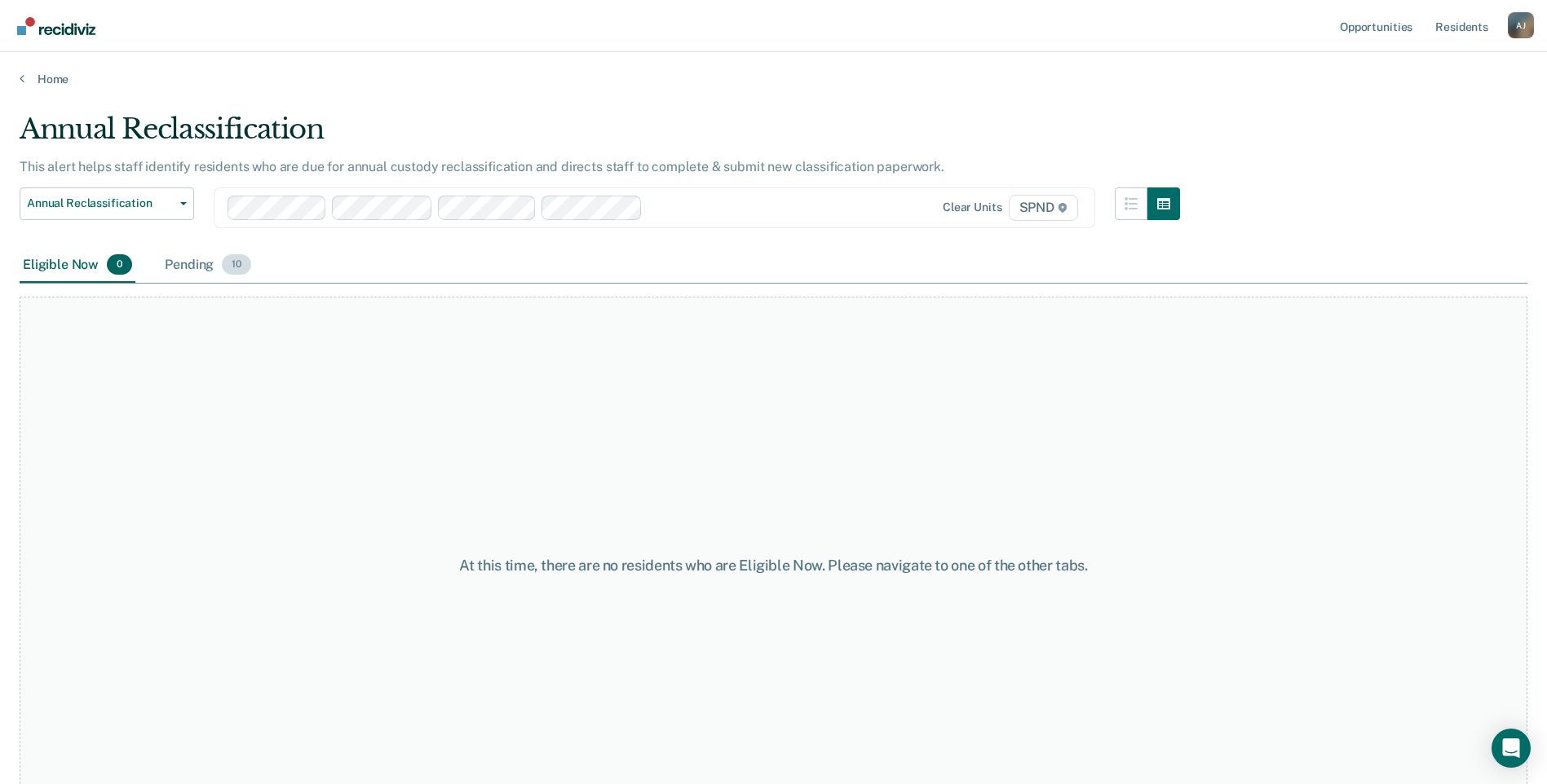
click at [173, 269] on div "Pending 10" at bounding box center [207, 266] width 93 height 36
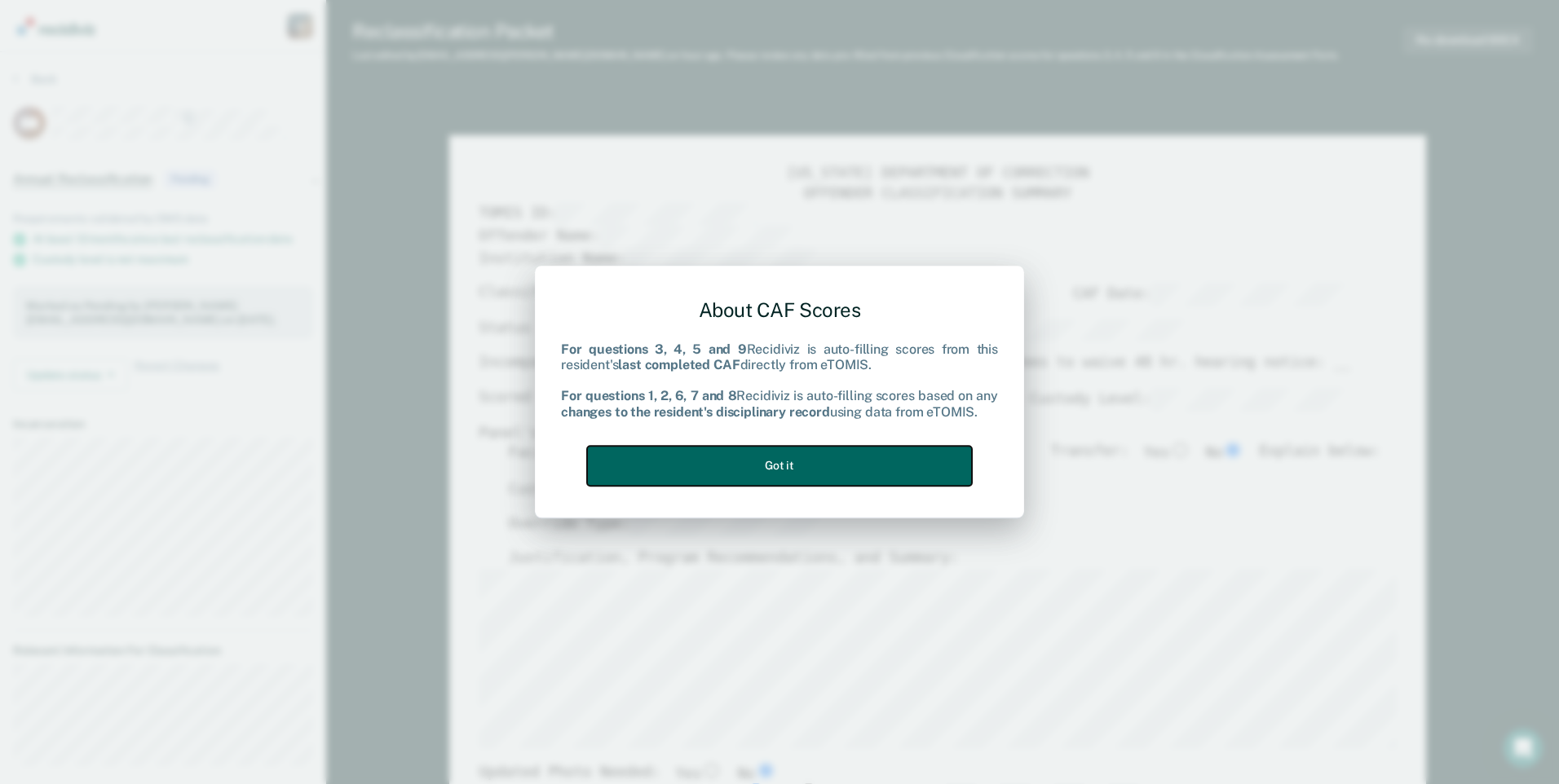
click at [944, 457] on button "Got it" at bounding box center [780, 466] width 385 height 40
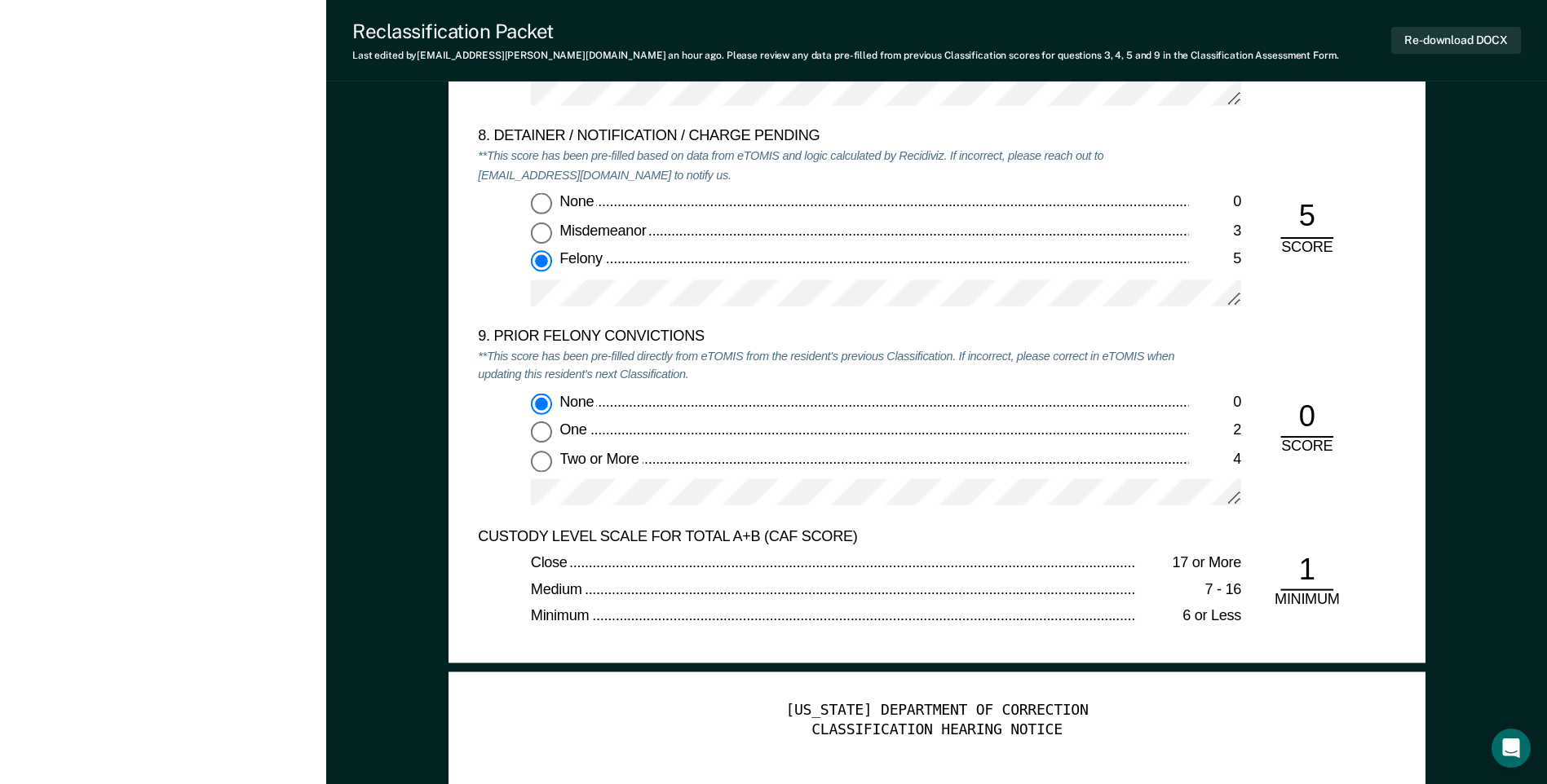
scroll to position [3424, 0]
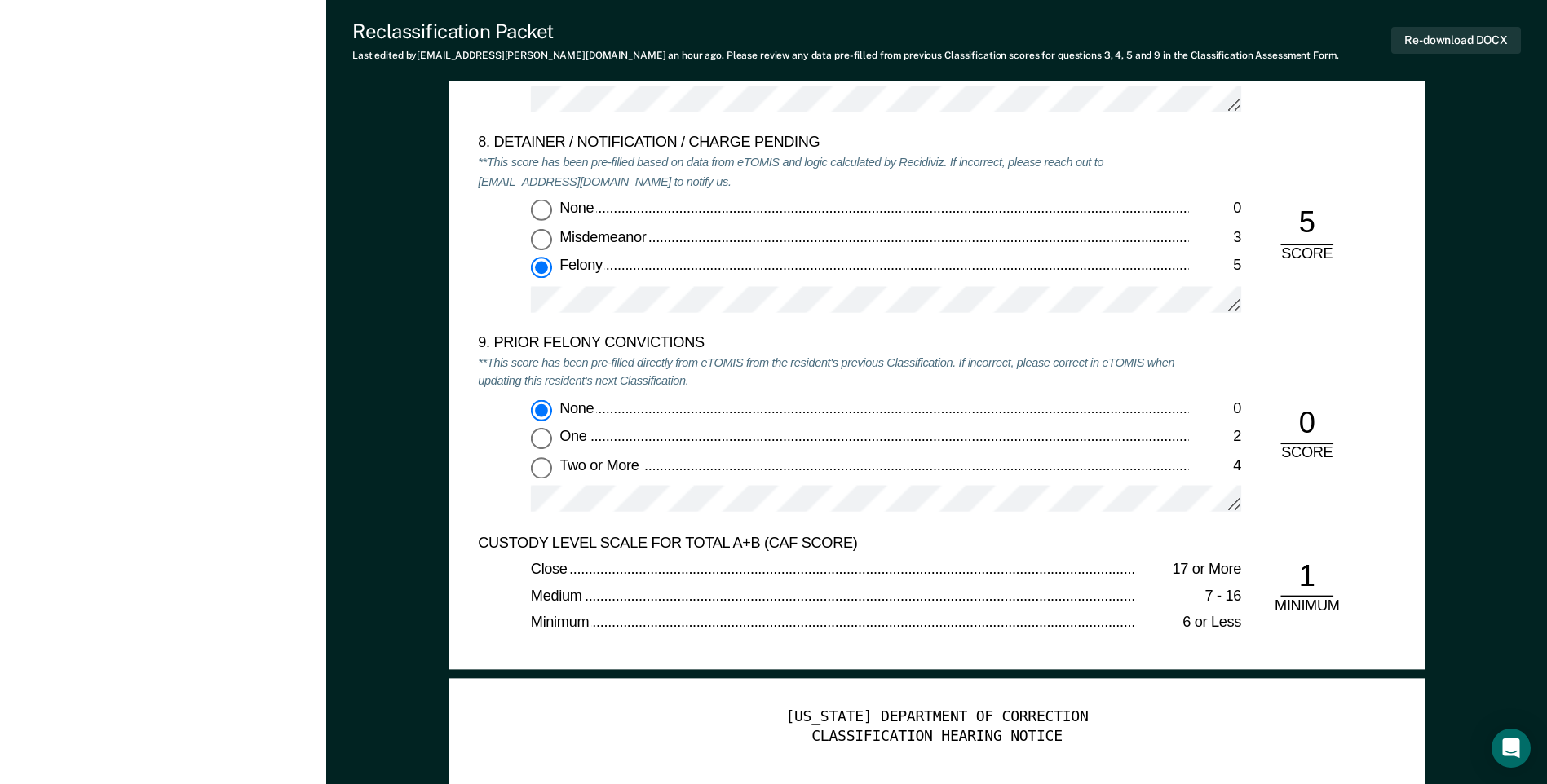
type textarea "x"
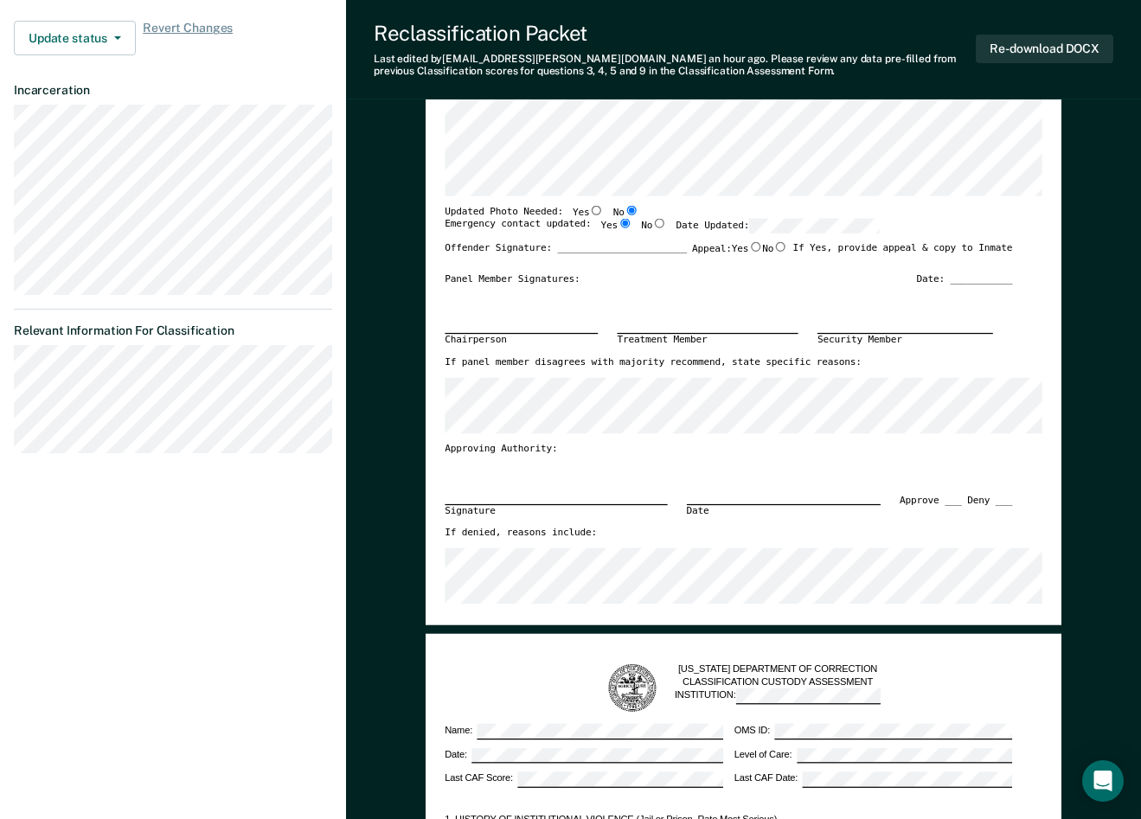
scroll to position [0, 0]
